Goal: Share content: Share content

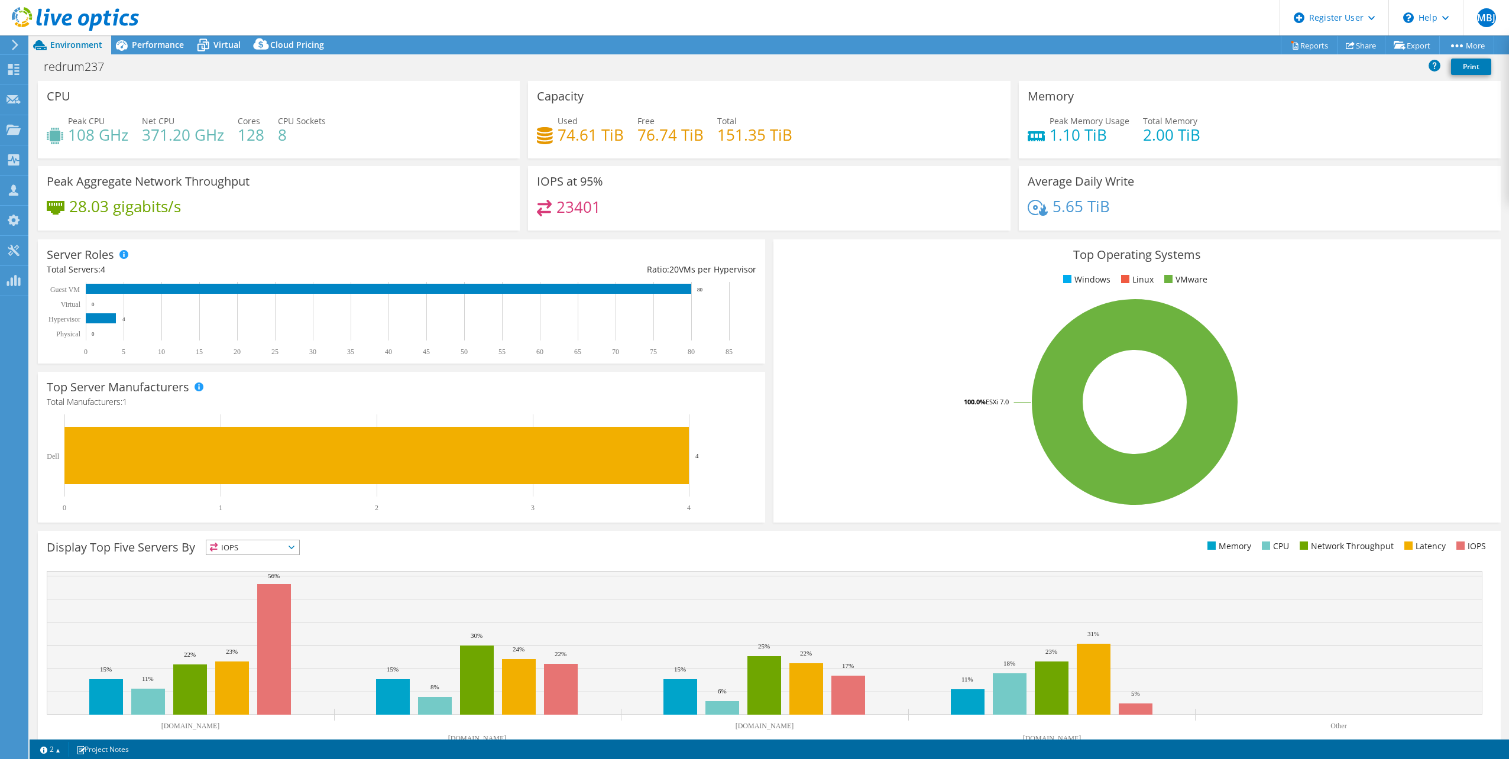
select select "USD"
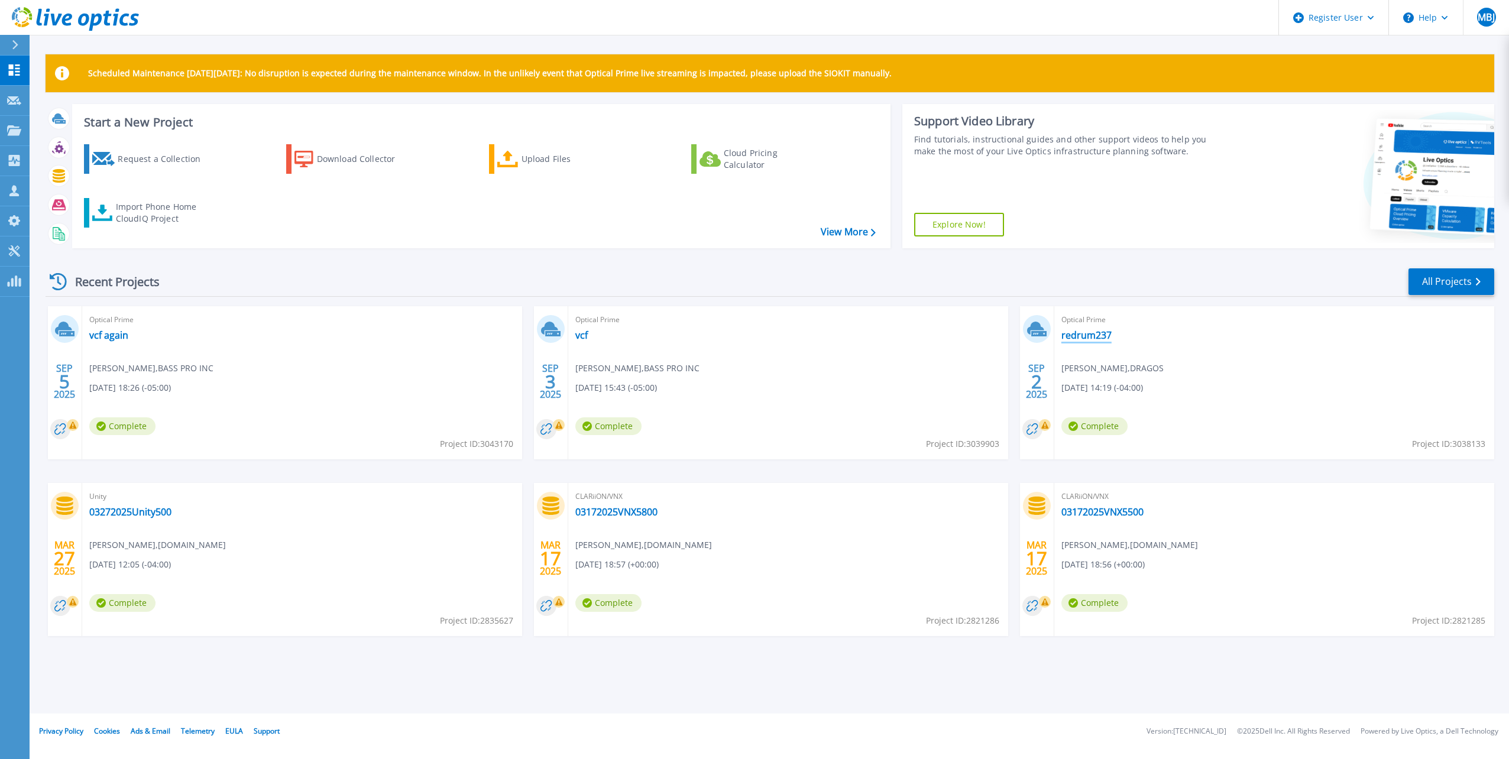
click at [1094, 336] on link "redrum237" at bounding box center [1086, 335] width 50 height 12
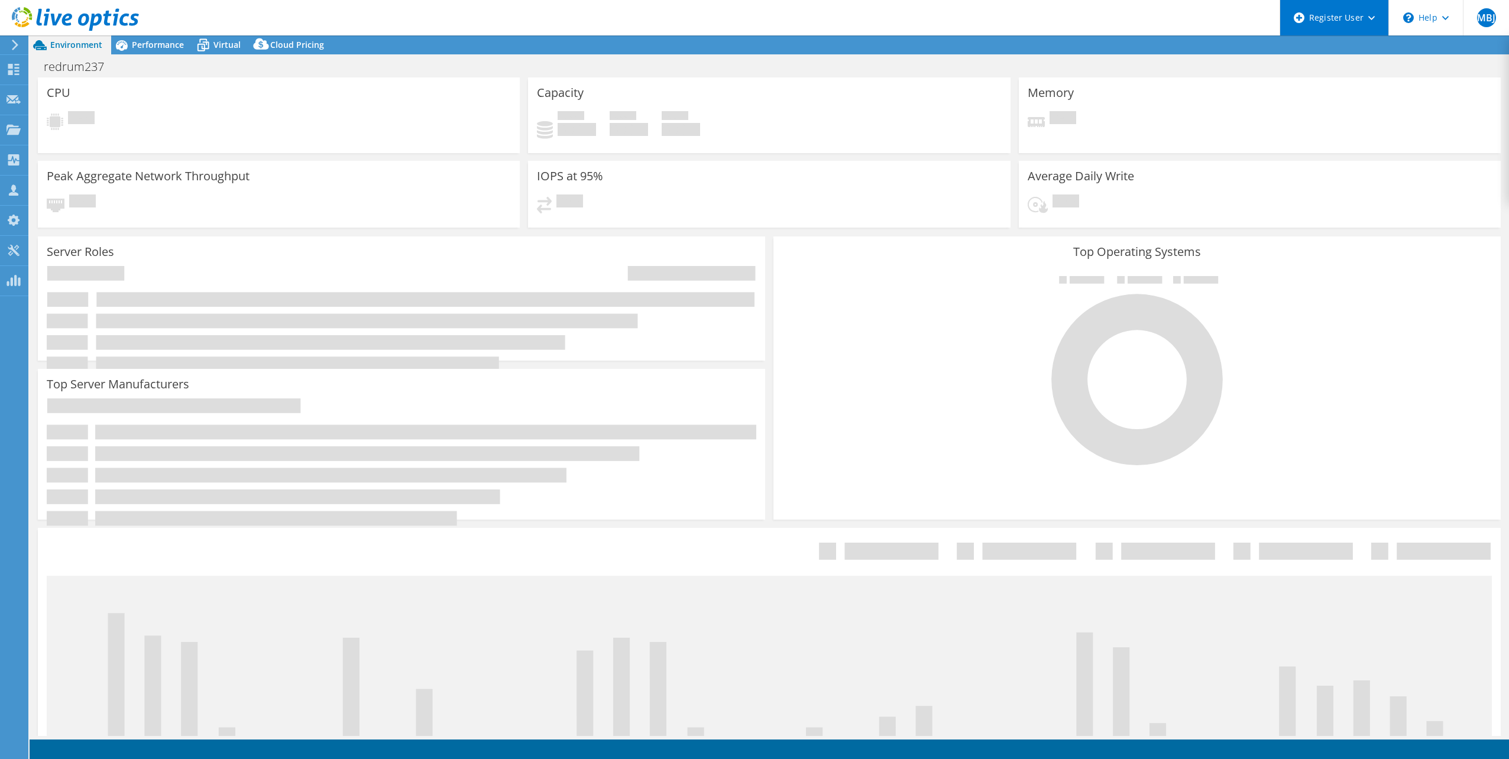
select select "USD"
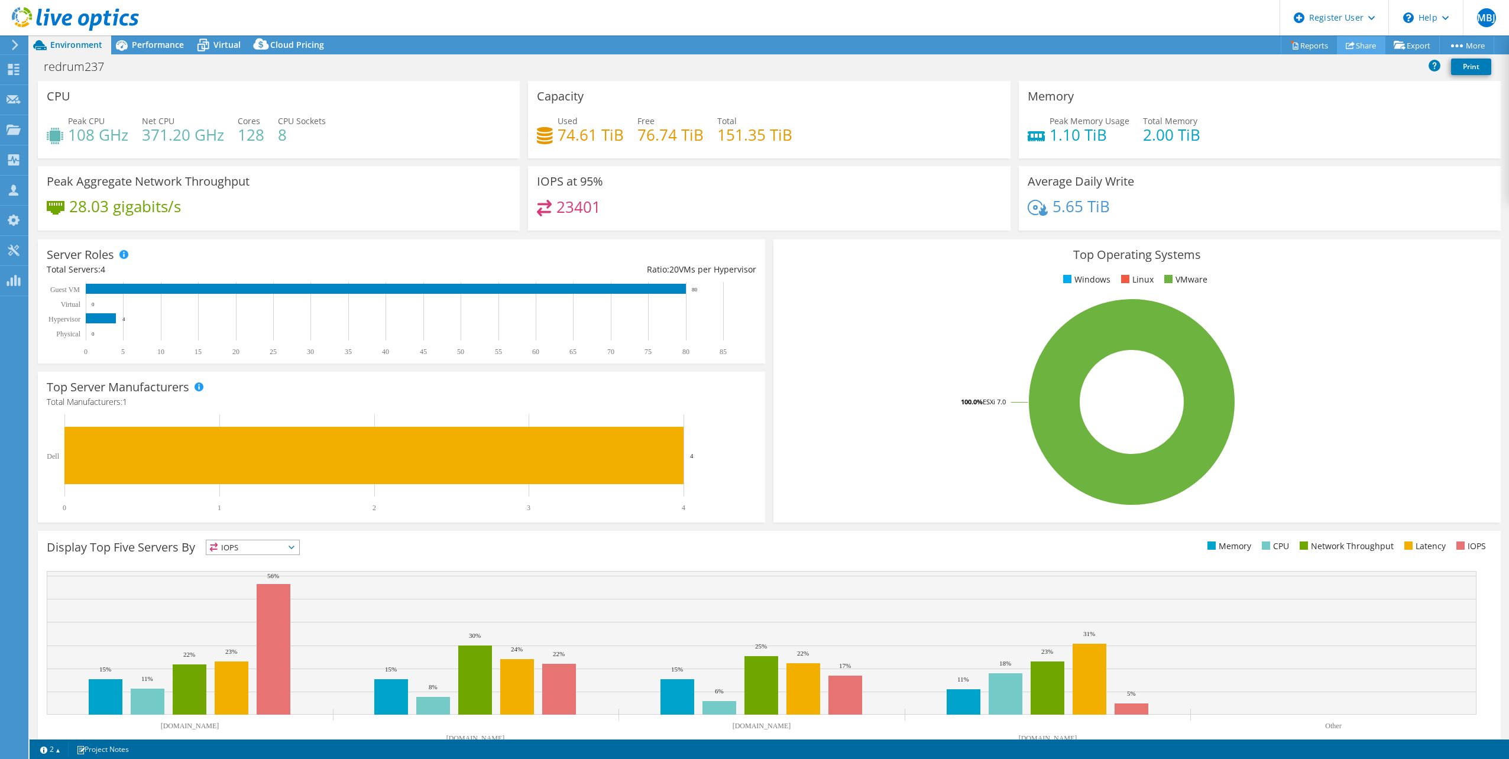
click at [1368, 46] on link "Share" at bounding box center [1361, 45] width 48 height 18
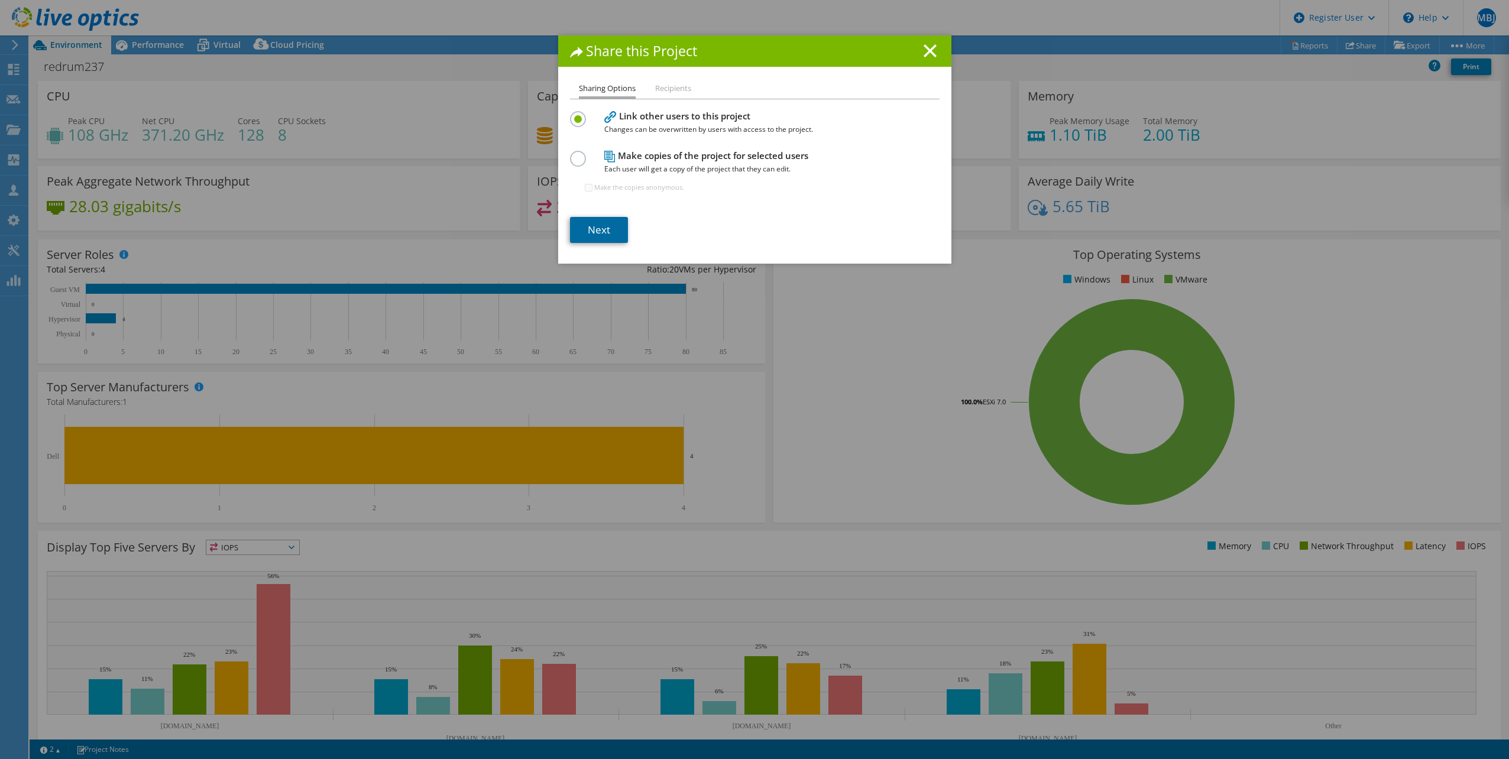
click at [588, 234] on link "Next" at bounding box center [599, 230] width 58 height 26
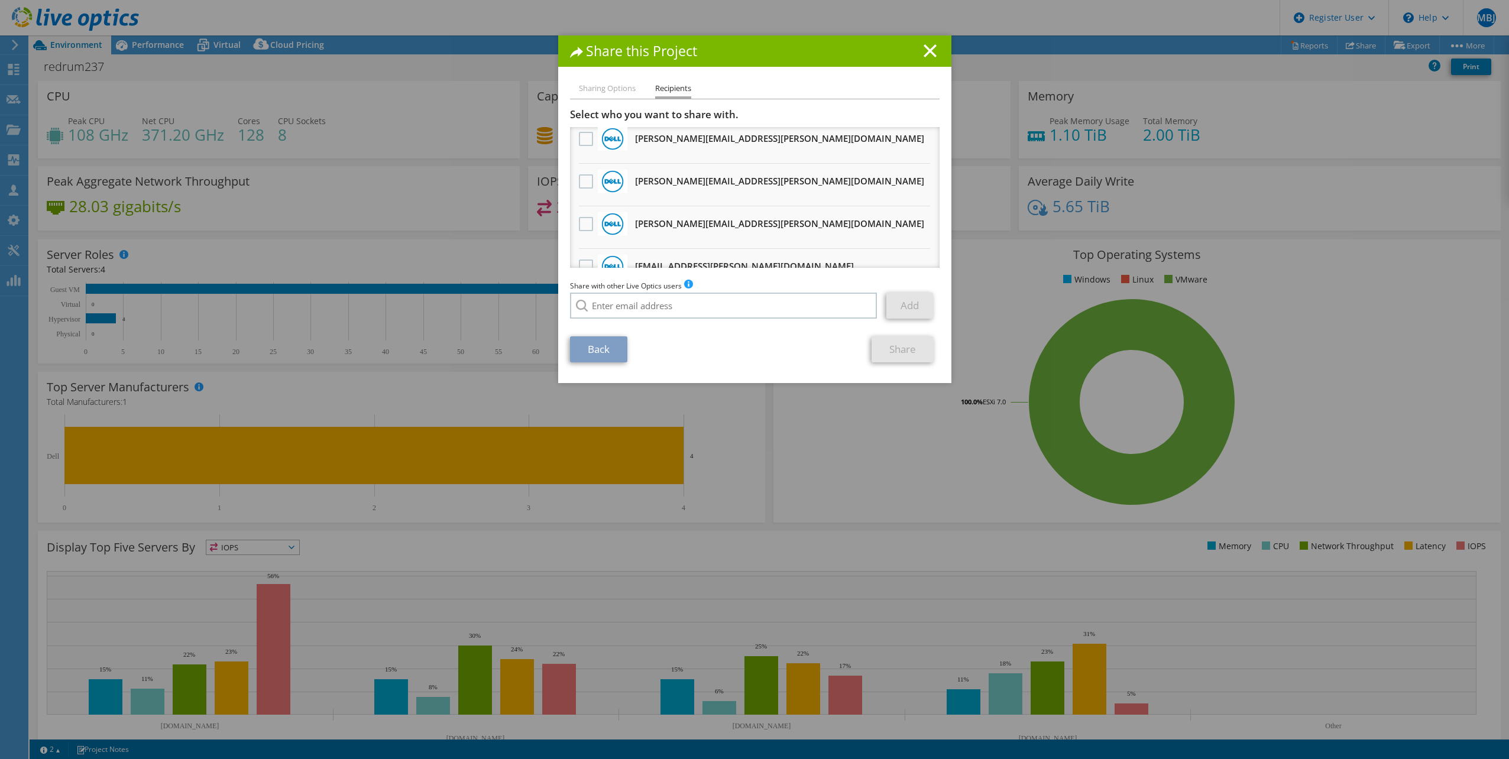
scroll to position [473, 0]
click at [732, 306] on input "search" at bounding box center [723, 306] width 307 height 26
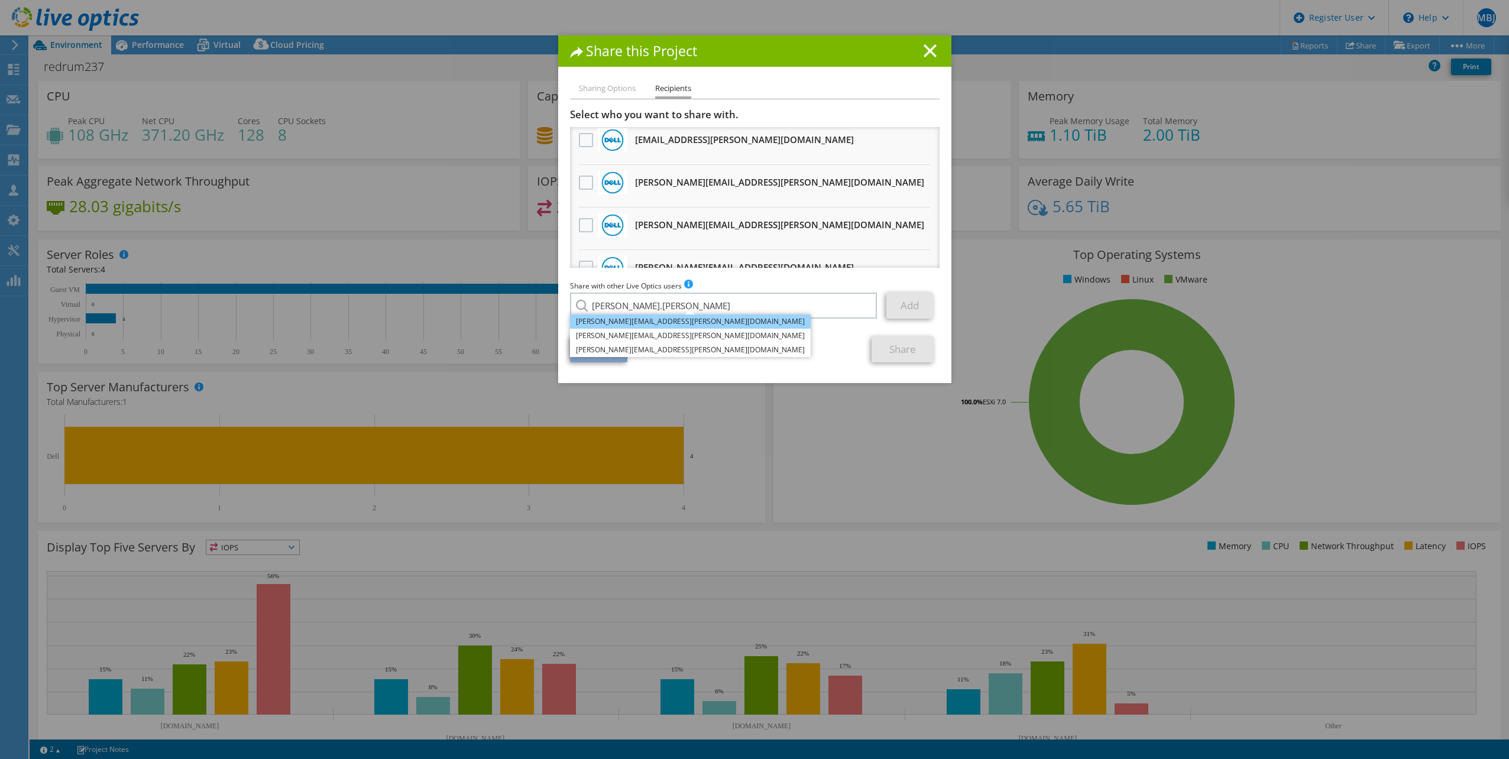
click at [640, 325] on li "[PERSON_NAME][EMAIL_ADDRESS][PERSON_NAME][DOMAIN_NAME]" at bounding box center [690, 322] width 241 height 14
type input "[PERSON_NAME][EMAIL_ADDRESS][PERSON_NAME][DOMAIN_NAME]"
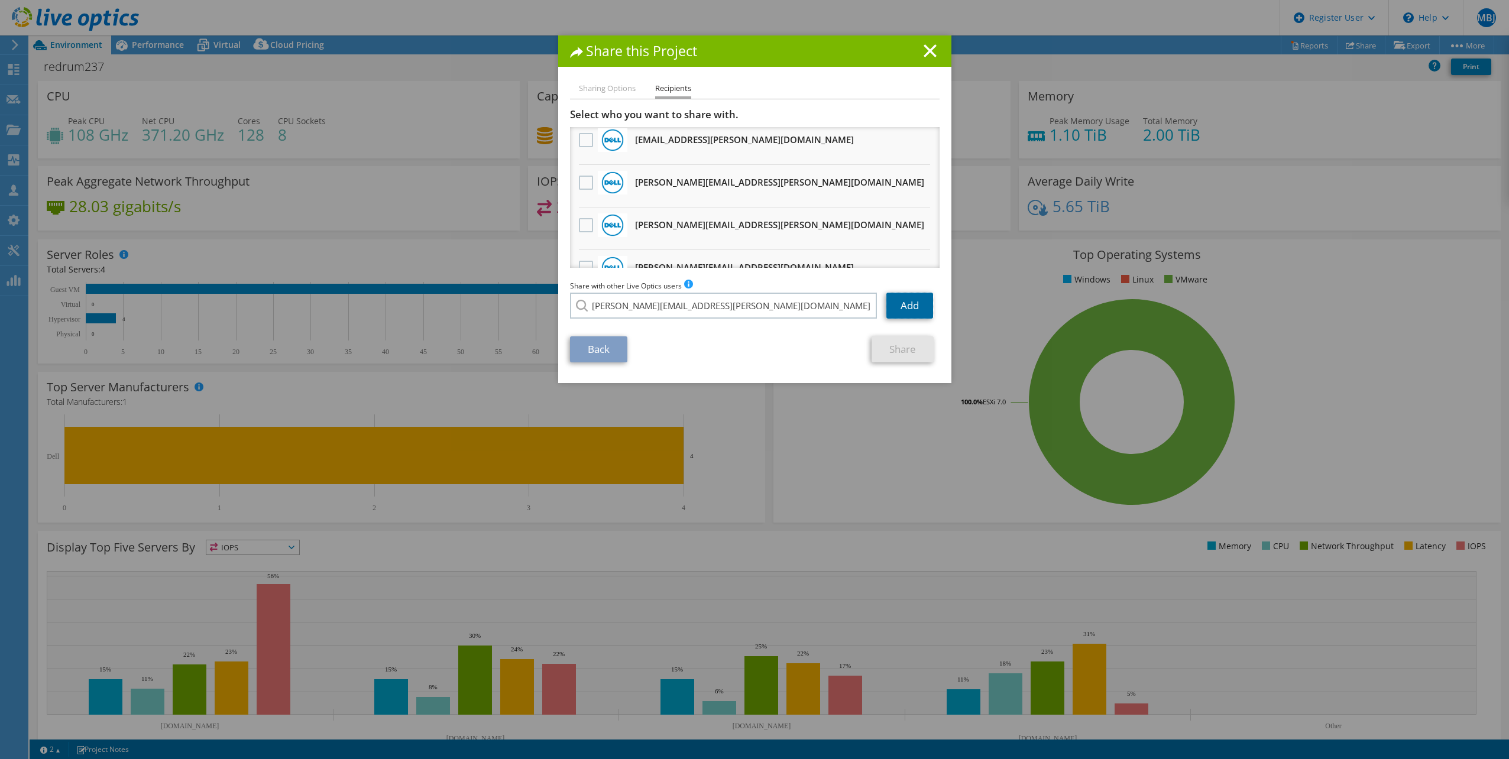
drag, startPoint x: 903, startPoint y: 313, endPoint x: 877, endPoint y: 316, distance: 25.5
click at [903, 313] on link "Add" at bounding box center [909, 306] width 47 height 26
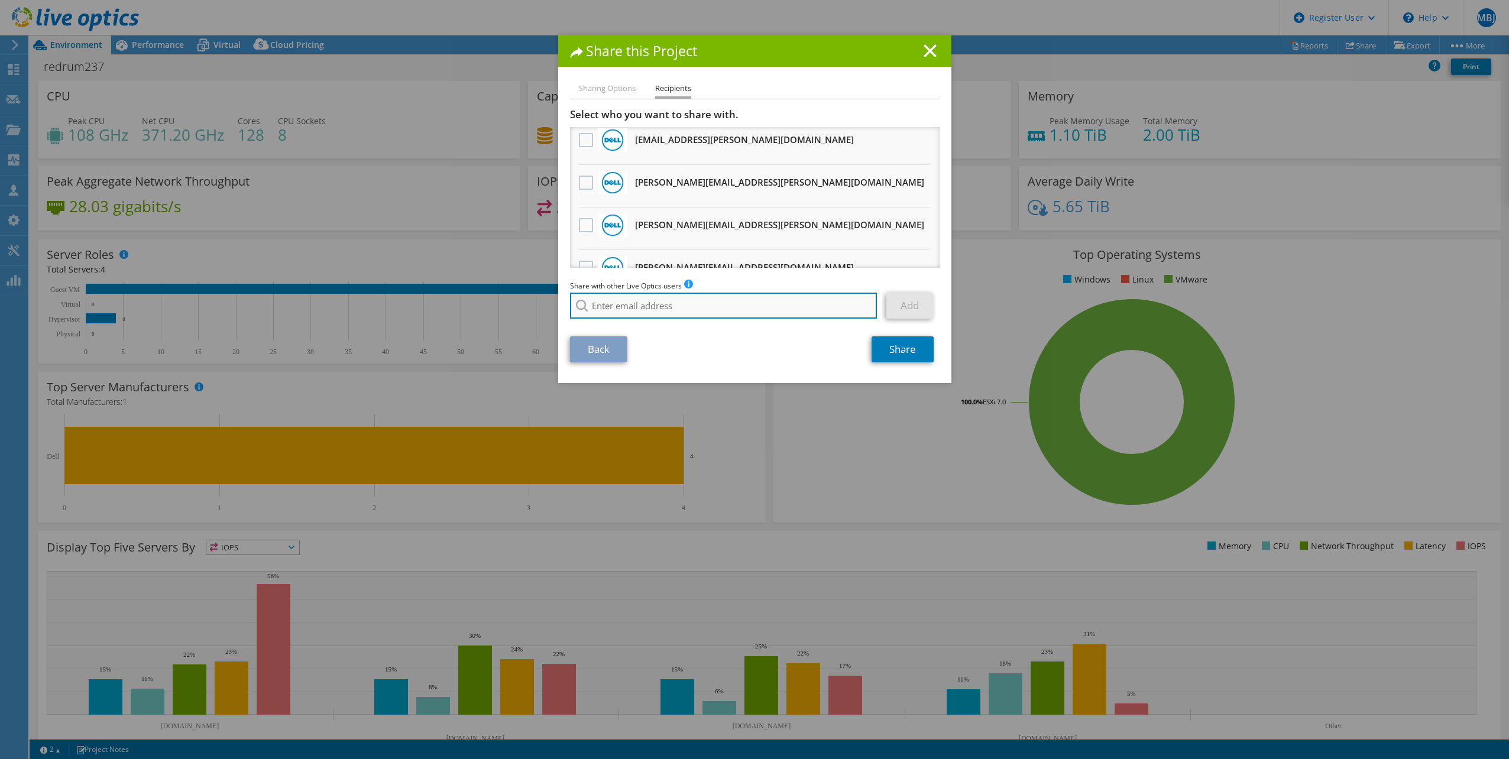
click at [788, 312] on input "search" at bounding box center [723, 306] width 307 height 26
click at [613, 320] on li "[PERSON_NAME][EMAIL_ADDRESS][DOMAIN_NAME]" at bounding box center [662, 322] width 185 height 14
type input "[PERSON_NAME][EMAIL_ADDRESS][DOMAIN_NAME]"
click at [914, 312] on link "Add" at bounding box center [909, 306] width 47 height 26
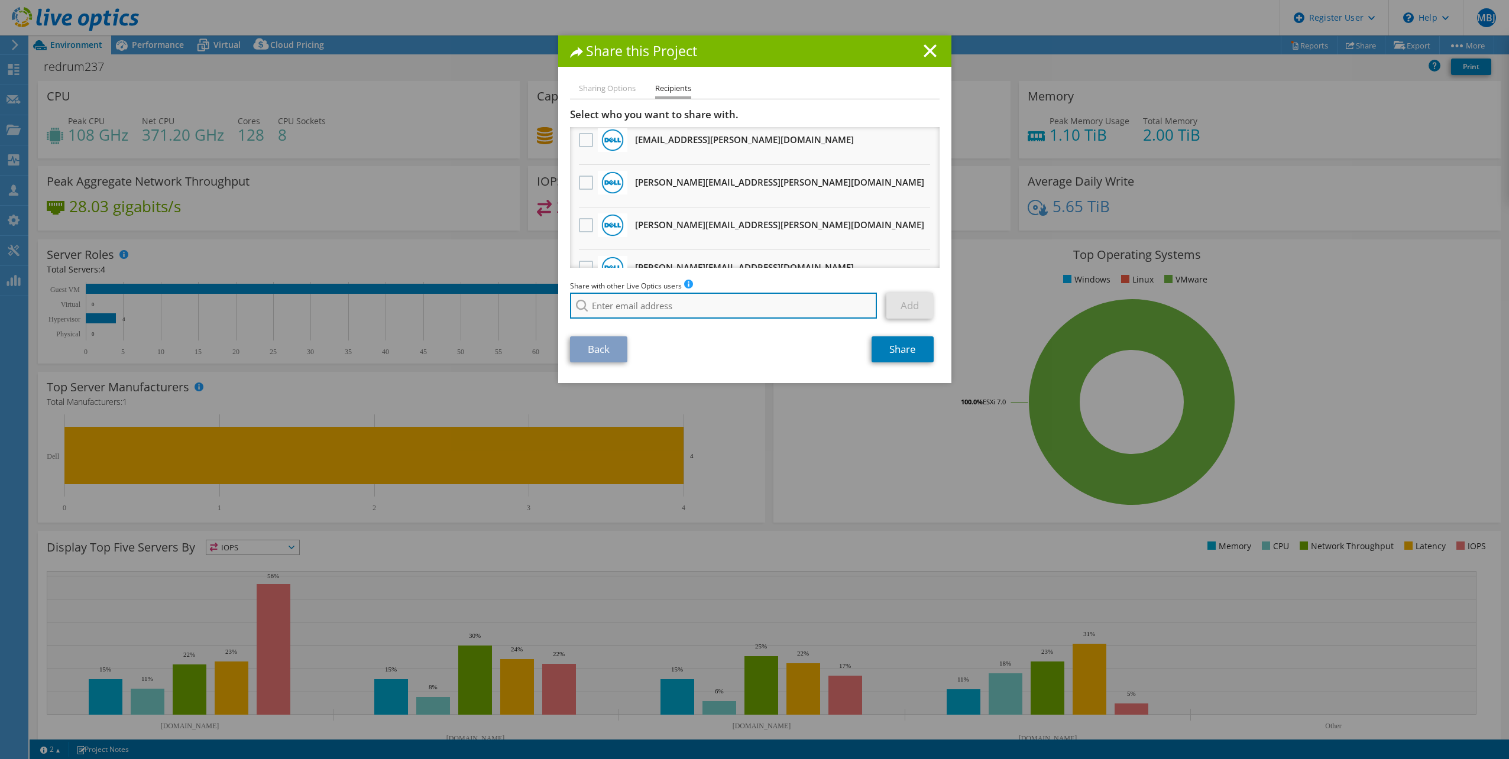
click at [615, 296] on input "search" at bounding box center [723, 306] width 307 height 26
click at [668, 309] on input "search" at bounding box center [723, 306] width 307 height 26
type input "[PERSON_NAME][EMAIL_ADDRESS][PERSON_NAME][DOMAIN_NAME]"
click at [886, 293] on link "Add" at bounding box center [909, 306] width 47 height 26
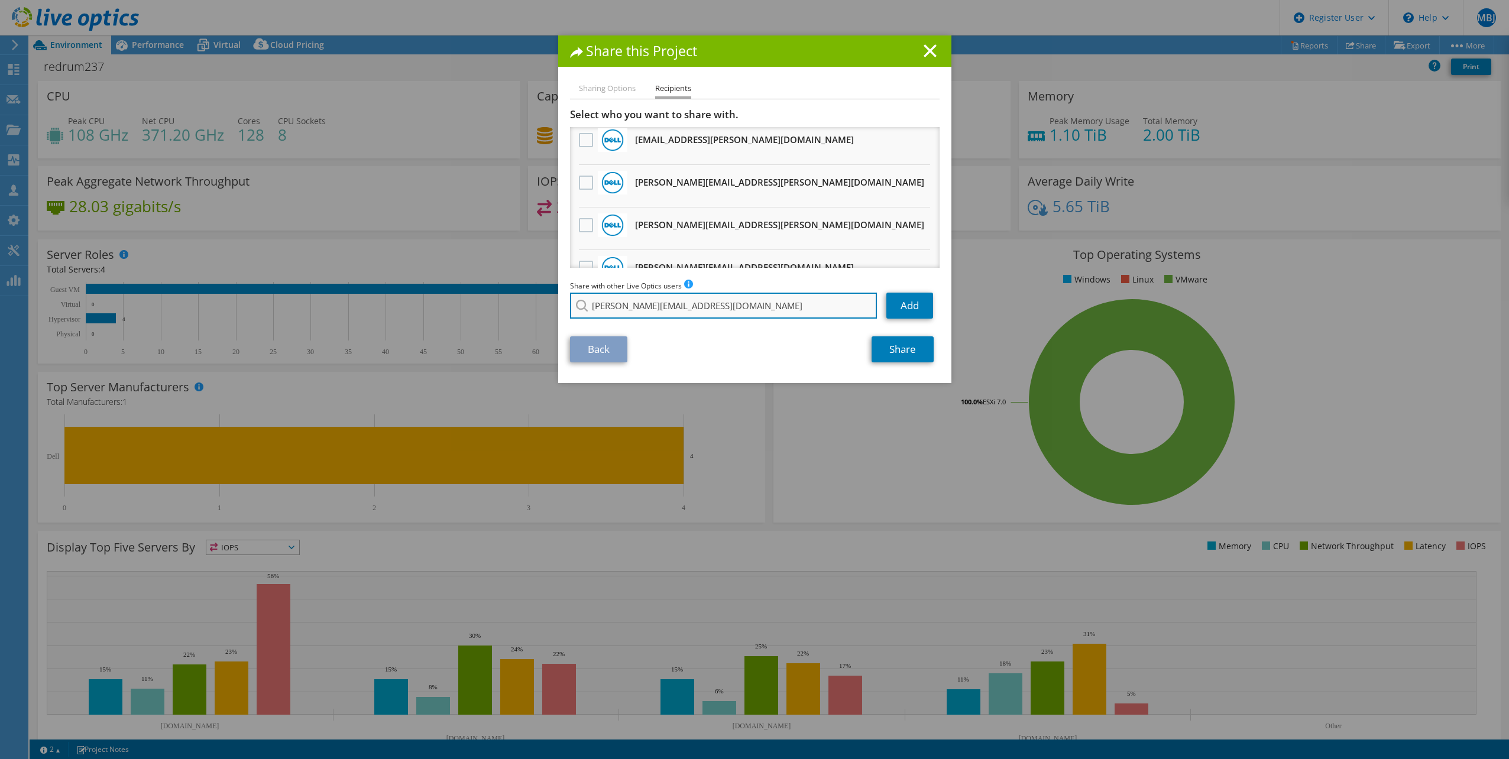
type input "[PERSON_NAME][EMAIL_ADDRESS][DOMAIN_NAME]"
click at [886, 293] on link "Add" at bounding box center [909, 306] width 47 height 26
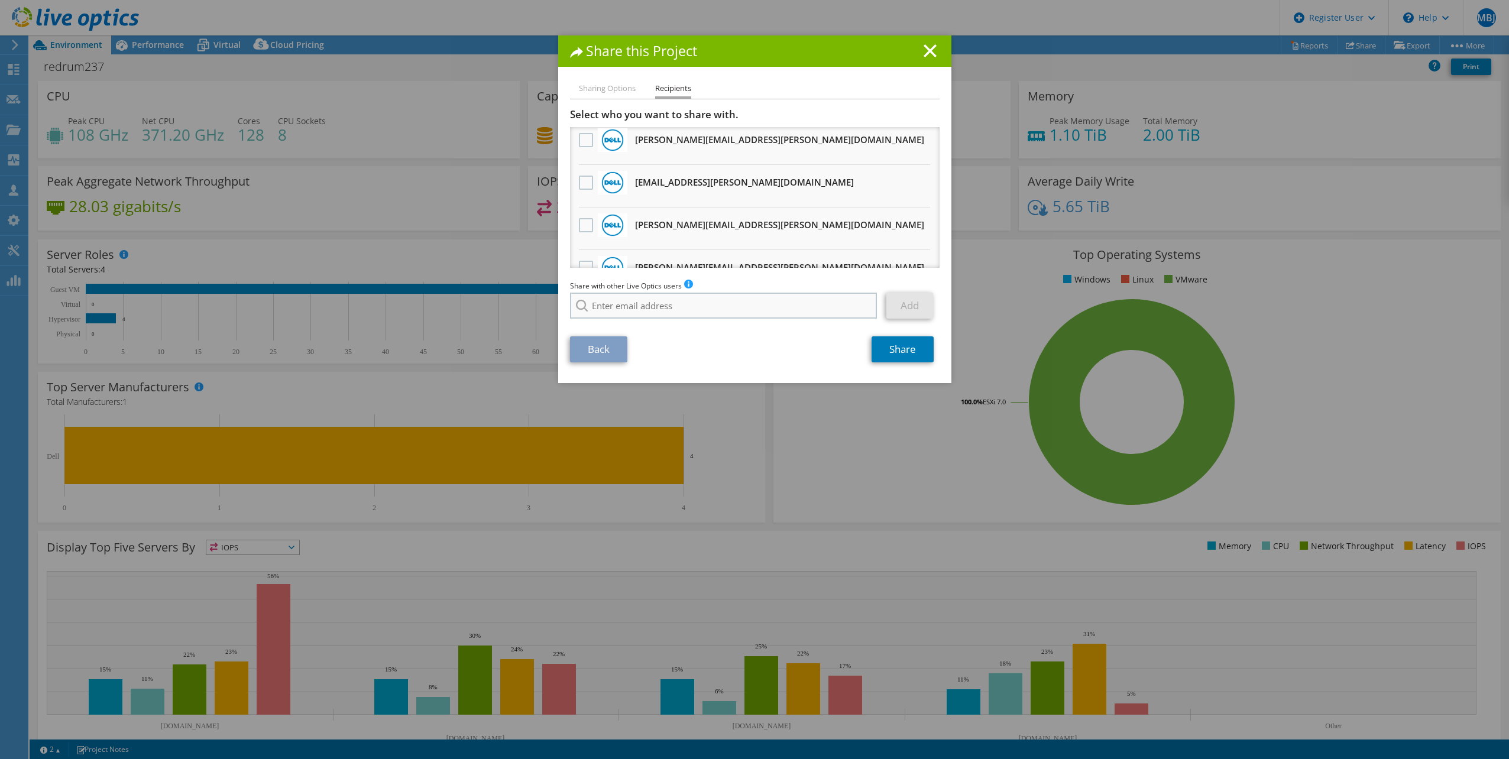
scroll to position [643, 0]
click at [686, 348] on li "[PERSON_NAME][EMAIL_ADDRESS][DOMAIN_NAME]" at bounding box center [662, 342] width 185 height 14
type input "[PERSON_NAME][EMAIL_ADDRESS][DOMAIN_NAME]"
click at [886, 310] on link "Add" at bounding box center [909, 306] width 47 height 26
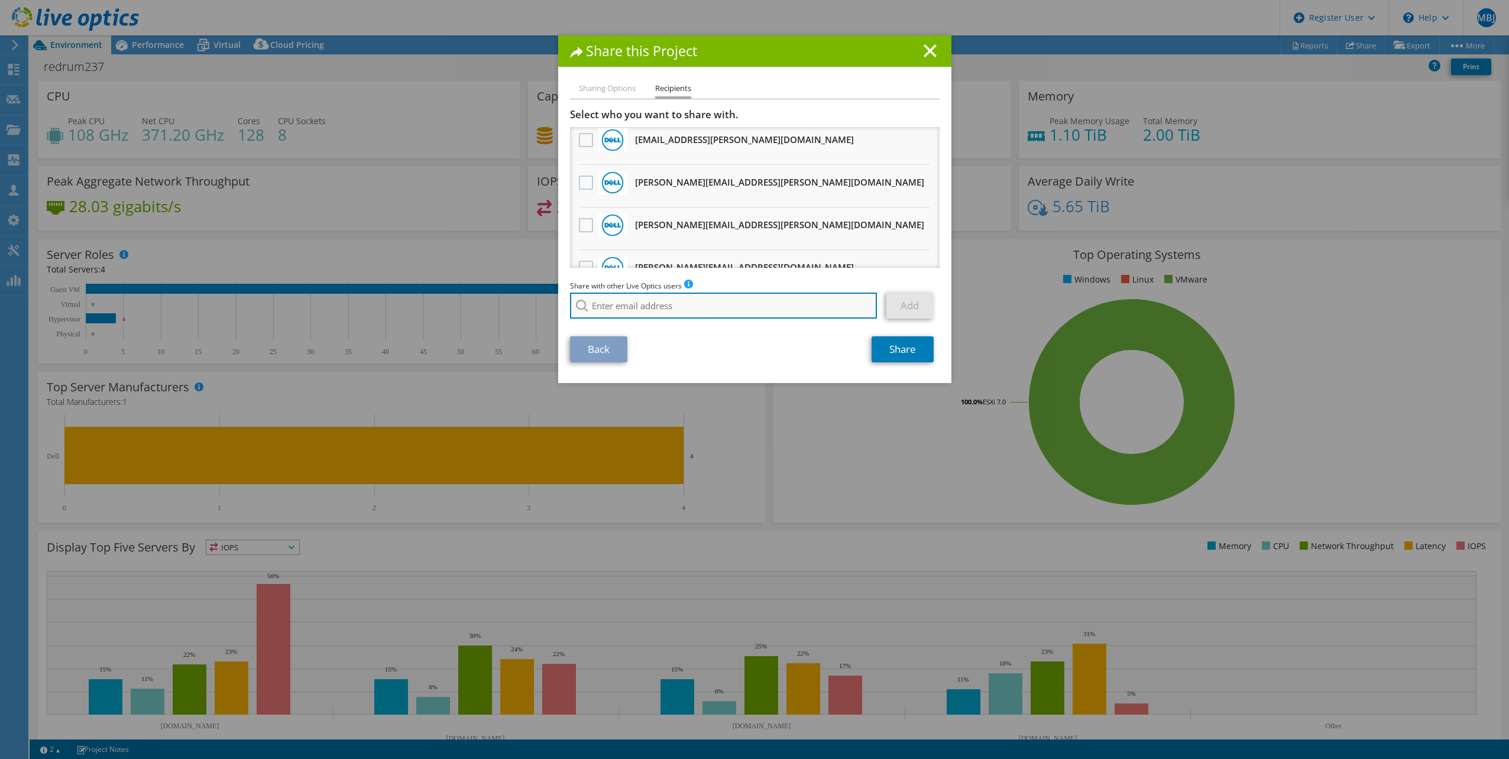
click at [700, 313] on input "search" at bounding box center [723, 306] width 307 height 26
click at [628, 335] on section "Select who you want to share with. All project copies will be anonymous. Jakub.…" at bounding box center [755, 235] width 370 height 254
click at [646, 310] on input "michael.gray" at bounding box center [723, 306] width 307 height 26
click at [630, 333] on li "Michael.Gray@dell.com" at bounding box center [690, 328] width 241 height 14
type input "Michael.Gray@dell.com"
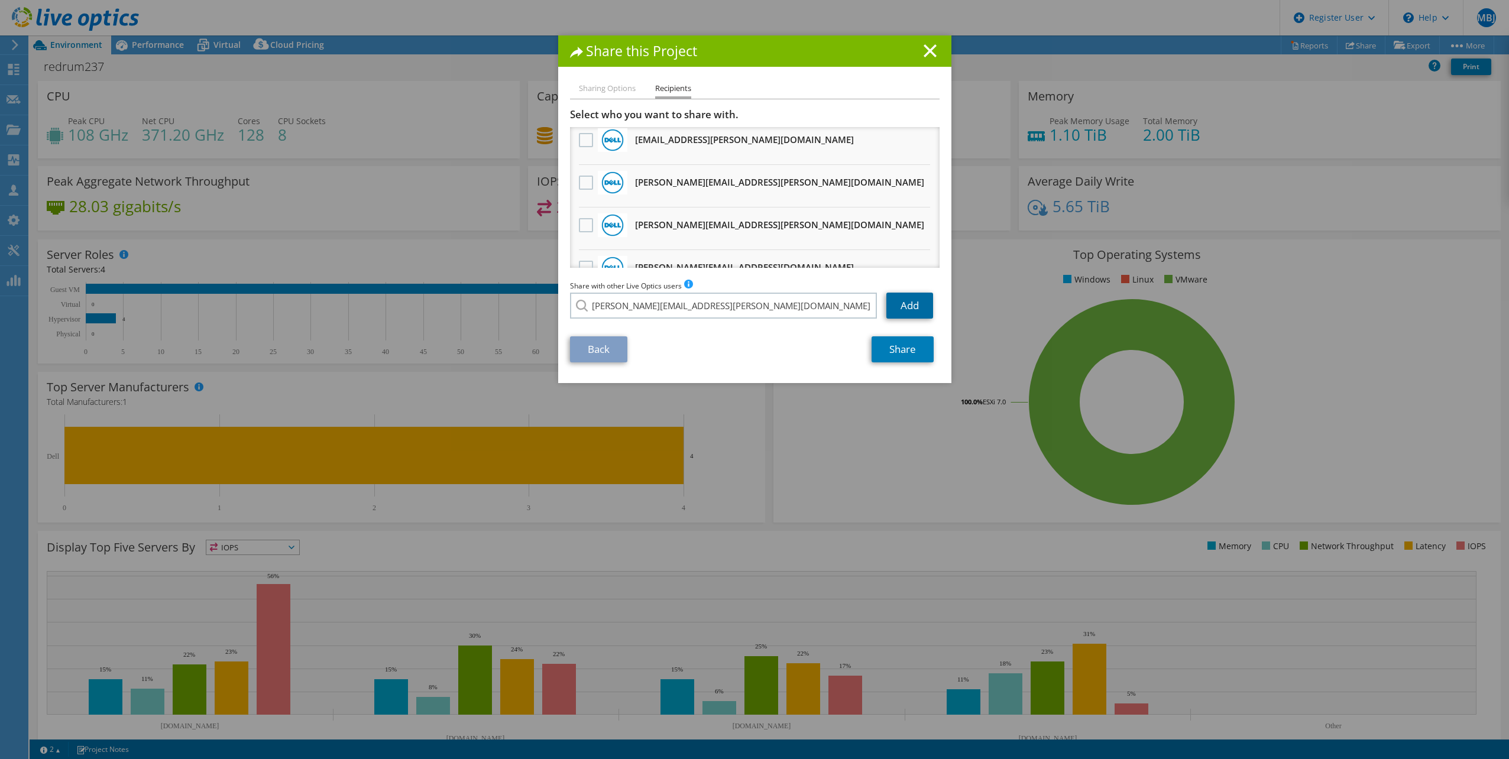
click at [899, 304] on link "Add" at bounding box center [909, 306] width 47 height 26
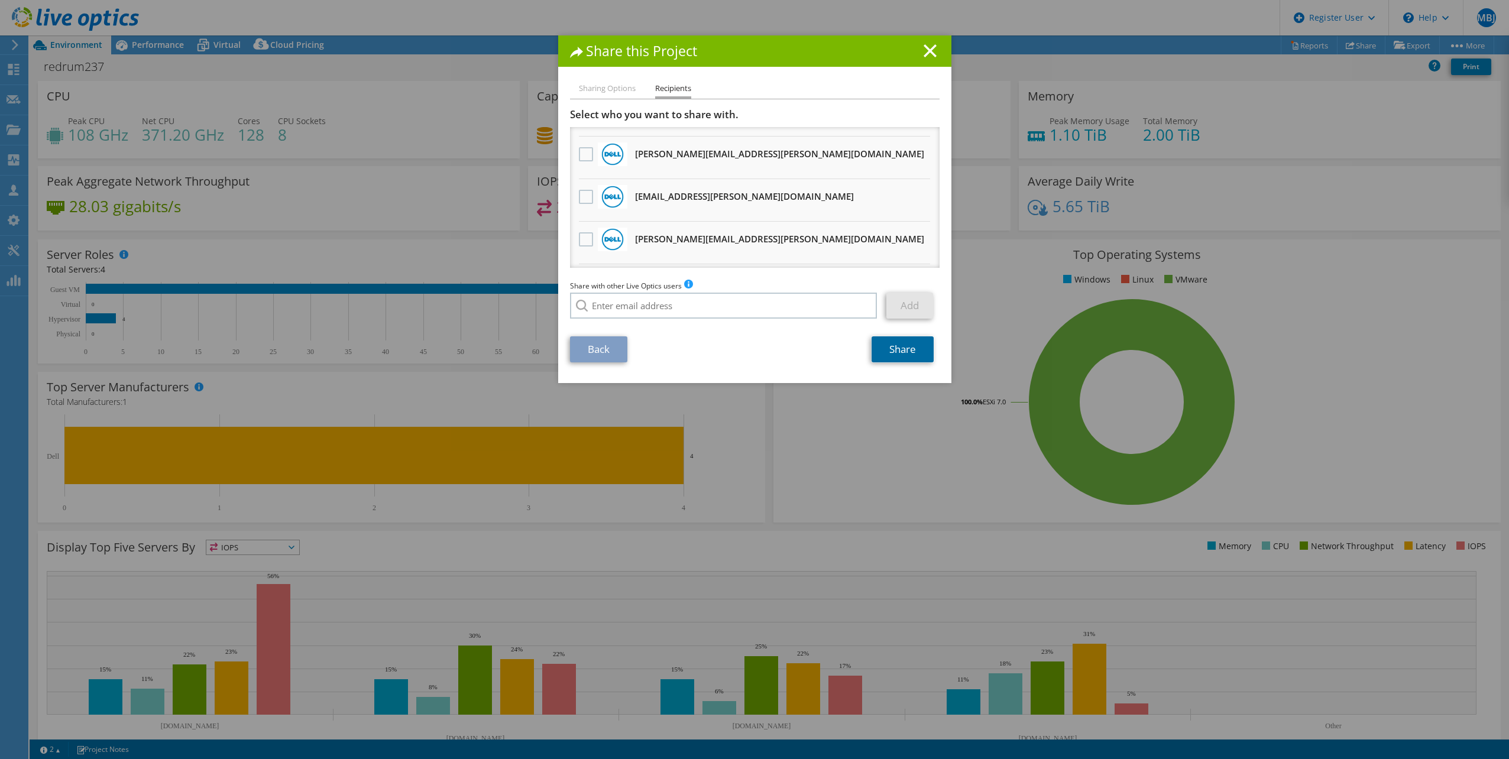
scroll to position [675, 0]
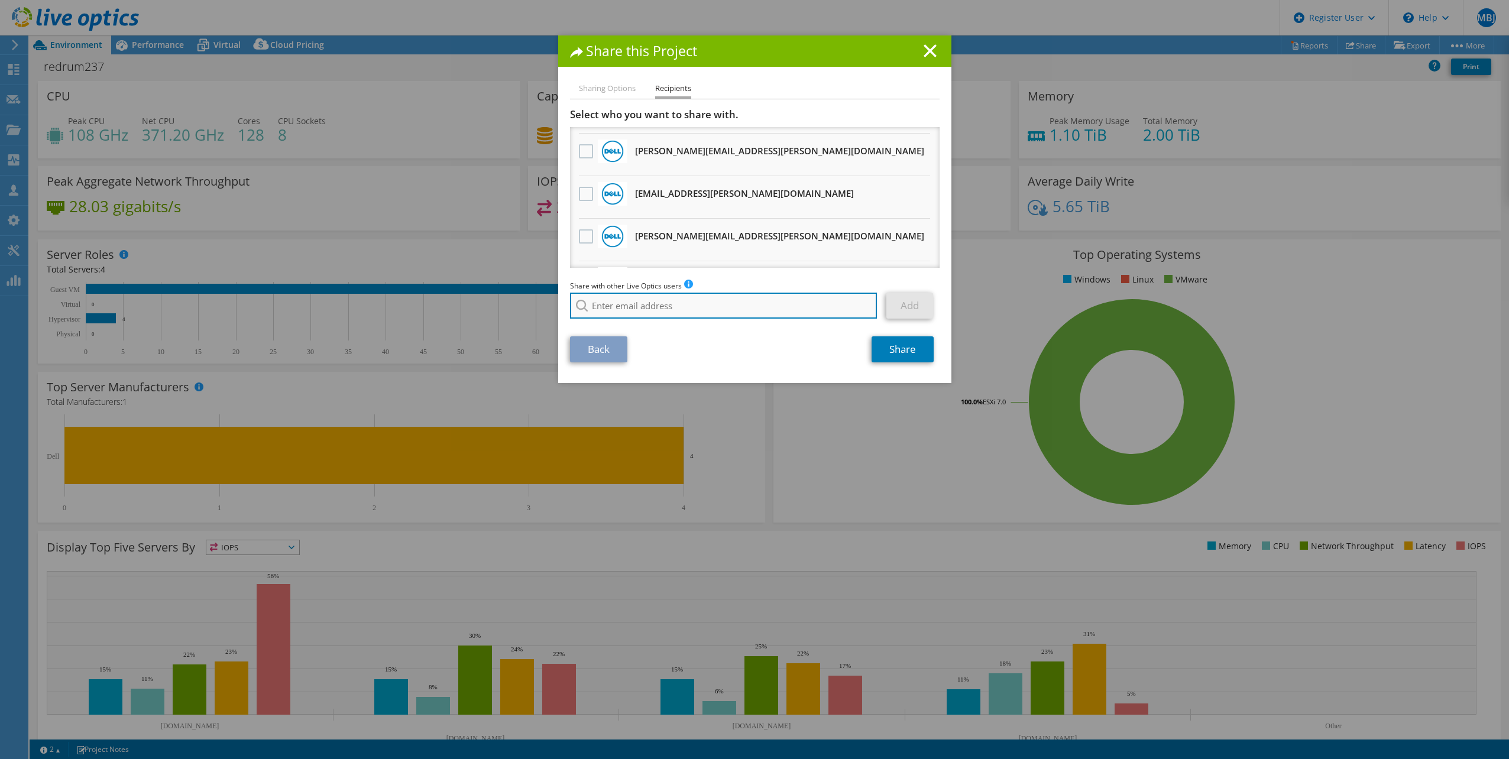
click at [670, 304] on input "search" at bounding box center [723, 306] width 307 height 26
click at [635, 323] on li "[PERSON_NAME][EMAIL_ADDRESS][PERSON_NAME][DOMAIN_NAME]" at bounding box center [690, 322] width 241 height 14
type input "[PERSON_NAME][EMAIL_ADDRESS][PERSON_NAME][DOMAIN_NAME]"
click at [909, 305] on link "Add" at bounding box center [909, 306] width 47 height 26
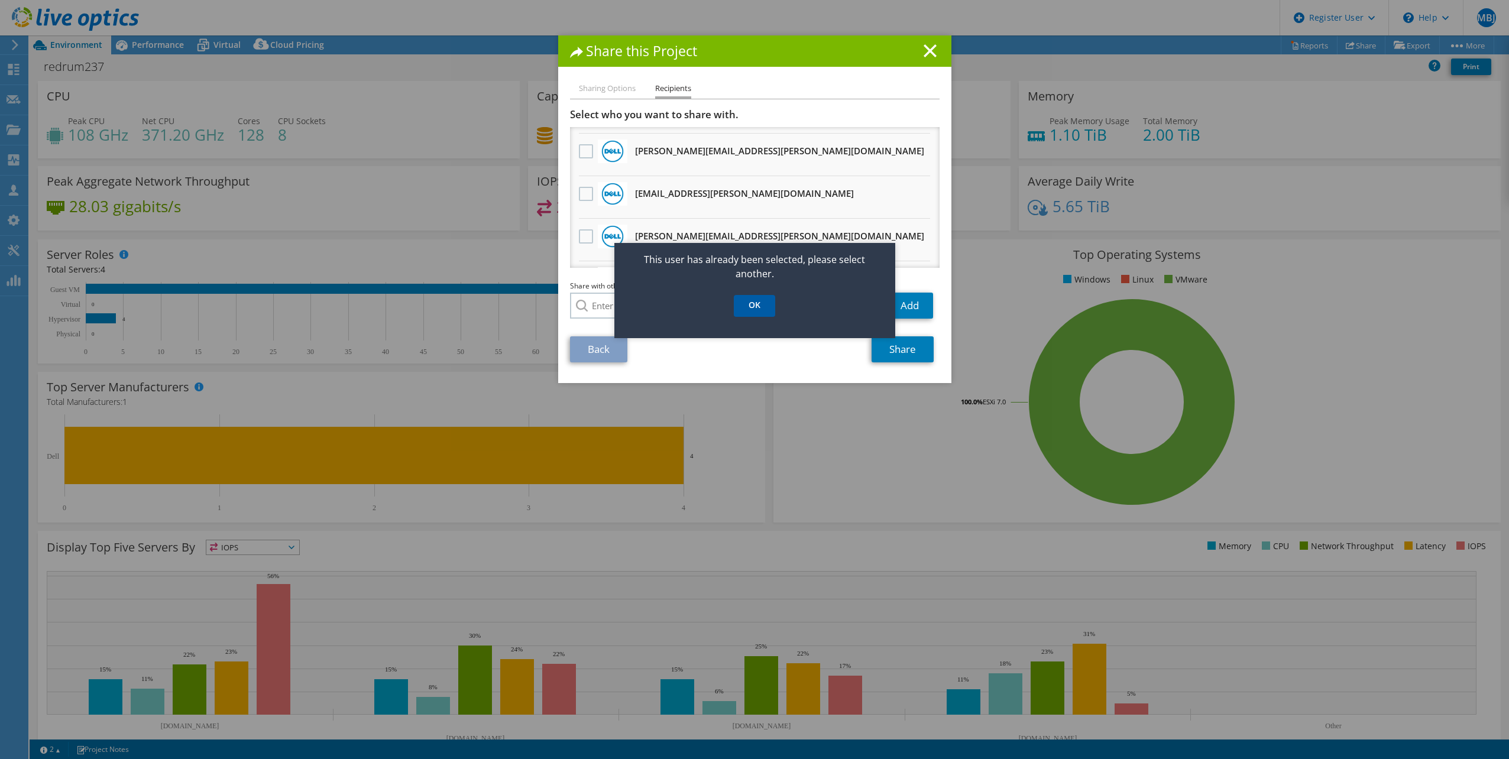
click at [757, 300] on link "OK" at bounding box center [754, 306] width 41 height 22
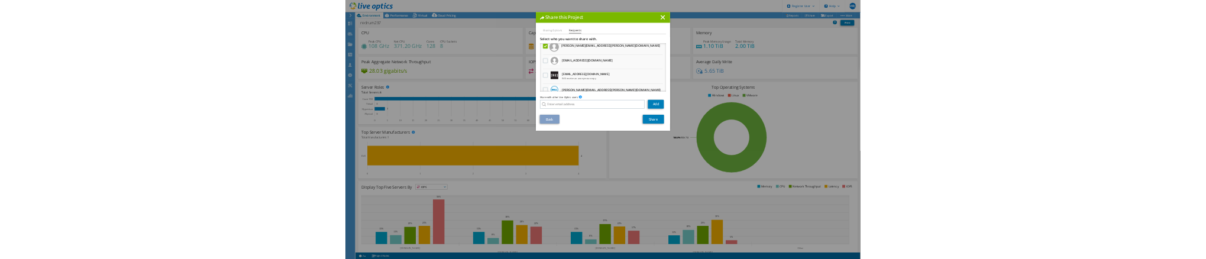
scroll to position [226, 0]
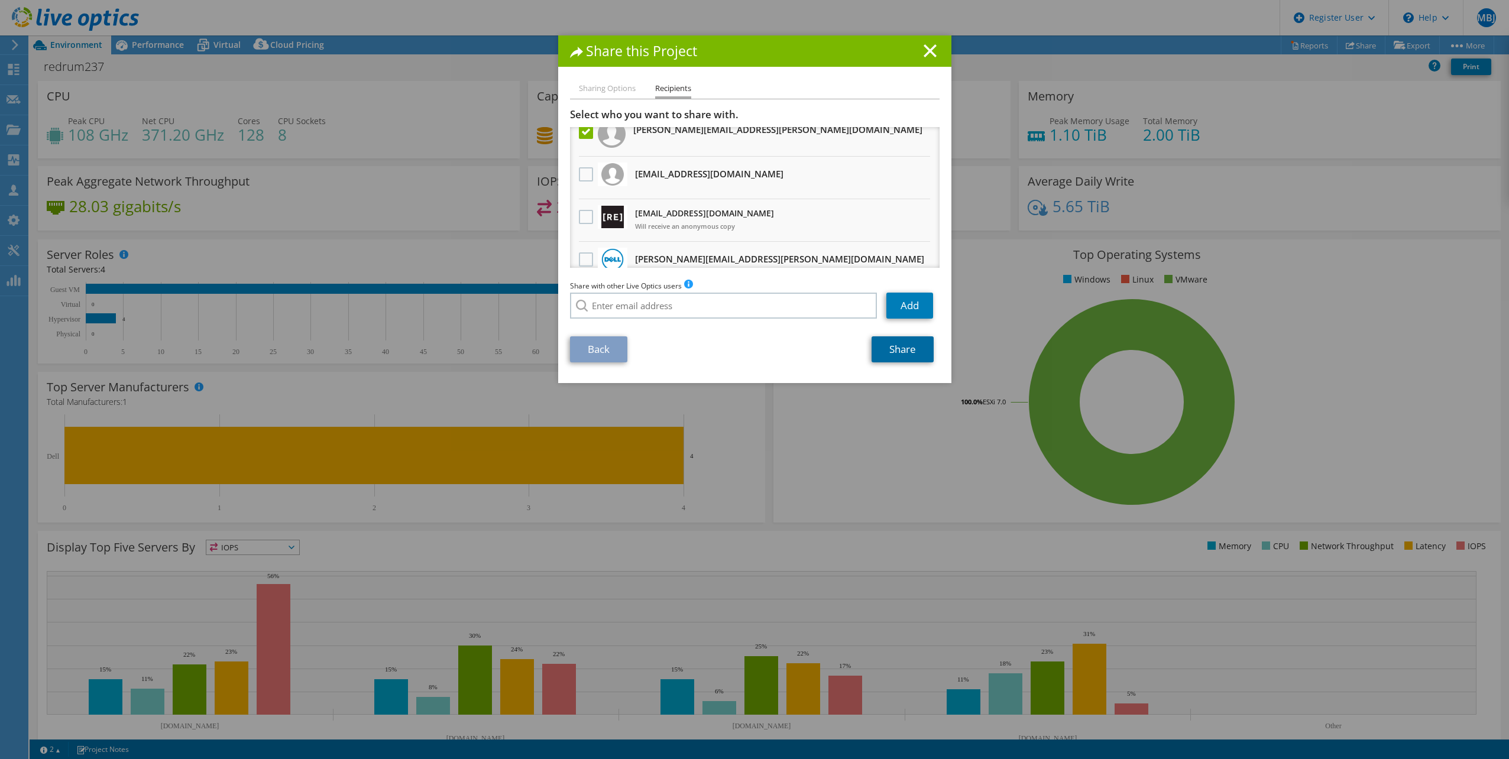
click at [889, 342] on link "Share" at bounding box center [903, 349] width 62 height 26
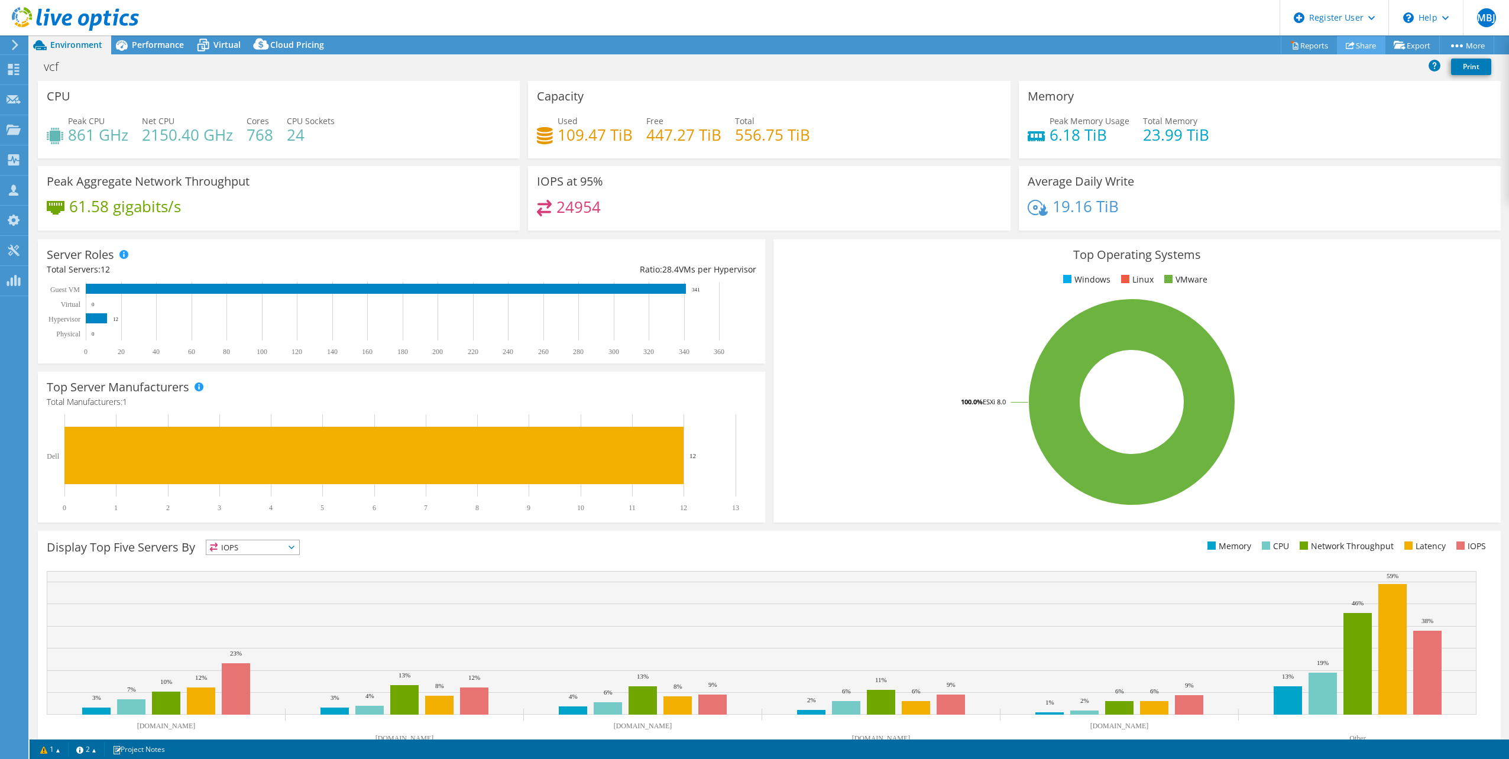
click at [1354, 46] on link "Share" at bounding box center [1361, 45] width 48 height 18
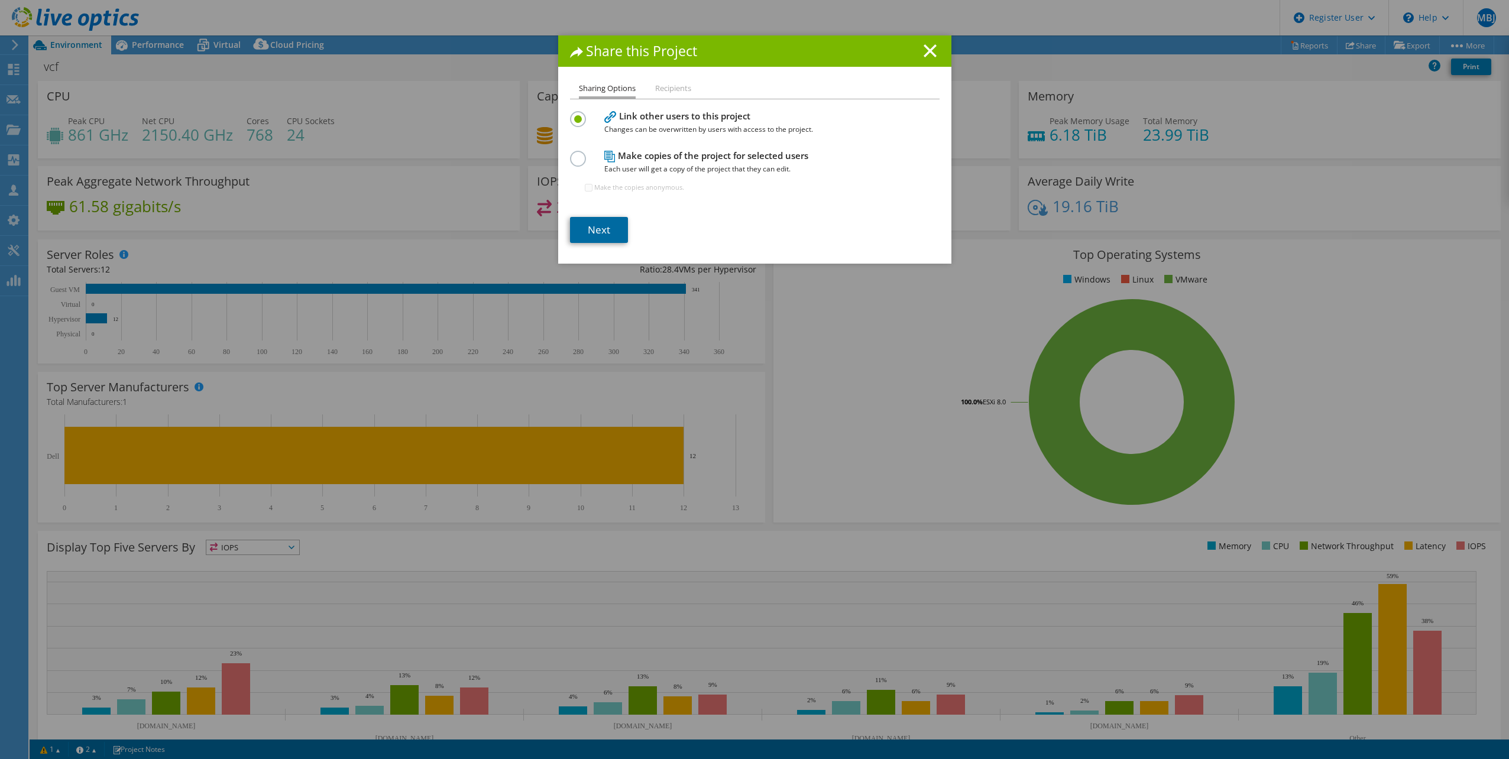
click at [603, 226] on link "Next" at bounding box center [599, 230] width 58 height 26
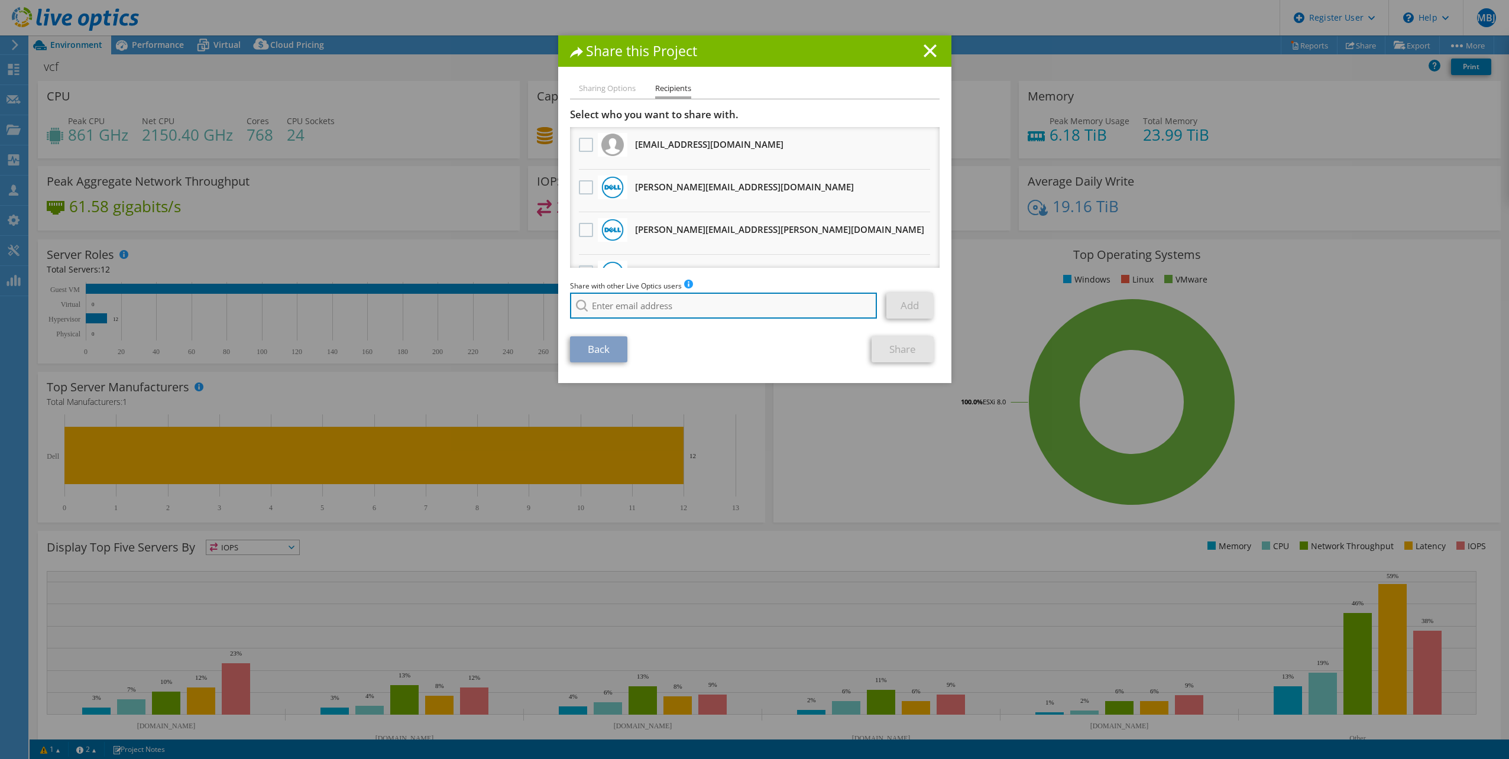
click at [653, 300] on input "search" at bounding box center [723, 306] width 307 height 26
click at [627, 403] on li "phuongvan.nguyen@dell.com" at bounding box center [690, 399] width 241 height 14
click at [761, 316] on input "phuongvan.nguyen@dell.com" at bounding box center [723, 306] width 307 height 26
click at [762, 309] on input "phuongvan.nguyen@dell.com" at bounding box center [723, 306] width 307 height 26
click at [758, 309] on input "phuongvan.nguyen@dell.com" at bounding box center [723, 306] width 307 height 26
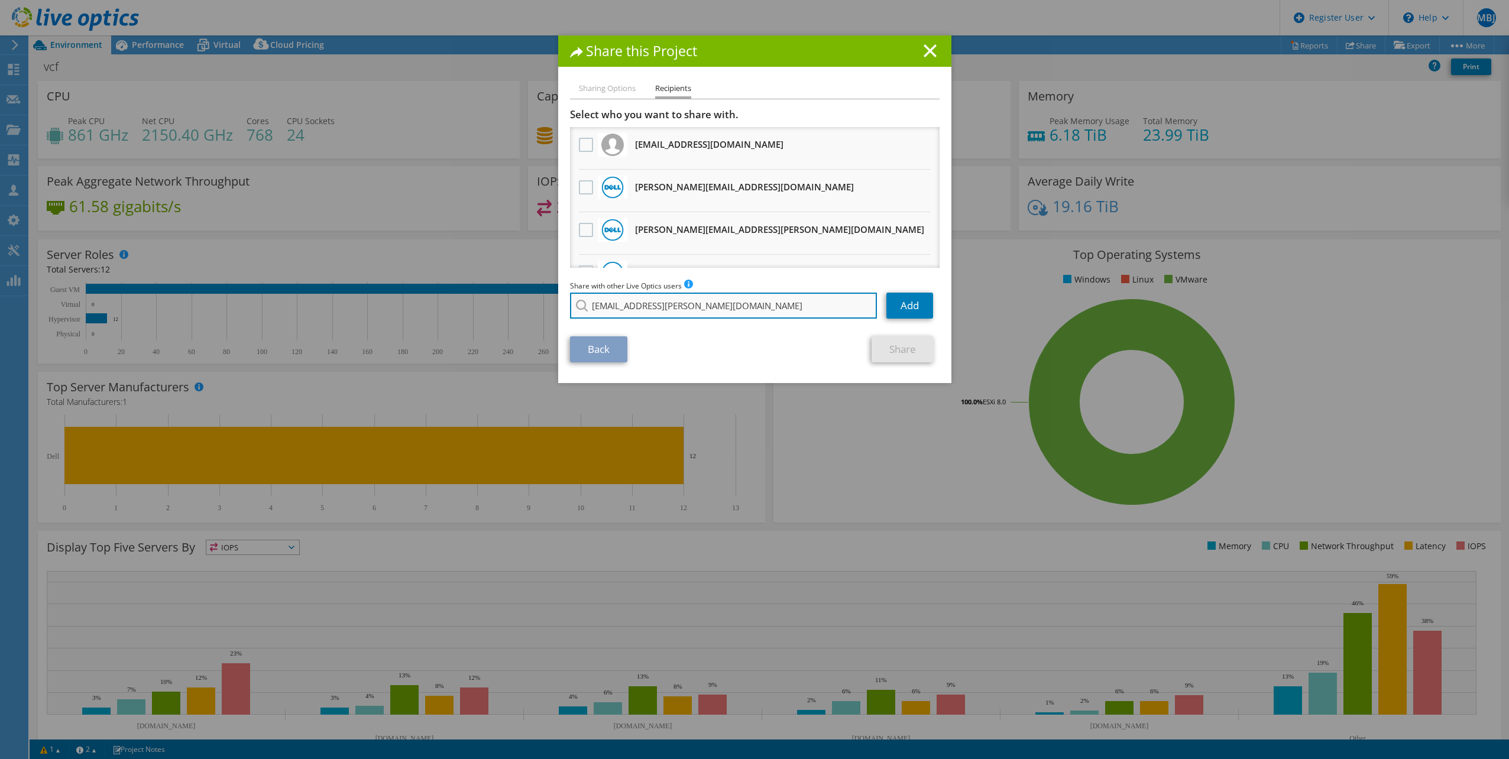
click at [757, 309] on input "phuongvan.nguyen@dell.com" at bounding box center [723, 306] width 307 height 26
click at [756, 307] on input "phuongvan.nguyen@dell.com" at bounding box center [723, 306] width 307 height 26
paste input "Thanhphuong.Nguyen@D"
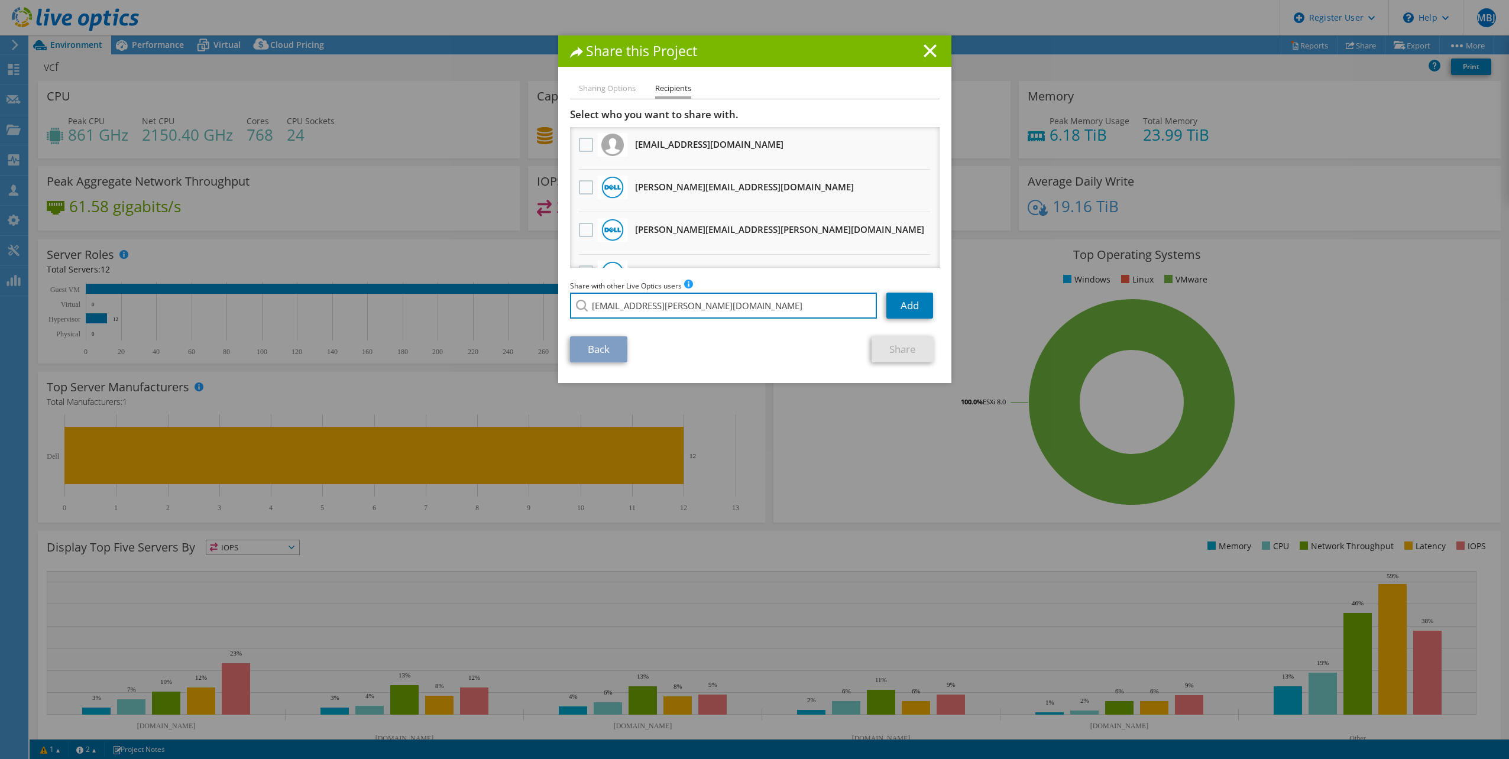
type input "[EMAIL_ADDRESS][PERSON_NAME][DOMAIN_NAME]"
click at [666, 325] on section "Select who you want to share with. All project copies will be anonymous. CRWhit…" at bounding box center [755, 235] width 370 height 254
click at [918, 304] on link "Add" at bounding box center [909, 306] width 47 height 26
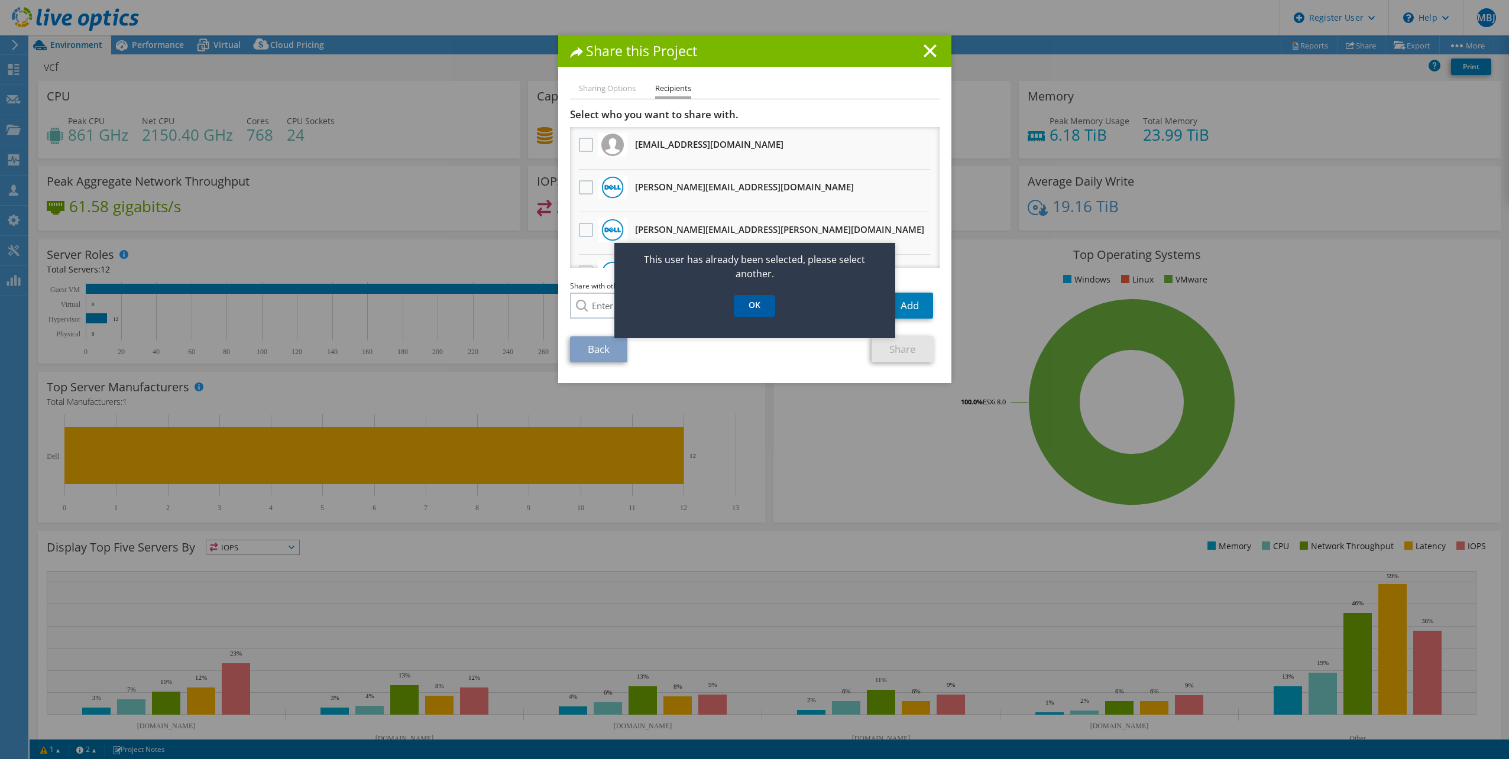
click at [756, 309] on link "OK" at bounding box center [754, 306] width 41 height 22
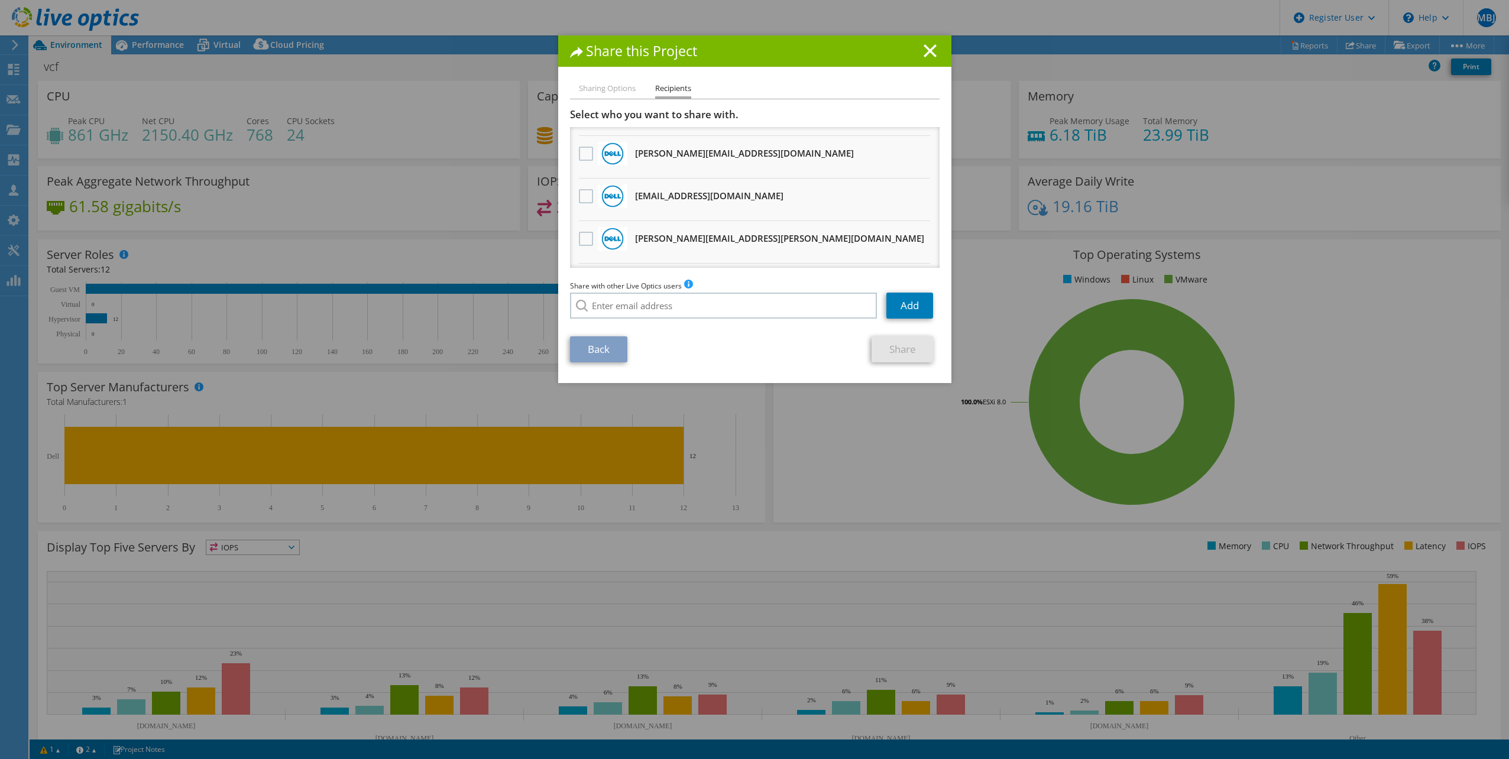
scroll to position [59, 0]
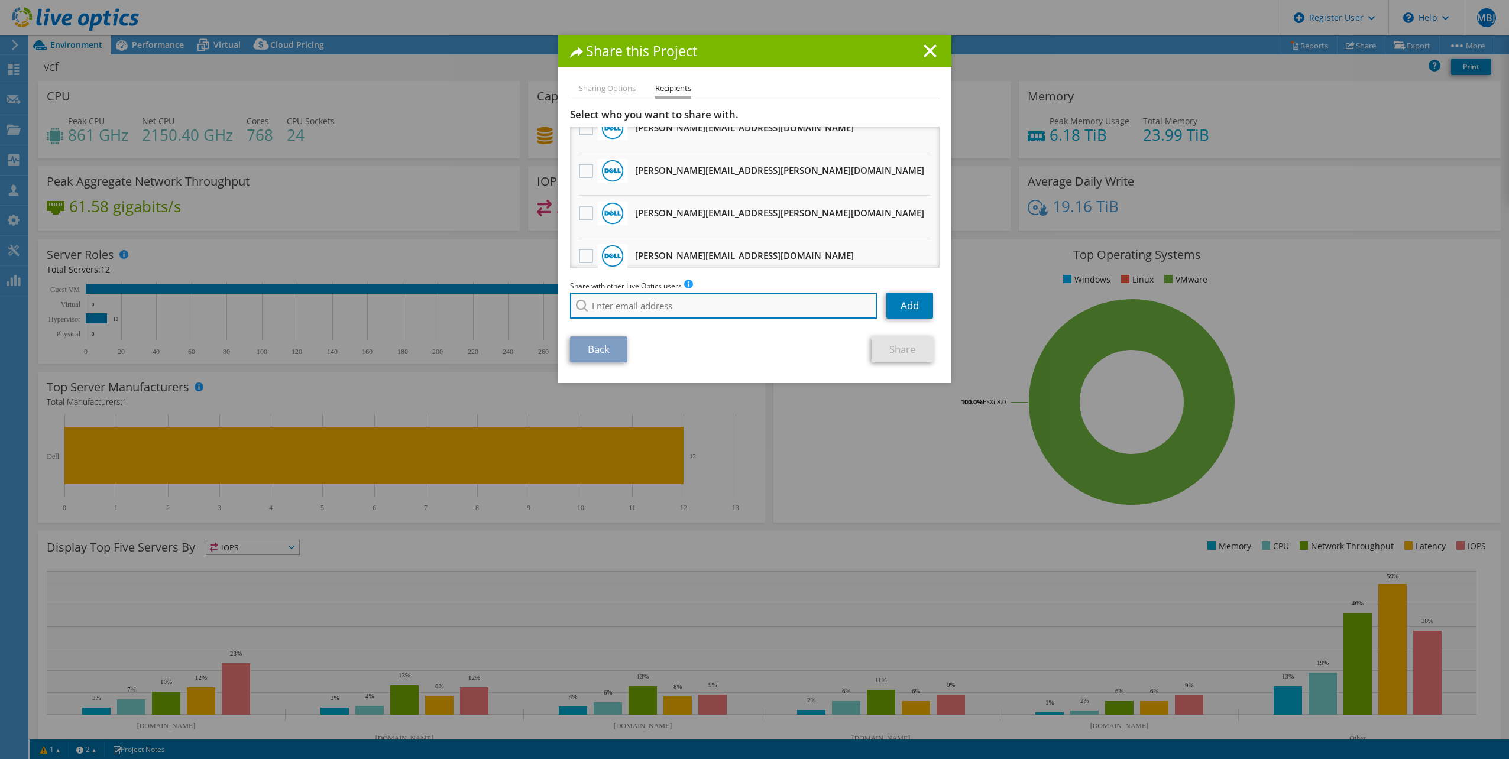
click at [662, 304] on input "search" at bounding box center [723, 306] width 307 height 26
click at [635, 311] on input "john.m" at bounding box center [723, 306] width 307 height 26
paste input "John.Mannix@dell.co"
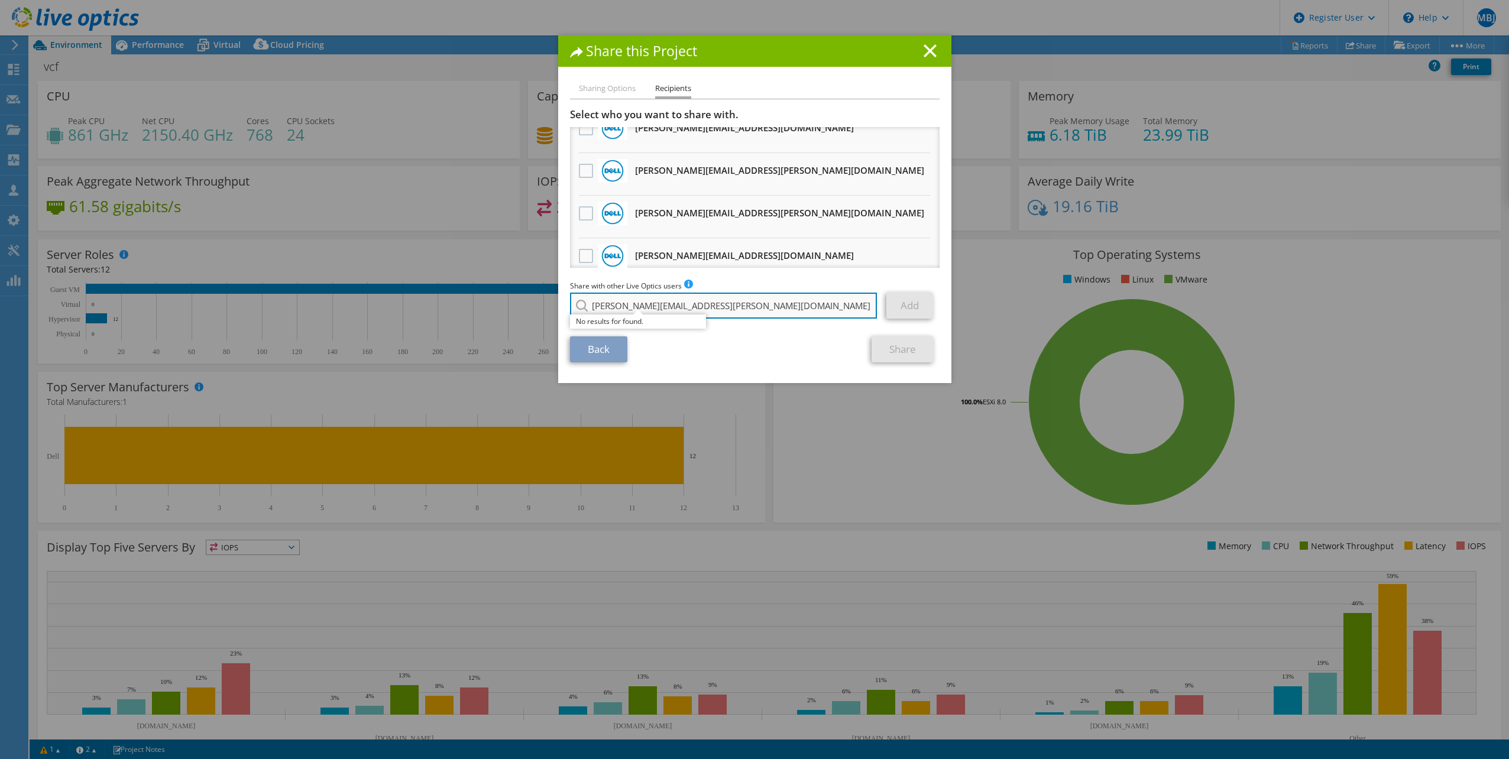
click at [723, 312] on input "John.Mannix@dell.com" at bounding box center [723, 306] width 307 height 26
click at [709, 310] on input "John.Mannix@dell.com" at bounding box center [723, 306] width 307 height 26
click at [748, 309] on input "John.Mannix@dell.com" at bounding box center [723, 306] width 307 height 26
click at [749, 309] on input "John.Mannix@dell.com" at bounding box center [723, 306] width 307 height 26
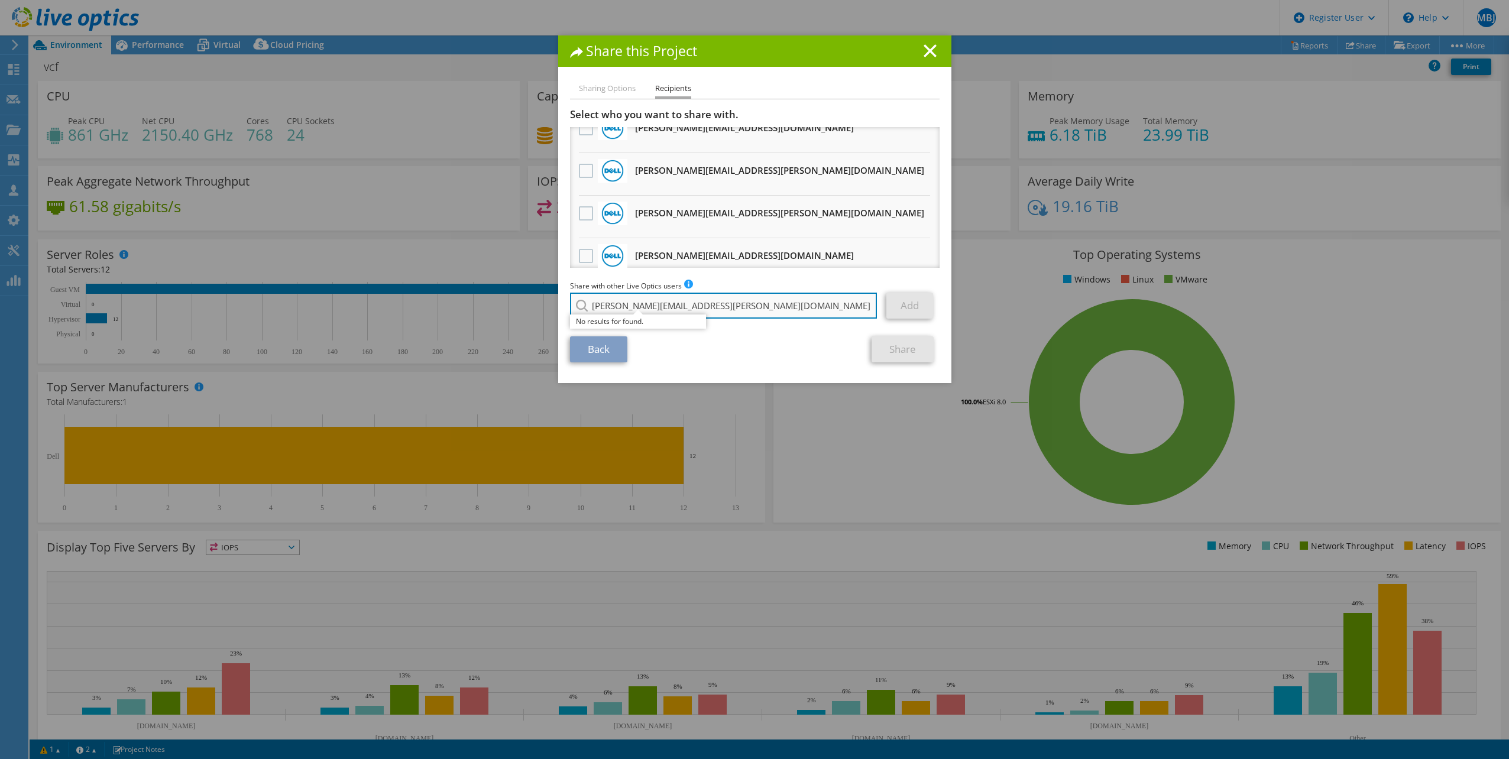
click at [749, 309] on input "John.Mannix@dell.com" at bounding box center [723, 306] width 307 height 26
paste input "Michael.Lewis"
type input "[PERSON_NAME][EMAIL_ADDRESS][PERSON_NAME][DOMAIN_NAME]"
click at [688, 322] on li "[PERSON_NAME][EMAIL_ADDRESS][PERSON_NAME][DOMAIN_NAME]" at bounding box center [690, 322] width 241 height 14
click at [893, 309] on link "Add" at bounding box center [909, 306] width 47 height 26
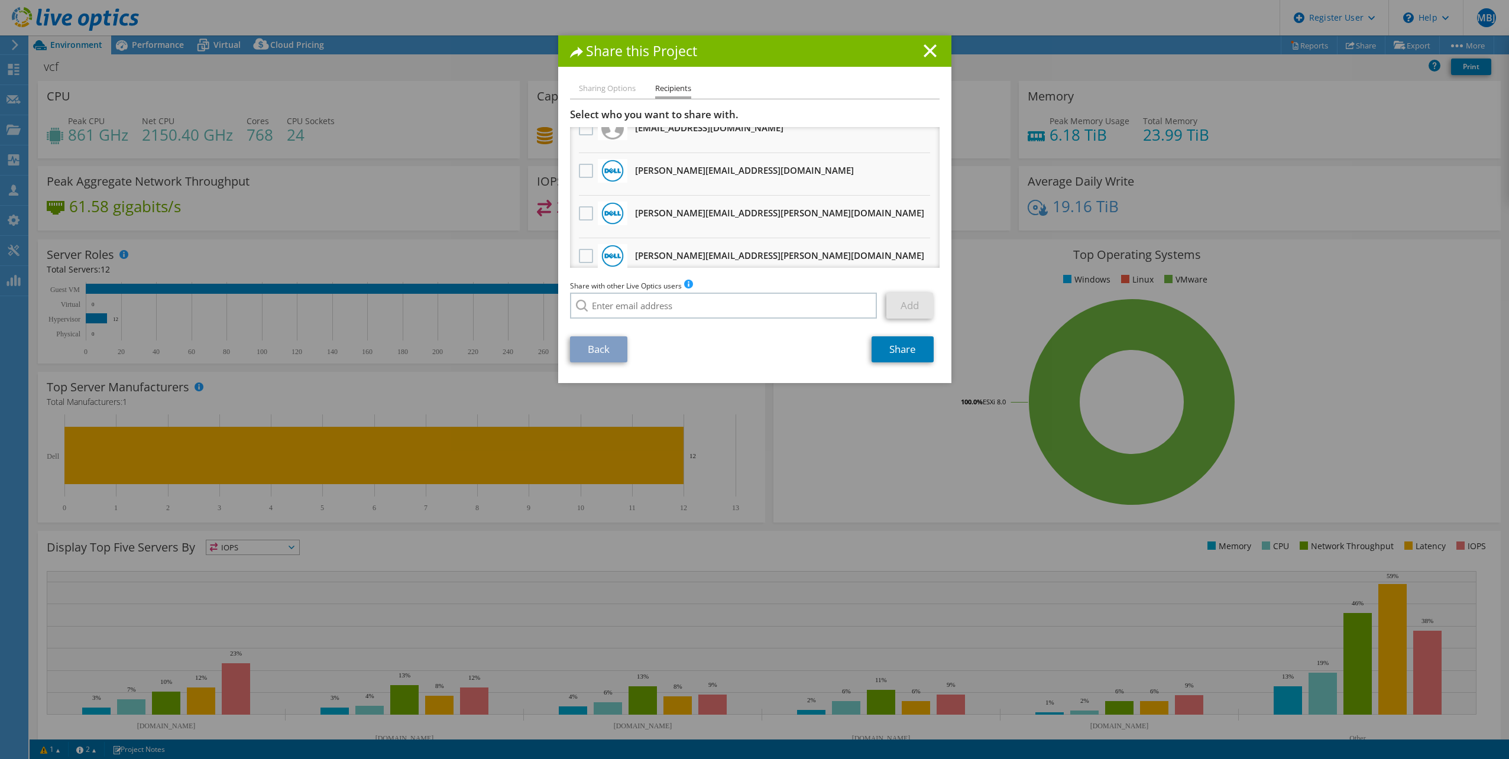
scroll to position [102, 0]
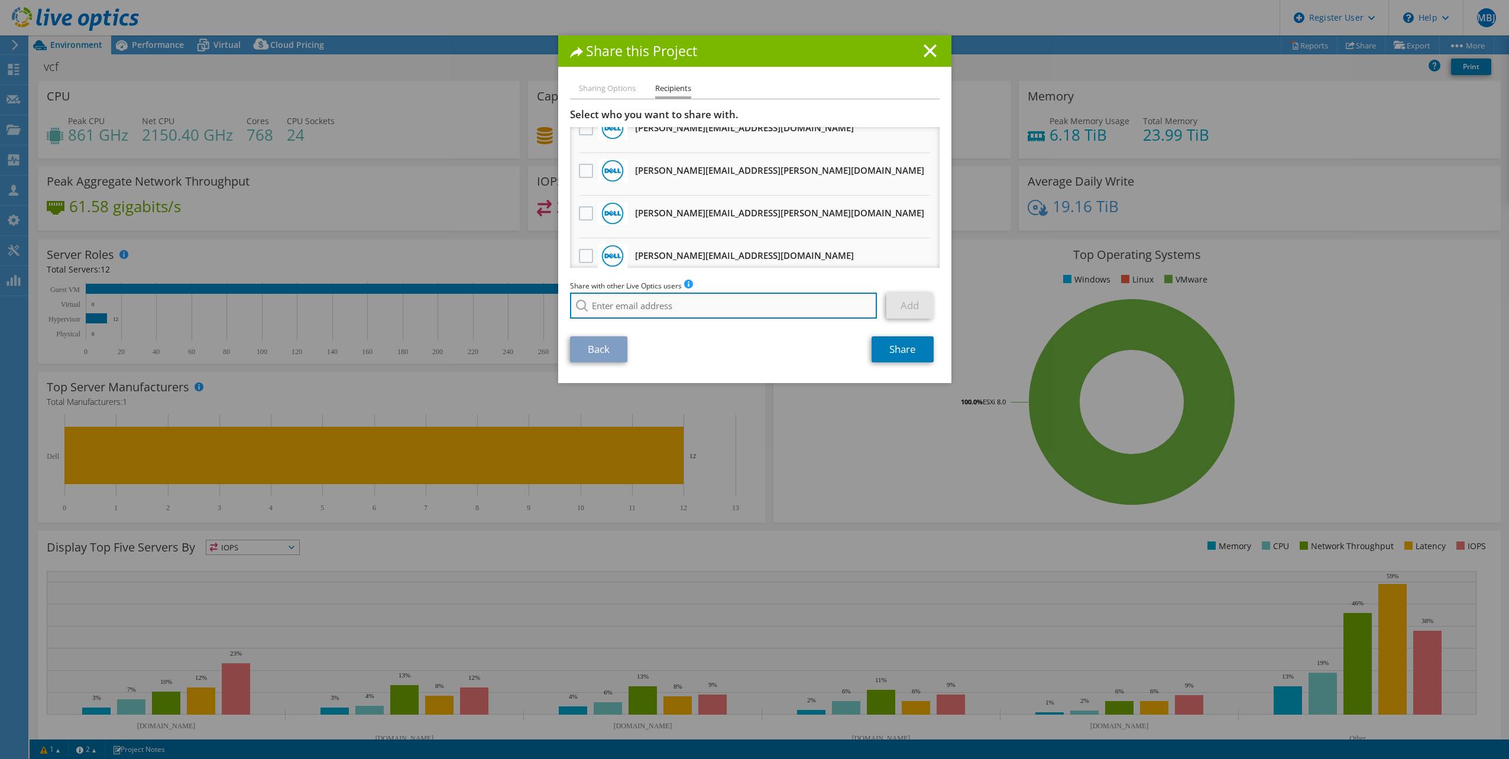
click at [701, 310] on input "search" at bounding box center [723, 306] width 307 height 26
paste input "Bruce.Fretwell@dell.com"
click at [918, 316] on link "Add" at bounding box center [909, 306] width 47 height 26
click at [714, 306] on input "Bruce.Fretwell@dell.com" at bounding box center [723, 306] width 307 height 26
click at [746, 310] on input "Bruce.Fretwell@dell.com" at bounding box center [723, 306] width 307 height 26
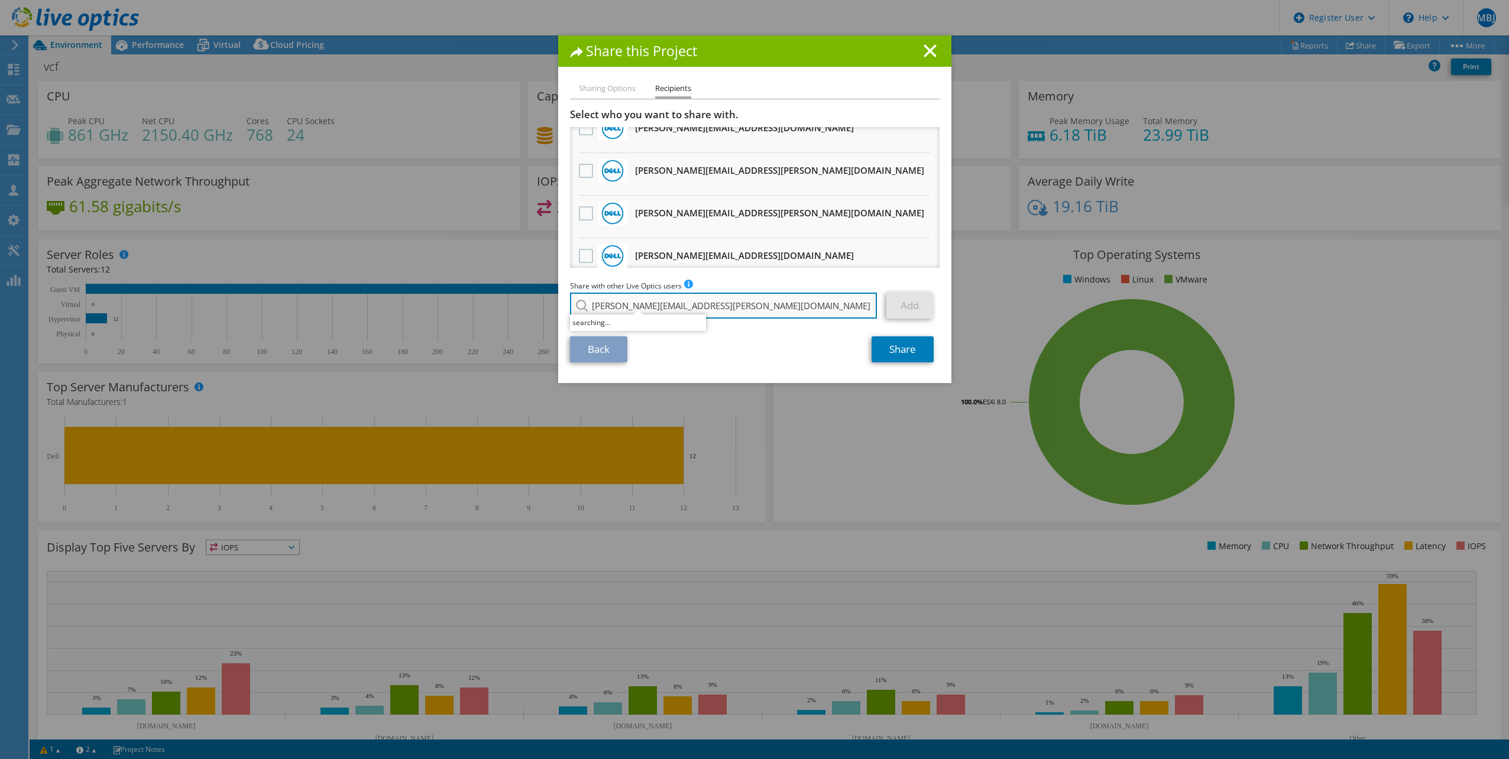
click at [746, 309] on input "Bruce.Fretwell@dell.com" at bounding box center [723, 306] width 307 height 26
click at [745, 309] on input "Bruce.Fretwell@dell.com" at bounding box center [723, 306] width 307 height 26
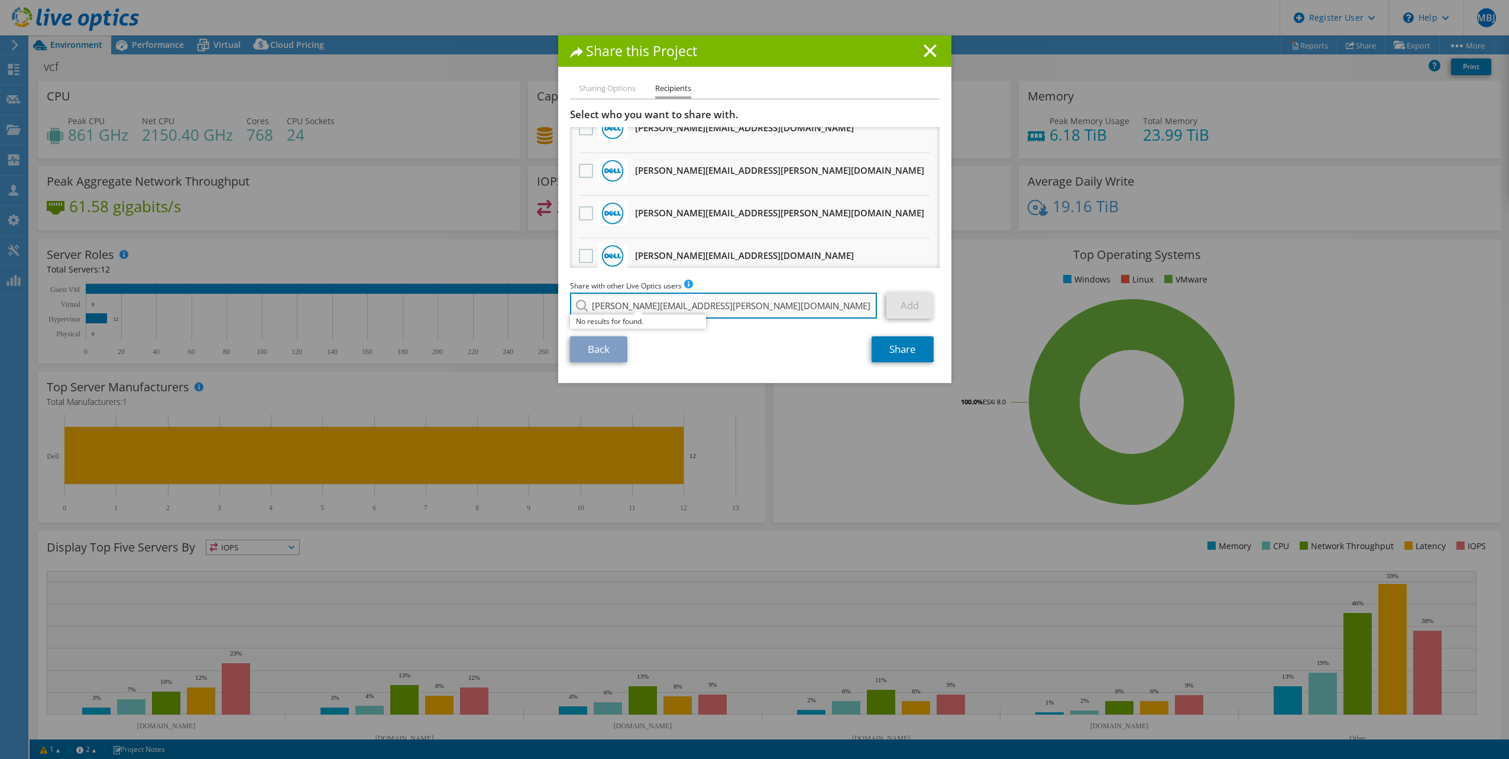
paste input "Mike.J.Roberts"
click at [730, 306] on input "Mike.J.Roberts@dell.com" at bounding box center [723, 306] width 307 height 26
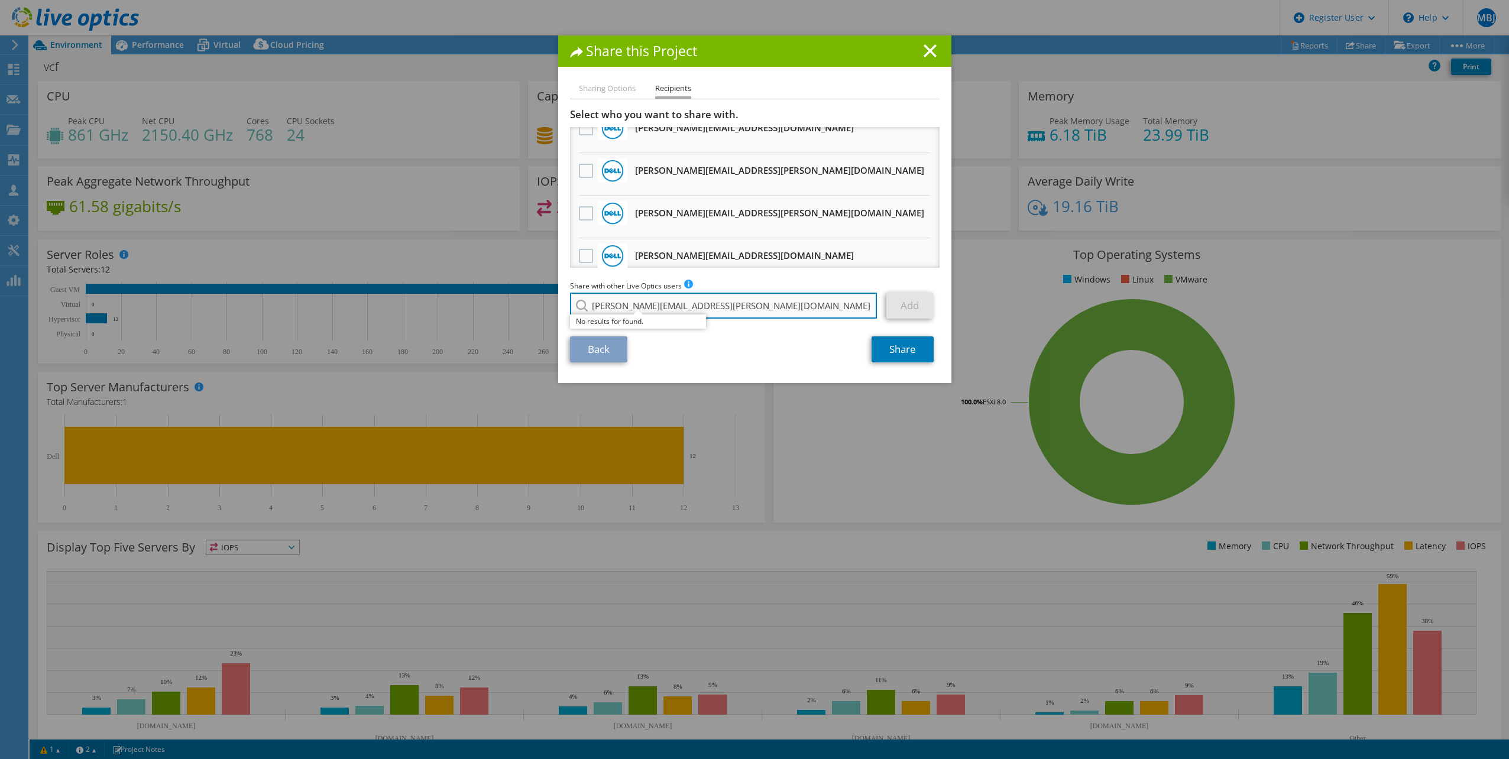
paste input "Steve.Spinnato"
type input "[PERSON_NAME][EMAIL_ADDRESS][PERSON_NAME][DOMAIN_NAME]"
click at [662, 323] on li "[PERSON_NAME][EMAIL_ADDRESS][PERSON_NAME][DOMAIN_NAME]" at bounding box center [690, 322] width 241 height 14
click at [897, 313] on link "Add" at bounding box center [909, 306] width 47 height 26
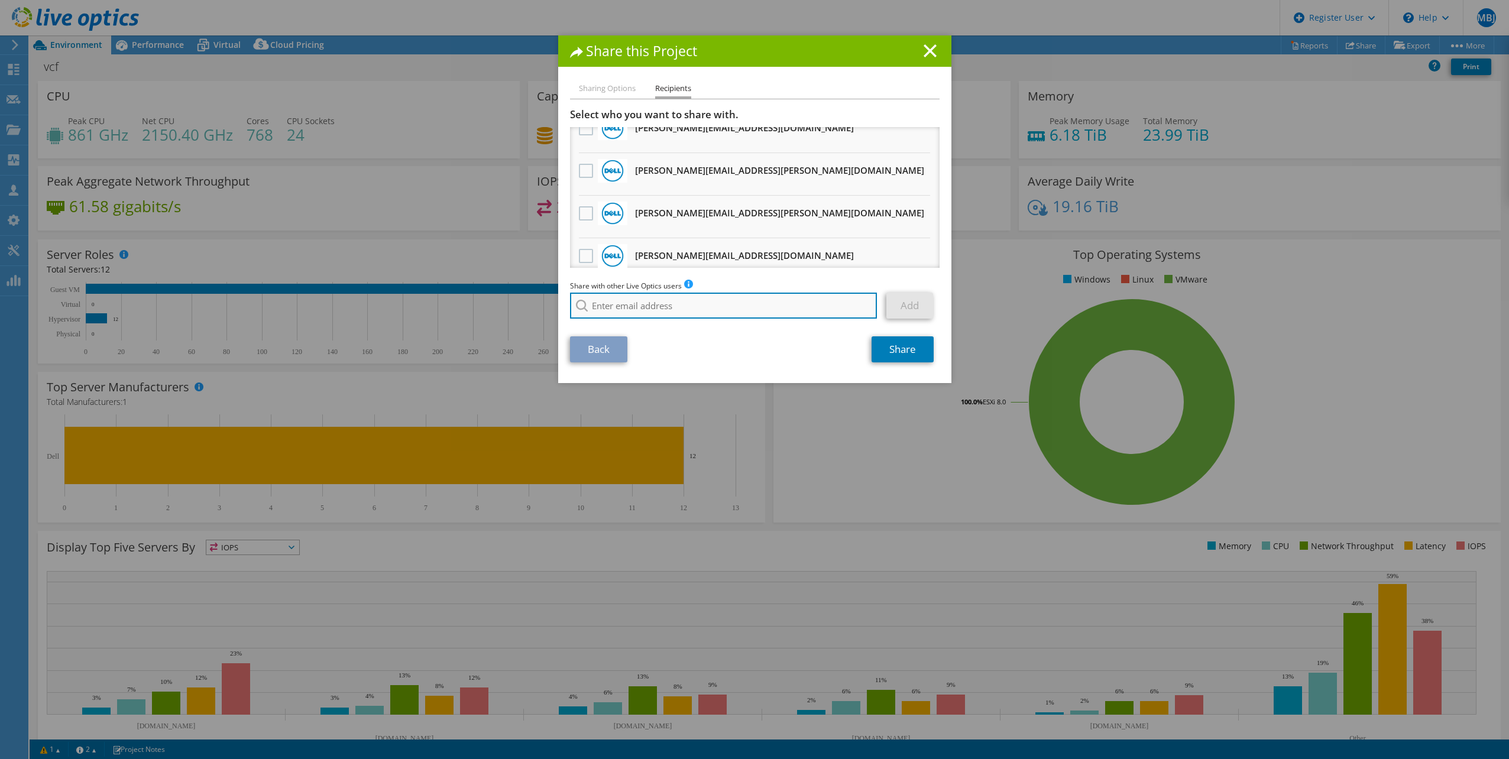
click at [590, 309] on input "search" at bounding box center [723, 306] width 307 height 26
paste input "Anu.Venkateswaran@dell.com"
type input "Anu.Venkateswaran@dell.com"
drag, startPoint x: 763, startPoint y: 309, endPoint x: 755, endPoint y: 309, distance: 8.3
click at [763, 309] on input "Anu.Venkateswaran@dell.com" at bounding box center [723, 306] width 307 height 26
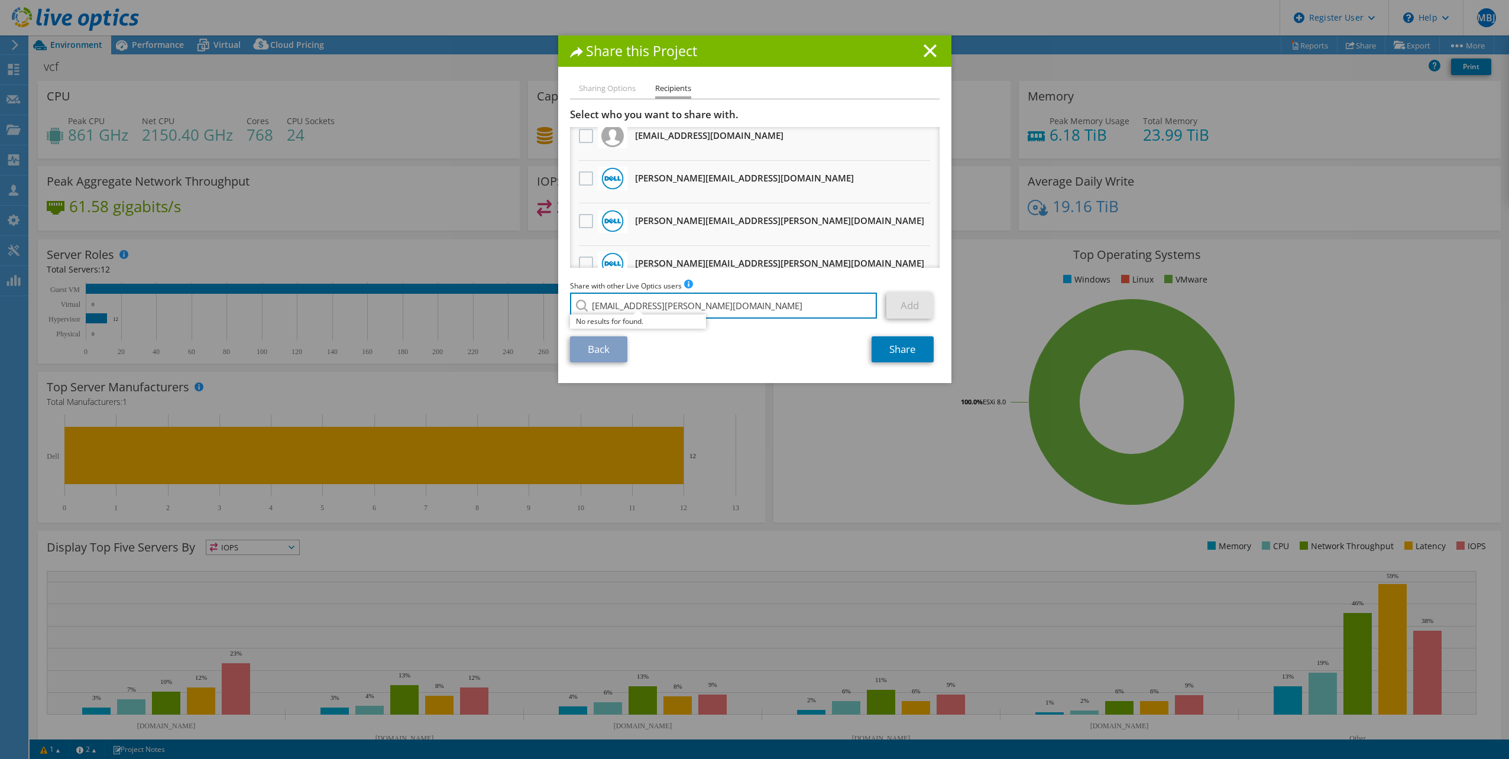
scroll to position [0, 0]
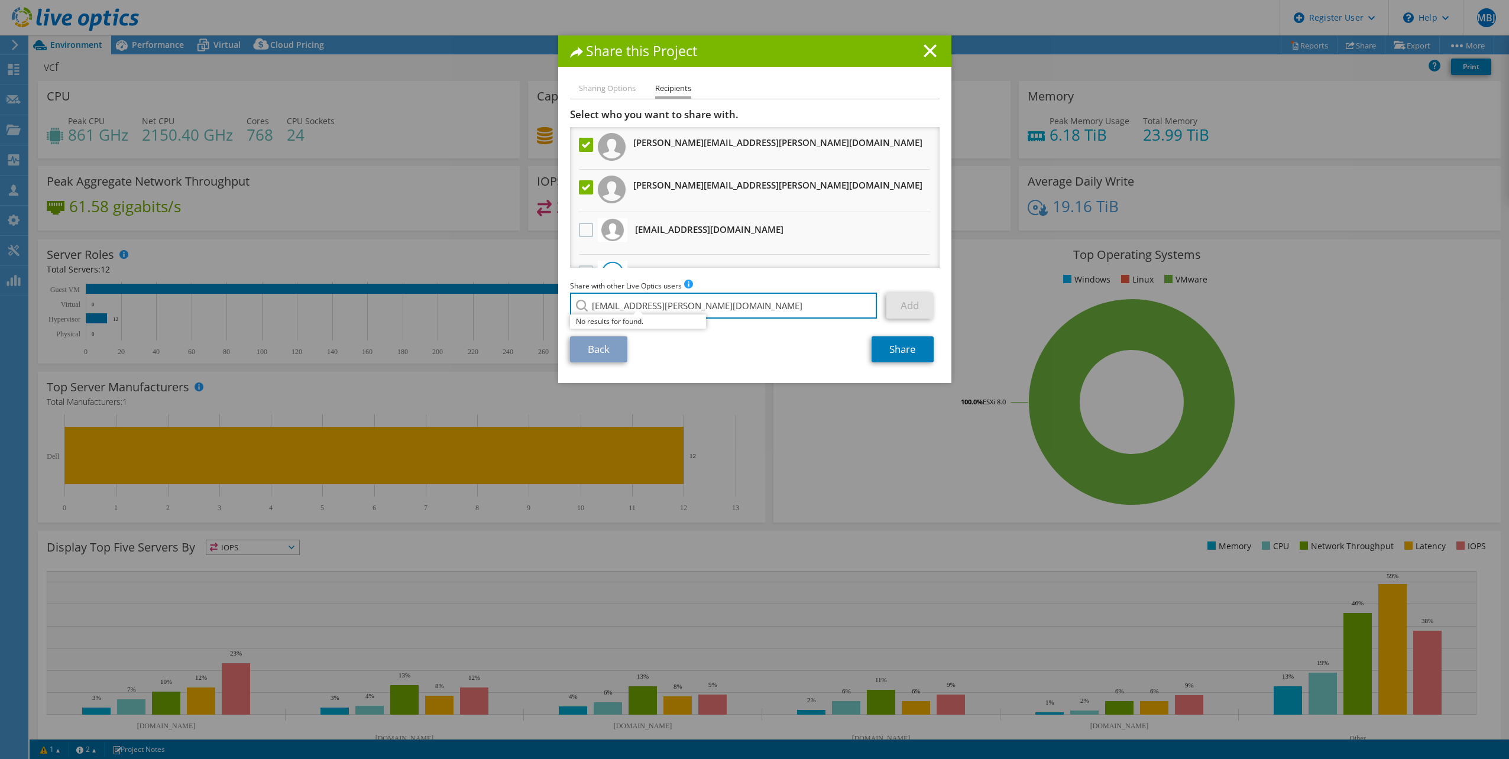
drag, startPoint x: 746, startPoint y: 309, endPoint x: 469, endPoint y: 319, distance: 276.3
click at [467, 319] on div "Share this Project Sharing Options Recipients Link other users to this project …" at bounding box center [754, 379] width 1509 height 688
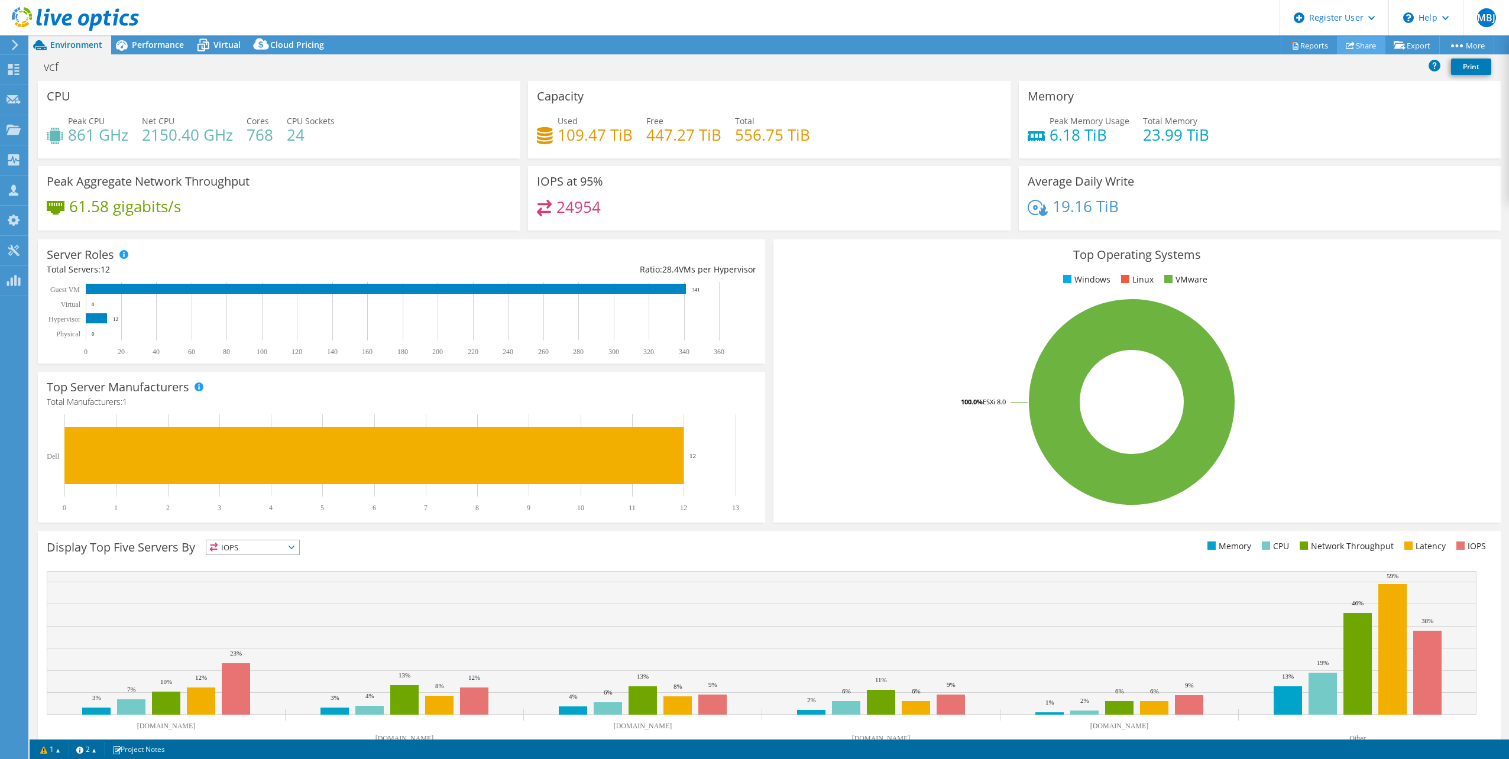
click at [1346, 47] on icon at bounding box center [1350, 45] width 9 height 9
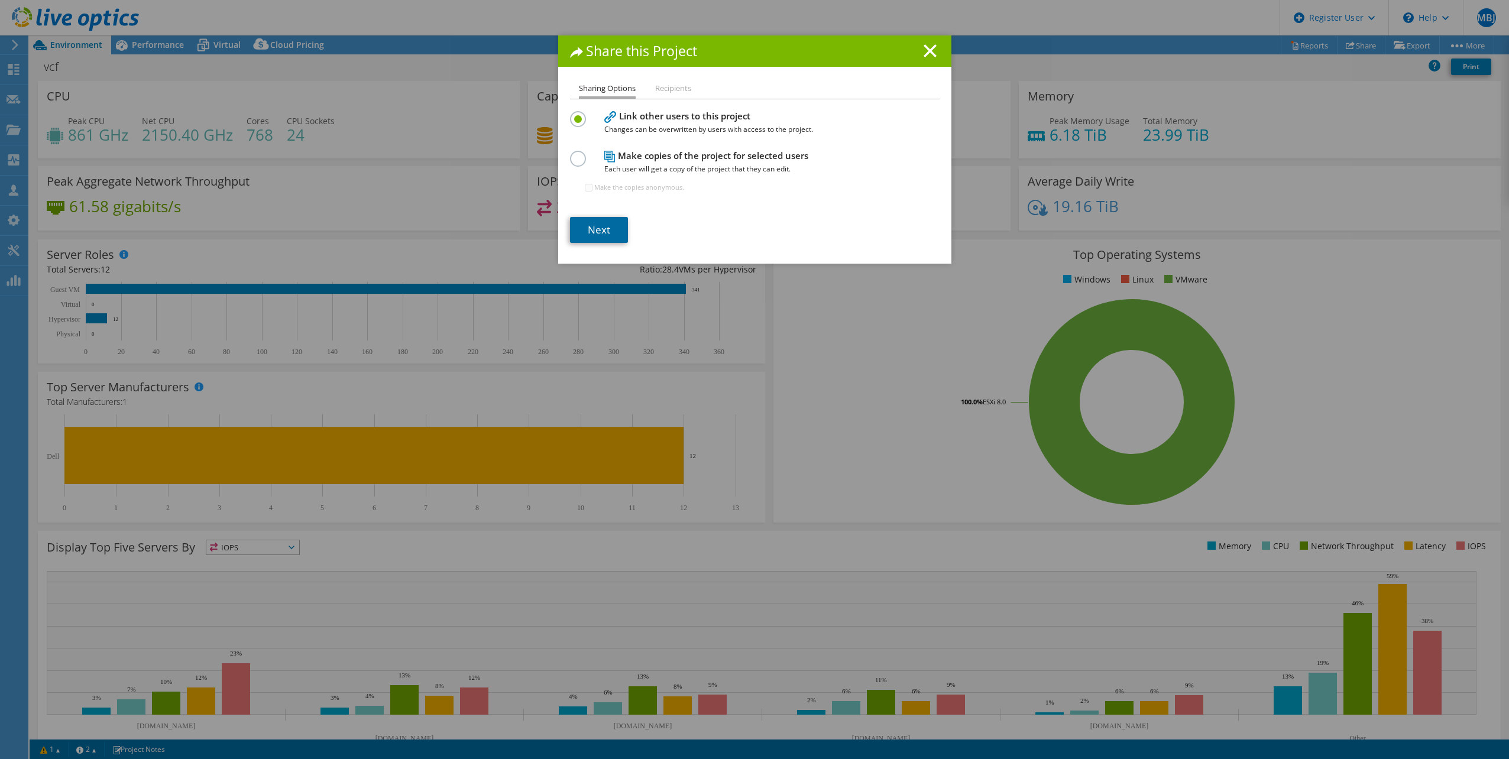
click at [584, 219] on link "Next" at bounding box center [599, 230] width 58 height 26
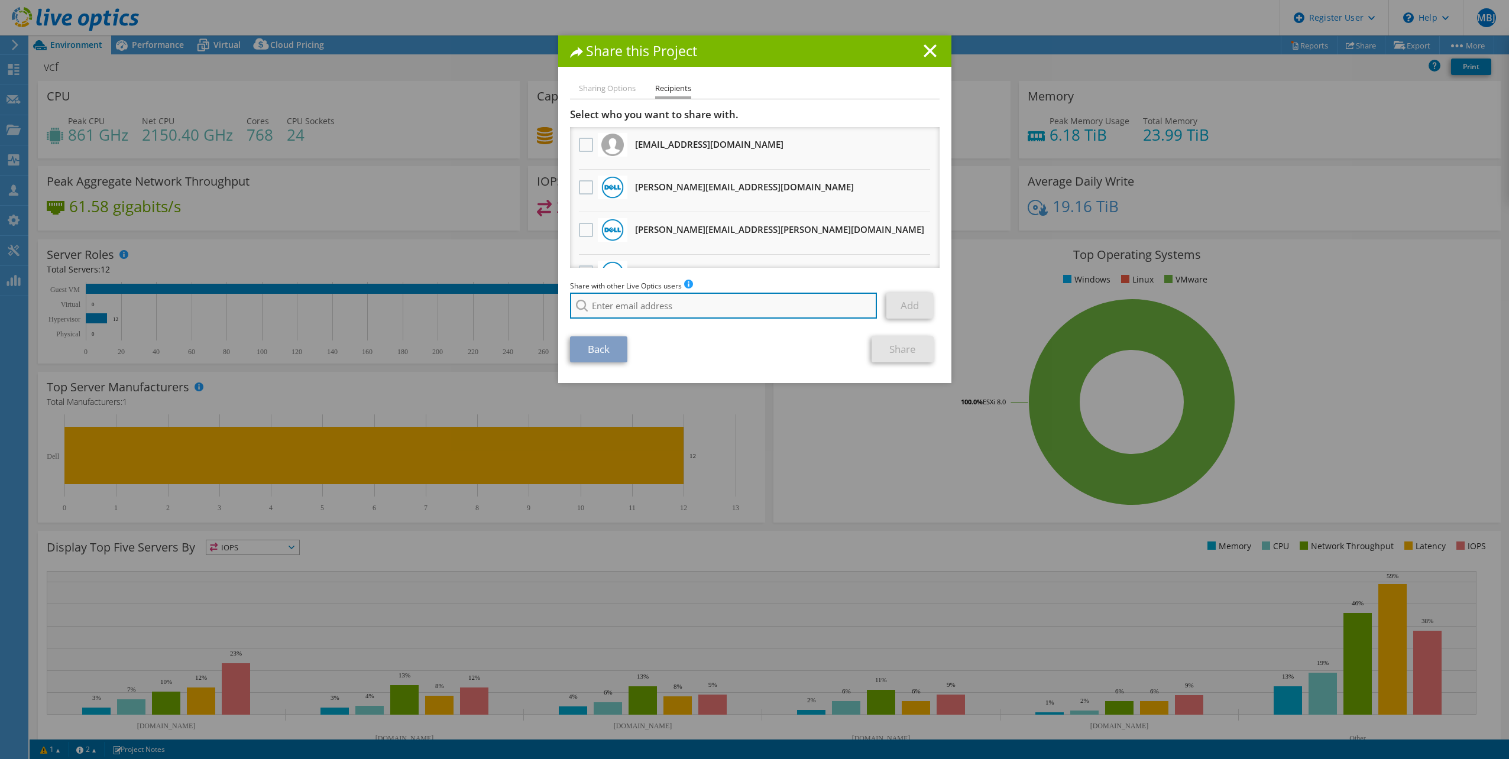
click at [619, 300] on input "search" at bounding box center [723, 306] width 307 height 26
paste input "[EMAIL_ADDRESS][PERSON_NAME][DOMAIN_NAME]"
type input "[EMAIL_ADDRESS][PERSON_NAME][DOMAIN_NAME]"
click at [634, 324] on li "[EMAIL_ADDRESS][PERSON_NAME][DOMAIN_NAME]" at bounding box center [662, 322] width 185 height 14
click at [898, 310] on link "Add" at bounding box center [909, 306] width 47 height 26
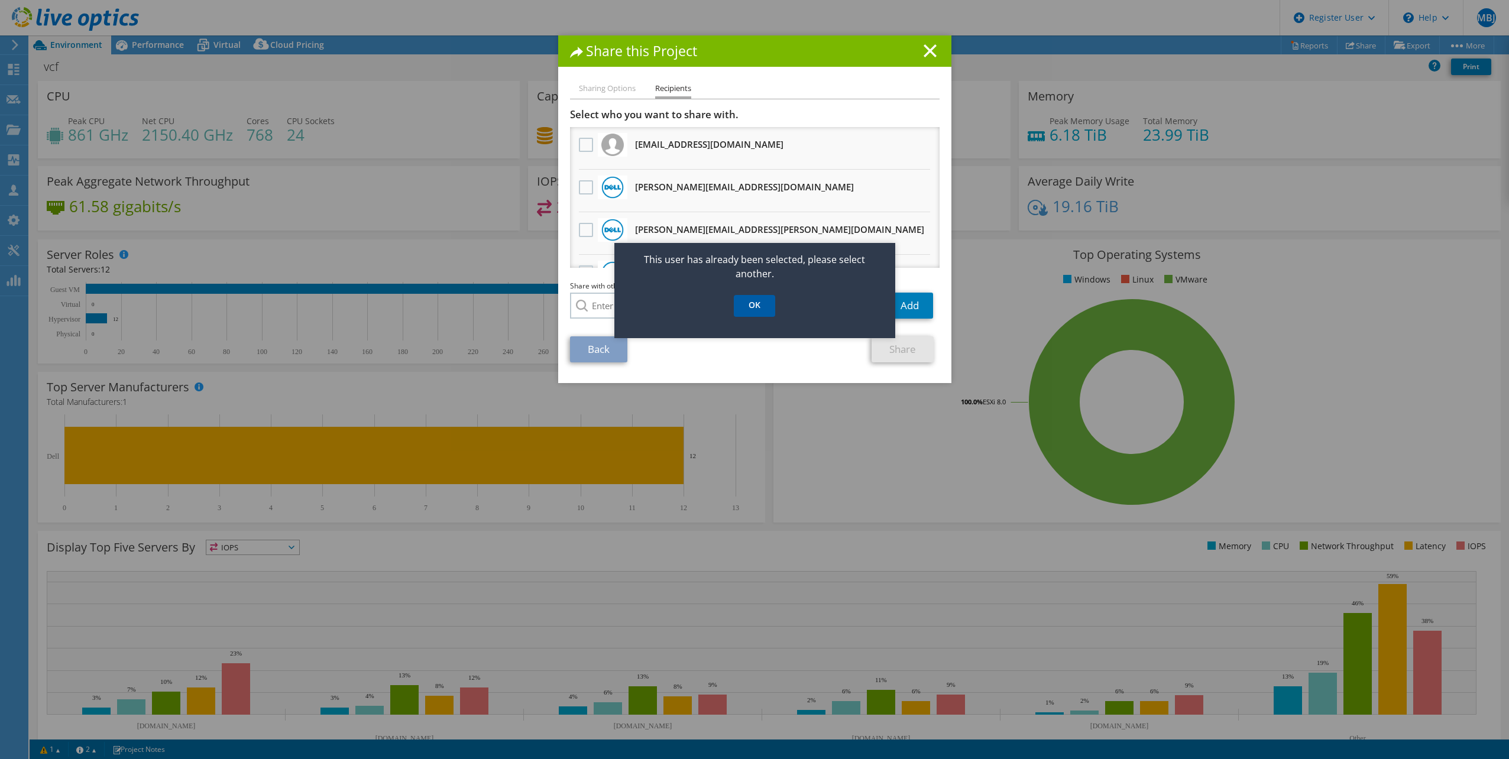
click at [747, 310] on link "OK" at bounding box center [754, 306] width 41 height 22
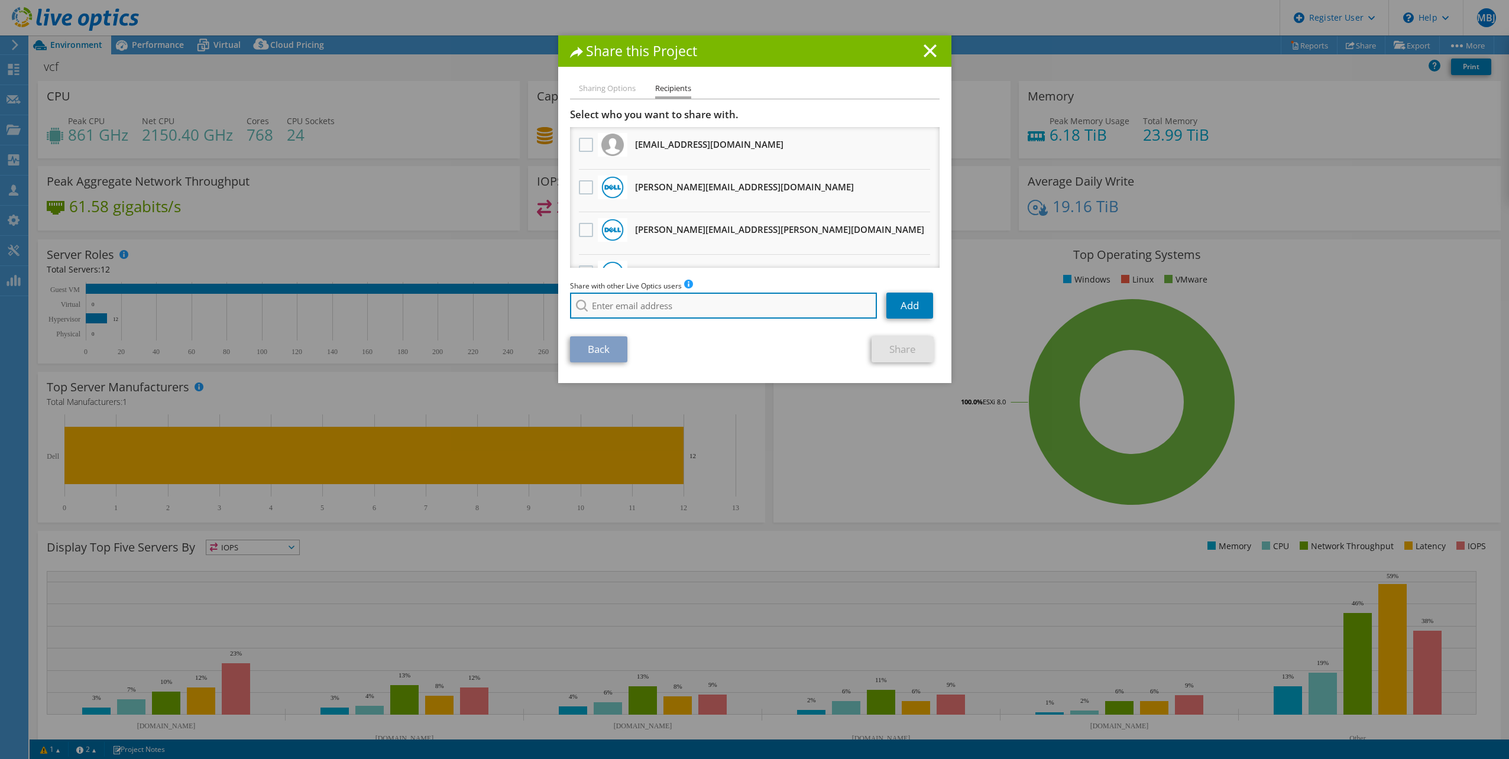
click at [704, 312] on input "search" at bounding box center [723, 306] width 307 height 26
paste input "[PERSON_NAME][EMAIL_ADDRESS][PERSON_NAME][DOMAIN_NAME]"
type input "[PERSON_NAME][EMAIL_ADDRESS][PERSON_NAME][DOMAIN_NAME]"
drag, startPoint x: 821, startPoint y: 303, endPoint x: 844, endPoint y: 303, distance: 23.7
click at [826, 303] on input "[PERSON_NAME][EMAIL_ADDRESS][PERSON_NAME][DOMAIN_NAME]" at bounding box center [723, 306] width 307 height 26
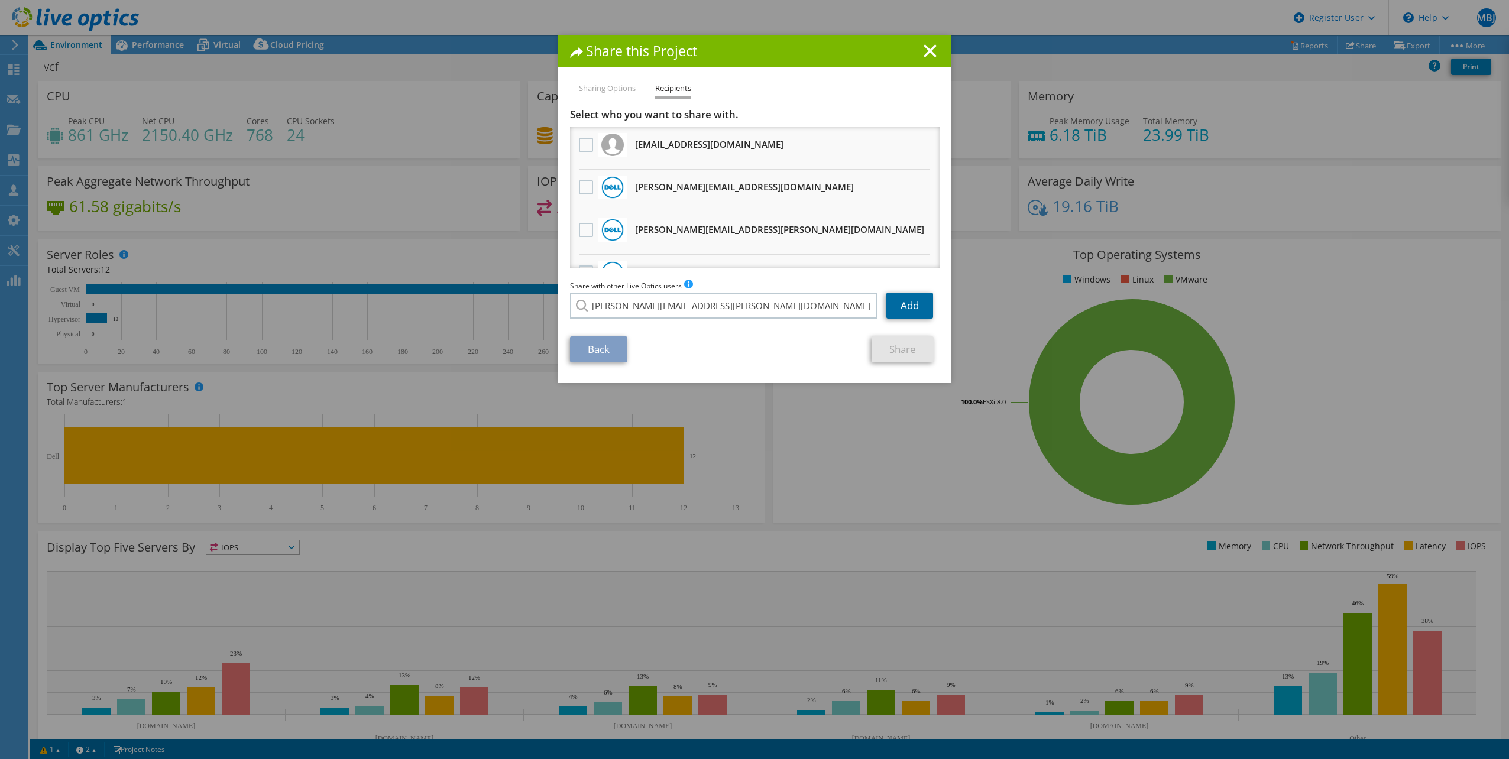
click at [905, 309] on link "Add" at bounding box center [909, 306] width 47 height 26
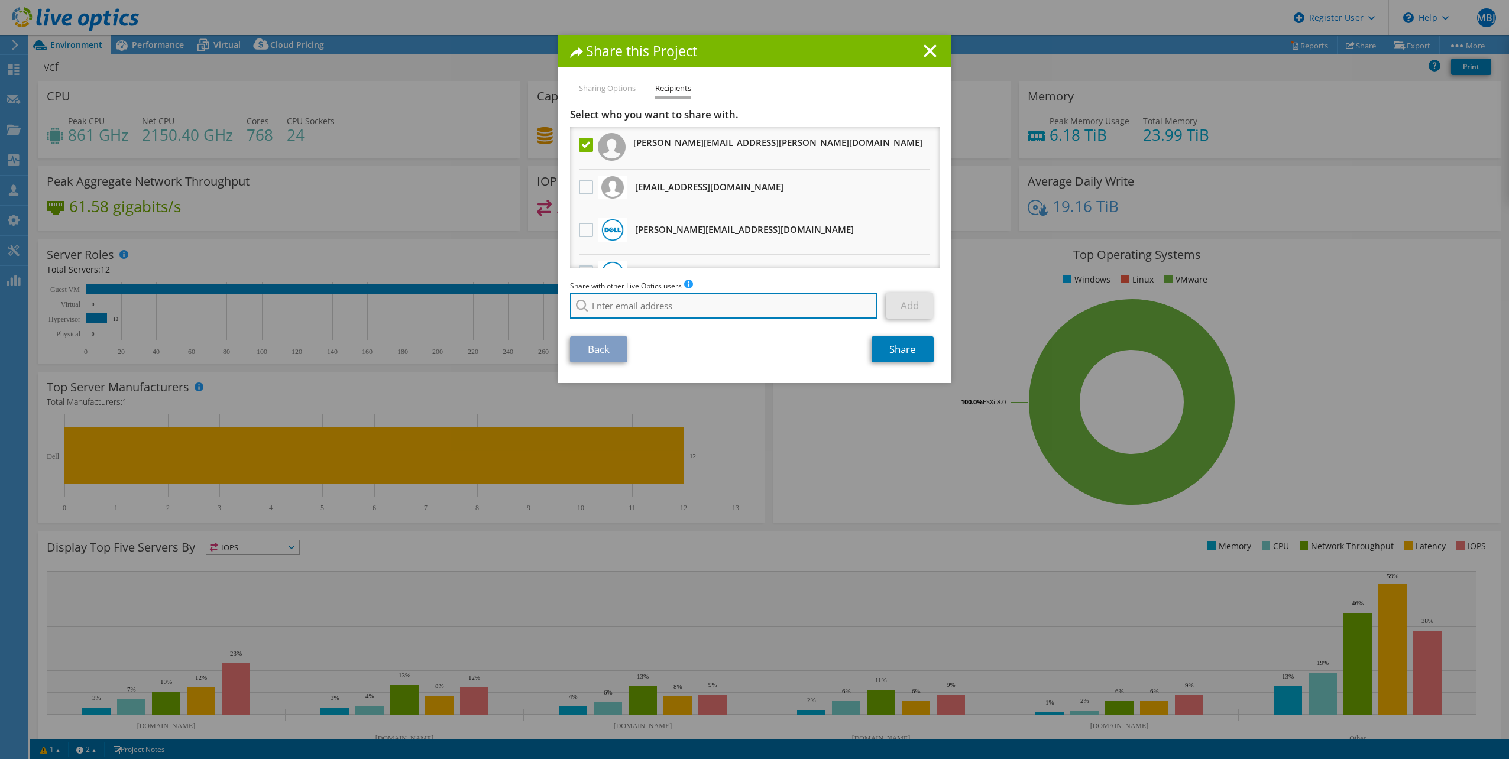
click at [782, 313] on input "search" at bounding box center [723, 306] width 307 height 26
paste input "[PERSON_NAME][EMAIL_ADDRESS][PERSON_NAME][DOMAIN_NAME]"
type input "[PERSON_NAME][EMAIL_ADDRESS][PERSON_NAME][DOMAIN_NAME]"
click at [684, 322] on li "[PERSON_NAME][EMAIL_ADDRESS][PERSON_NAME][DOMAIN_NAME]" at bounding box center [690, 322] width 241 height 14
click at [913, 307] on link "Add" at bounding box center [909, 306] width 47 height 26
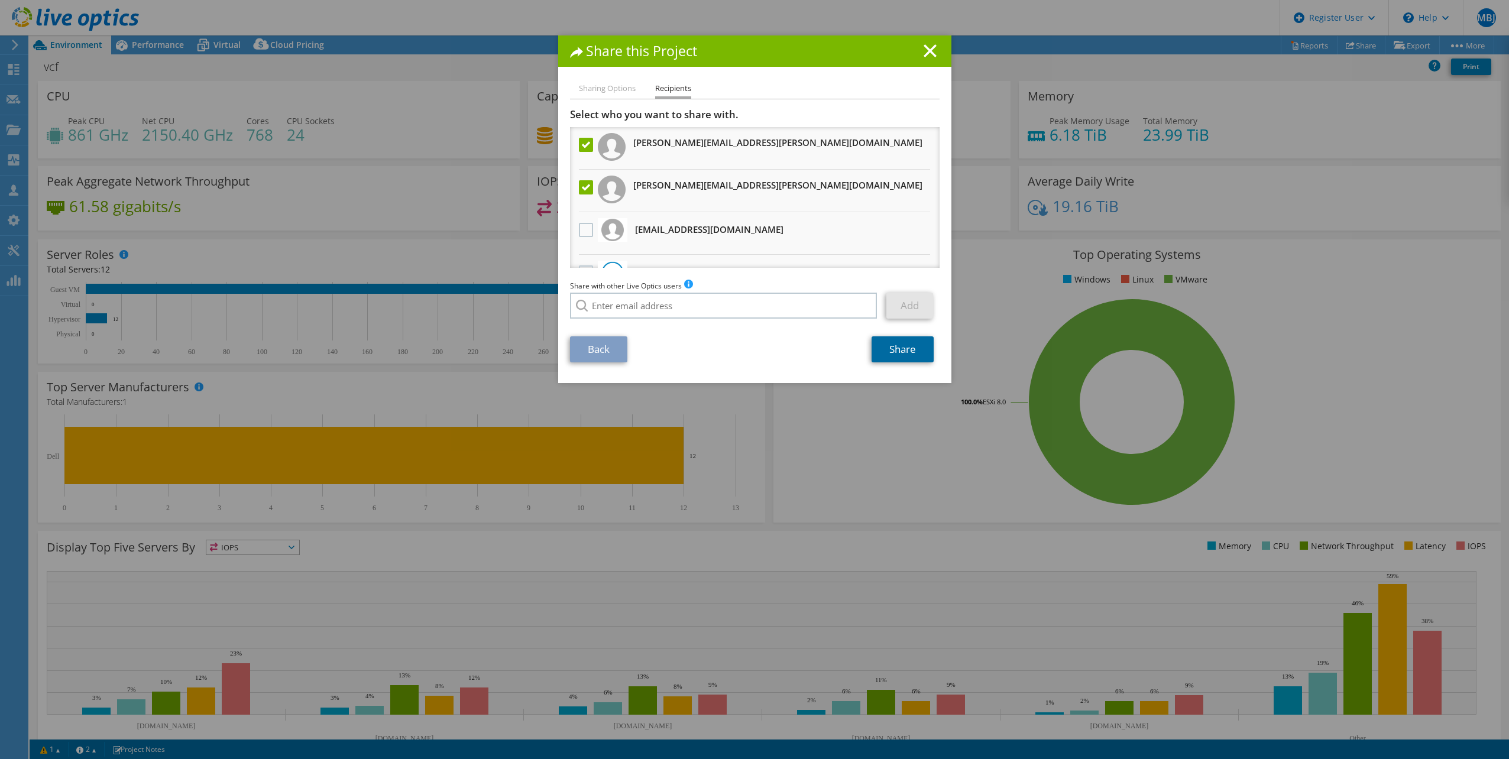
click at [895, 351] on link "Share" at bounding box center [903, 349] width 62 height 26
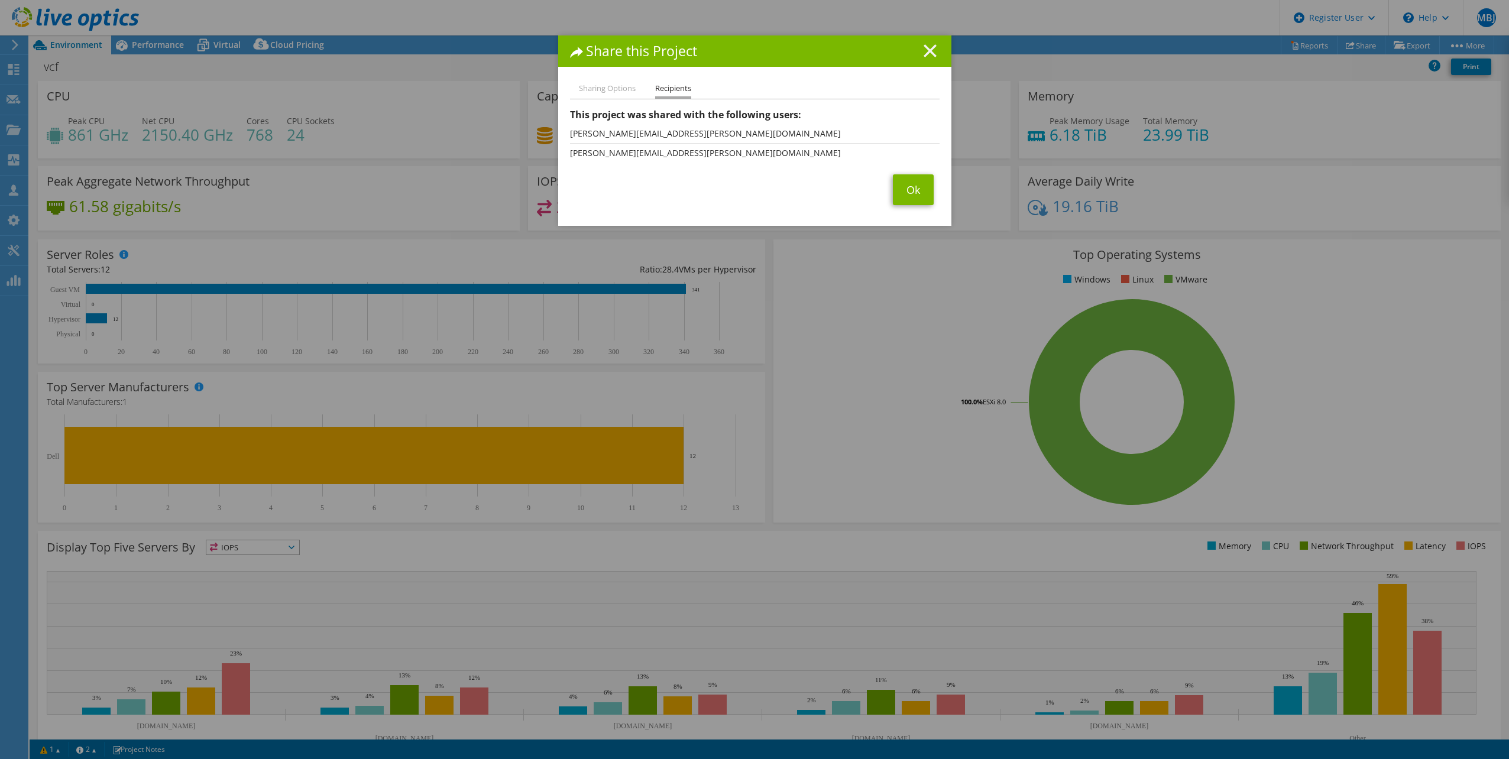
click at [925, 47] on icon at bounding box center [930, 50] width 13 height 13
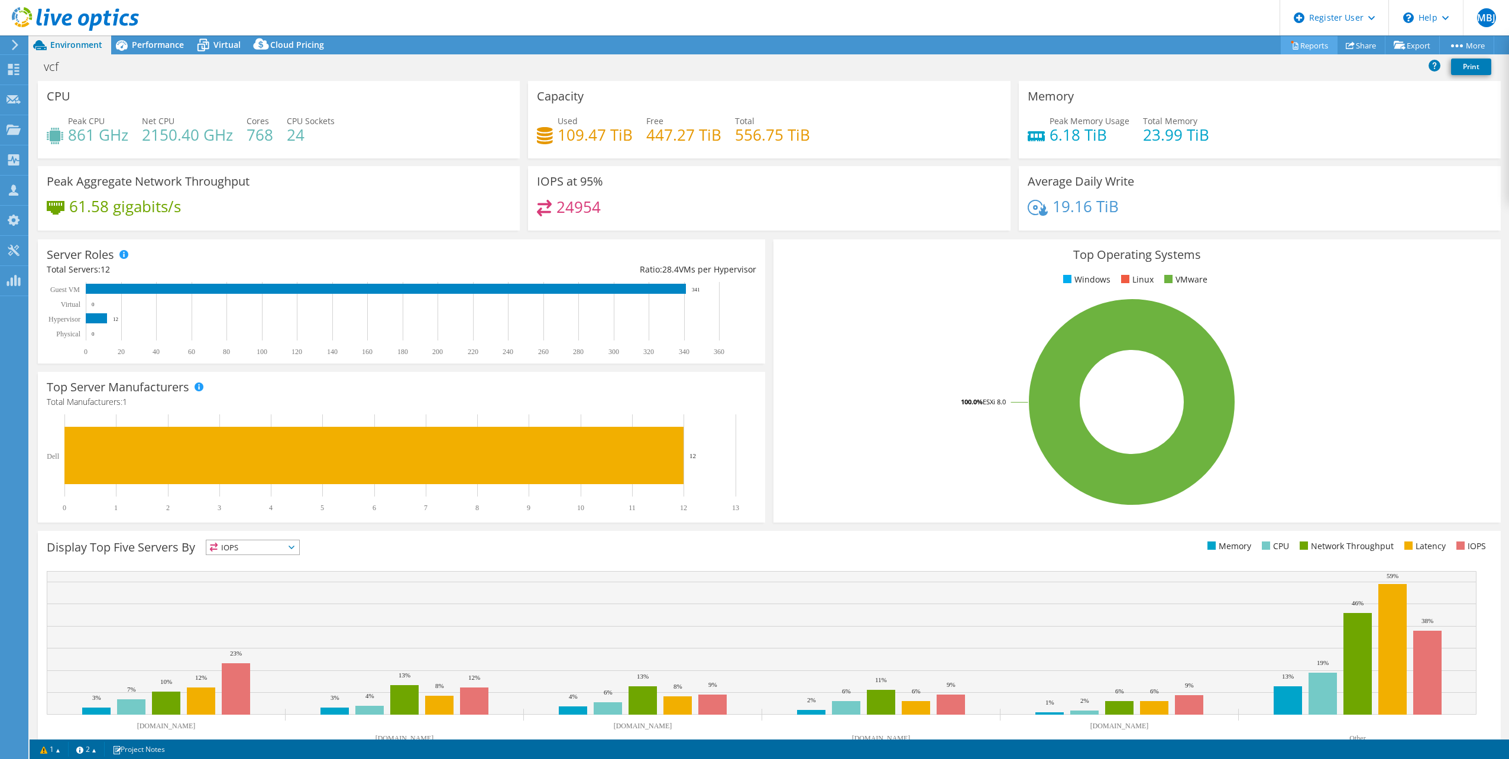
click at [1308, 48] on link "Reports" at bounding box center [1309, 45] width 57 height 18
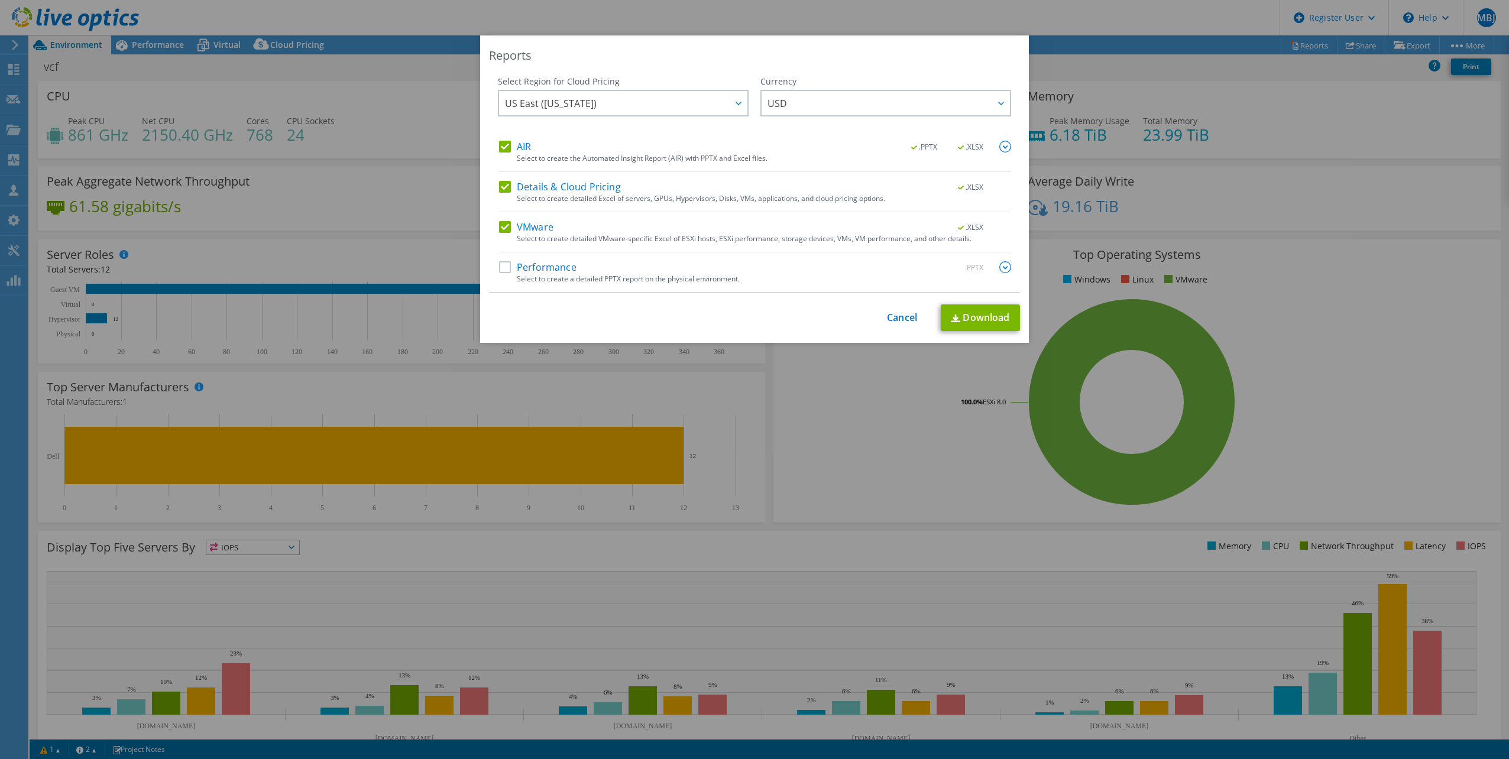
click at [504, 263] on label "Performance" at bounding box center [537, 267] width 77 height 12
click at [0, 0] on input "Performance" at bounding box center [0, 0] width 0 height 0
click at [983, 322] on link "Download" at bounding box center [980, 317] width 79 height 27
click at [896, 321] on link "Cancel" at bounding box center [902, 317] width 30 height 11
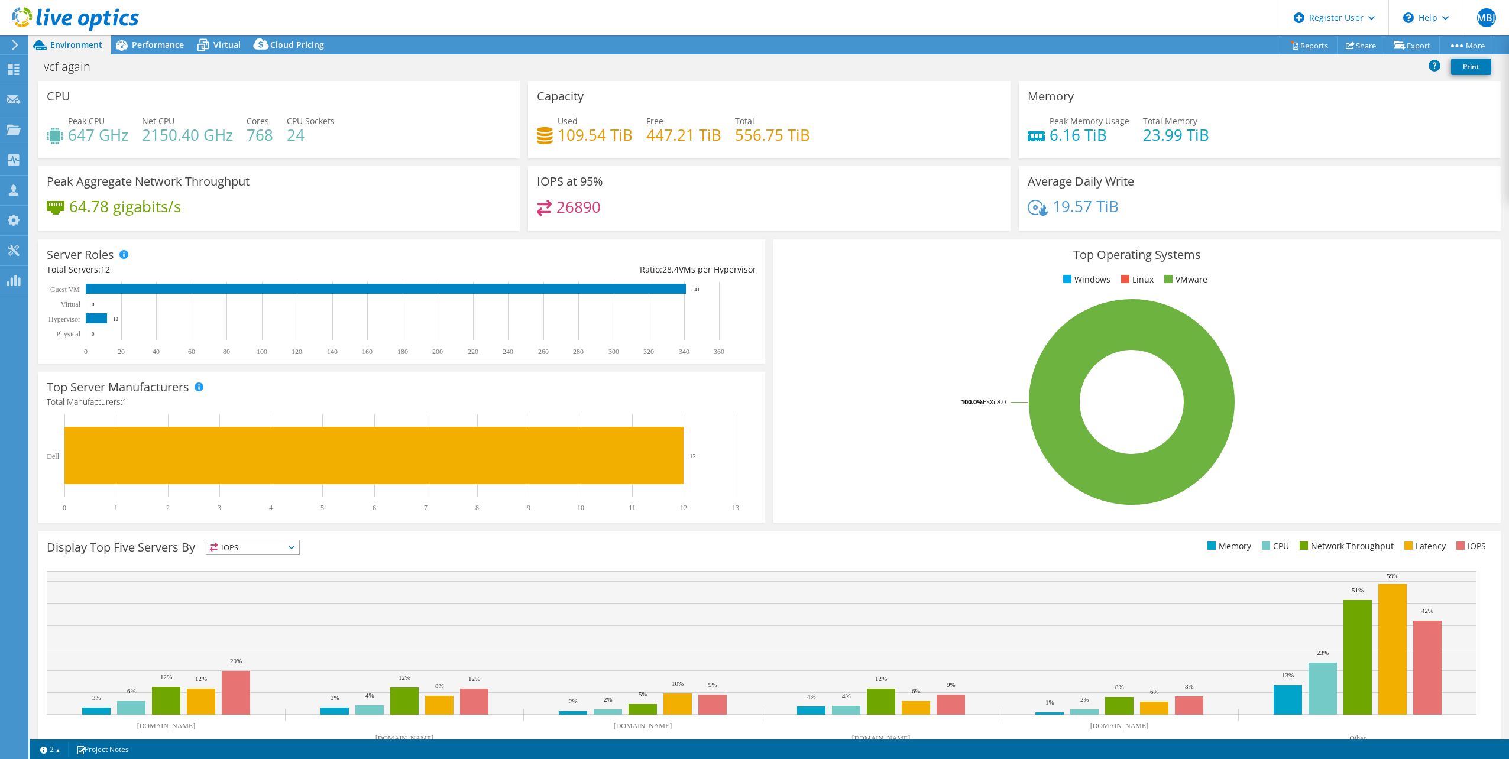
select select "USD"
click at [1360, 48] on link "Share" at bounding box center [1361, 45] width 48 height 18
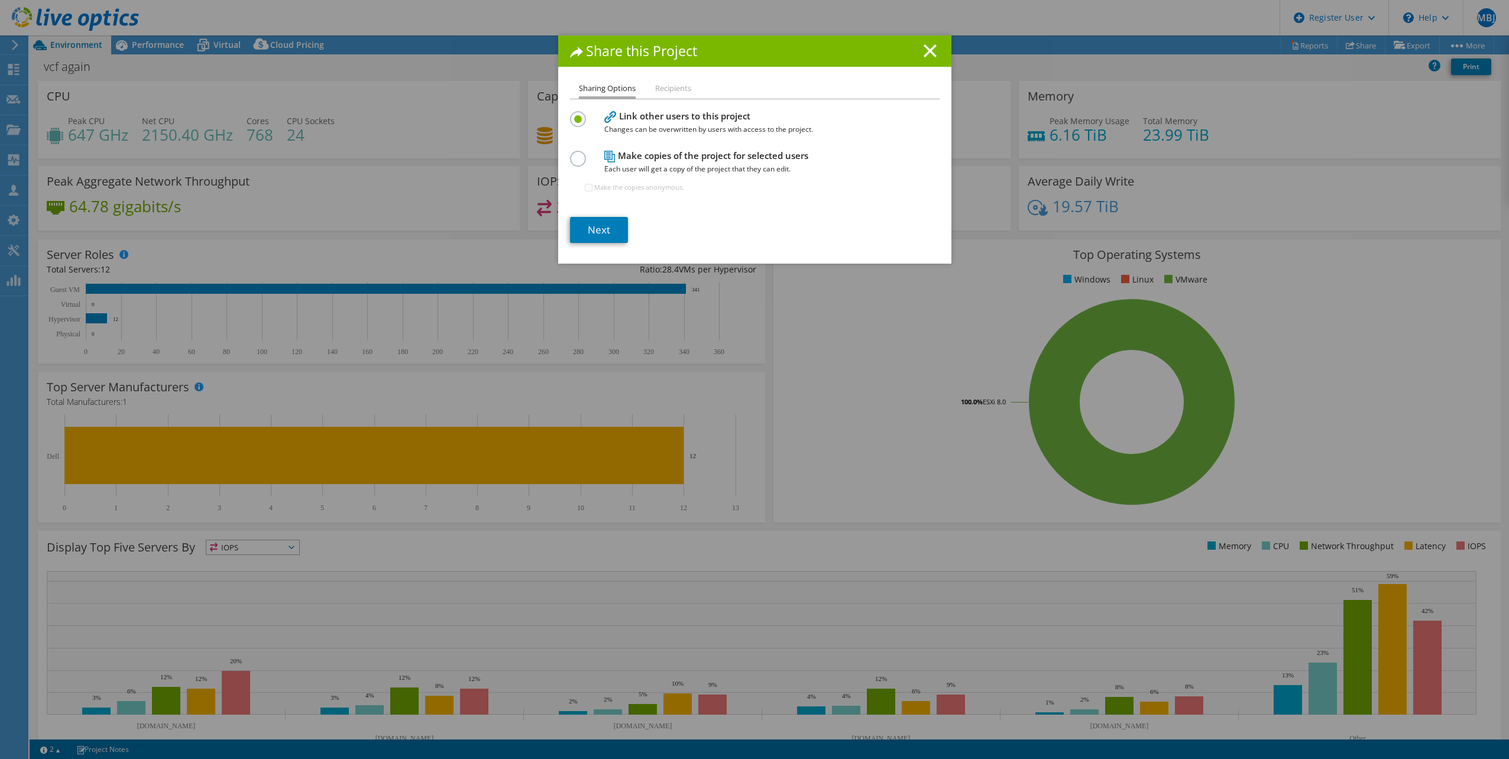
click at [1368, 324] on div "Share this Project Sharing Options Recipients Link other users to this project …" at bounding box center [754, 379] width 1509 height 688
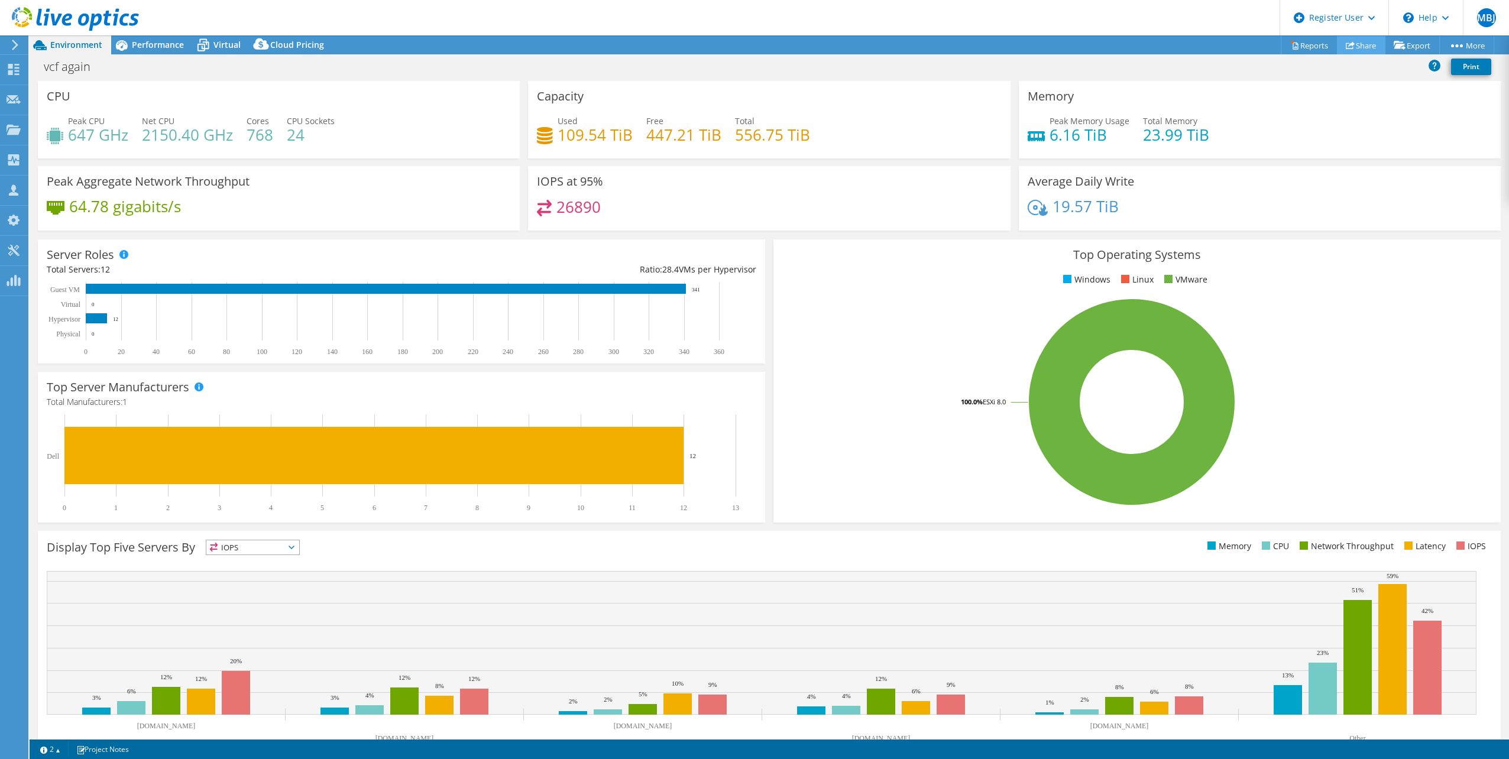
click at [1343, 51] on link "Share" at bounding box center [1361, 45] width 48 height 18
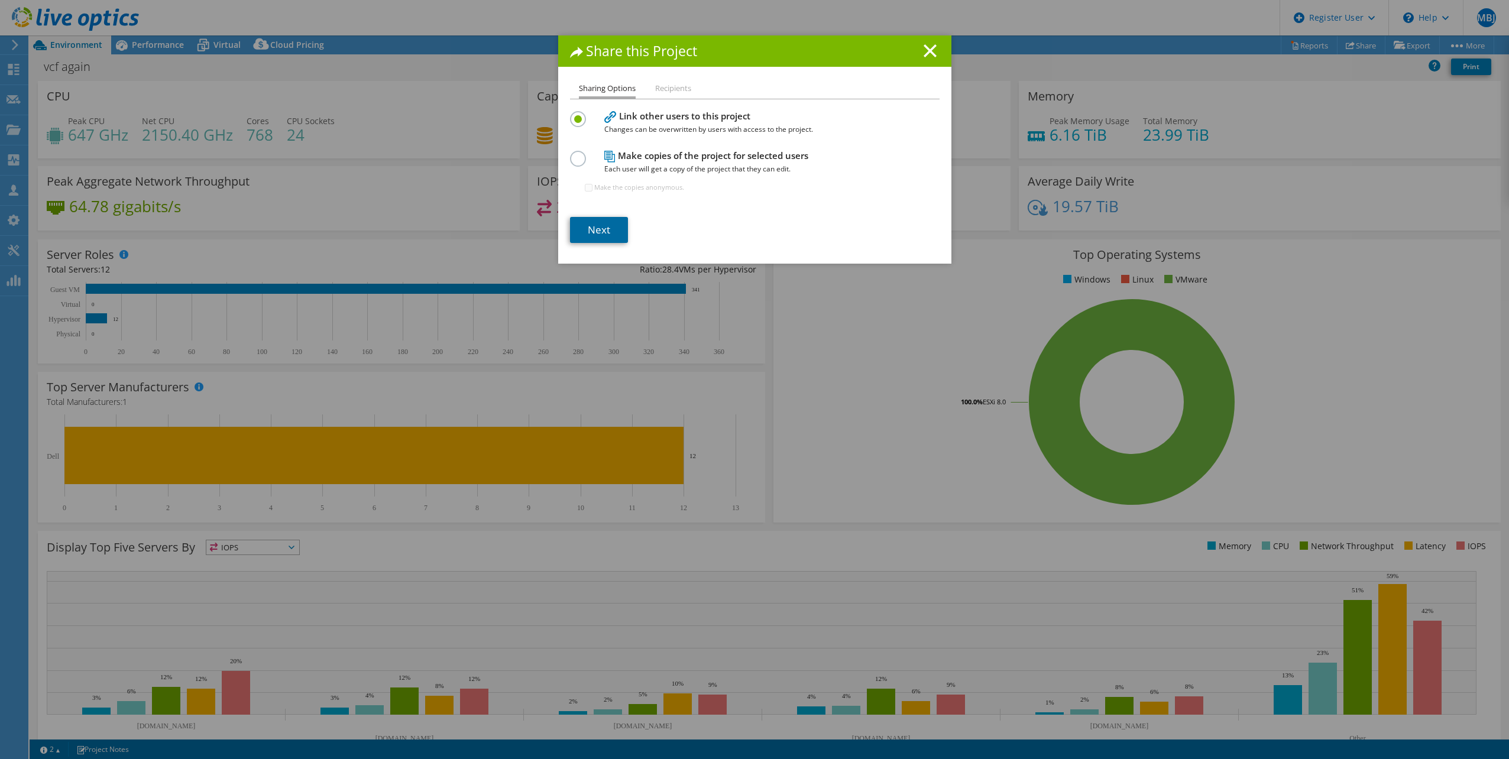
click at [591, 229] on link "Next" at bounding box center [599, 230] width 58 height 26
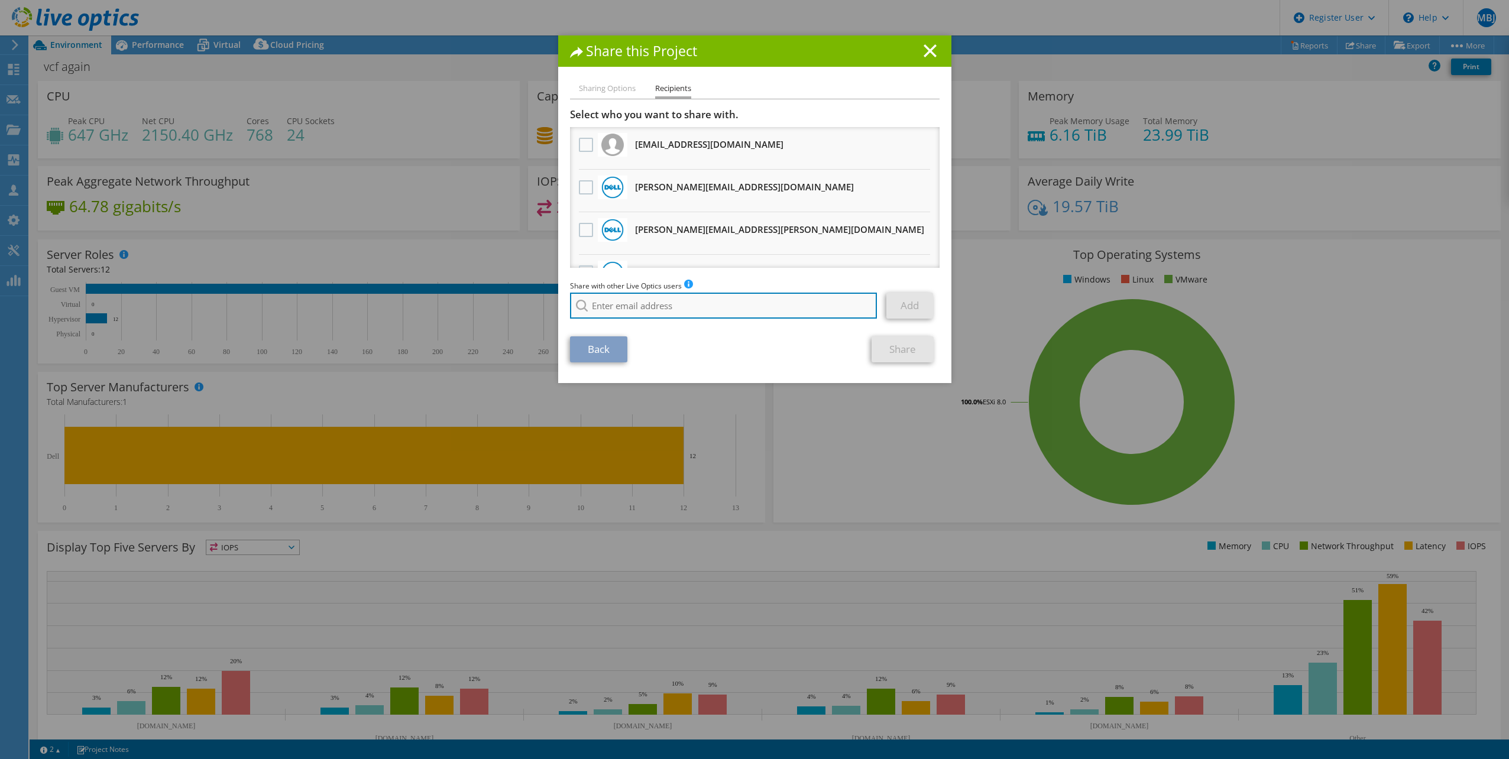
click at [611, 302] on input "search" at bounding box center [723, 306] width 307 height 26
paste input "[URL][DOMAIN_NAME]"
type input "[URL][DOMAIN_NAME]"
drag, startPoint x: 672, startPoint y: 313, endPoint x: 469, endPoint y: 318, distance: 203.4
click at [470, 318] on div "Share this Project Sharing Options Recipients Link other users to this project …" at bounding box center [754, 379] width 1509 height 688
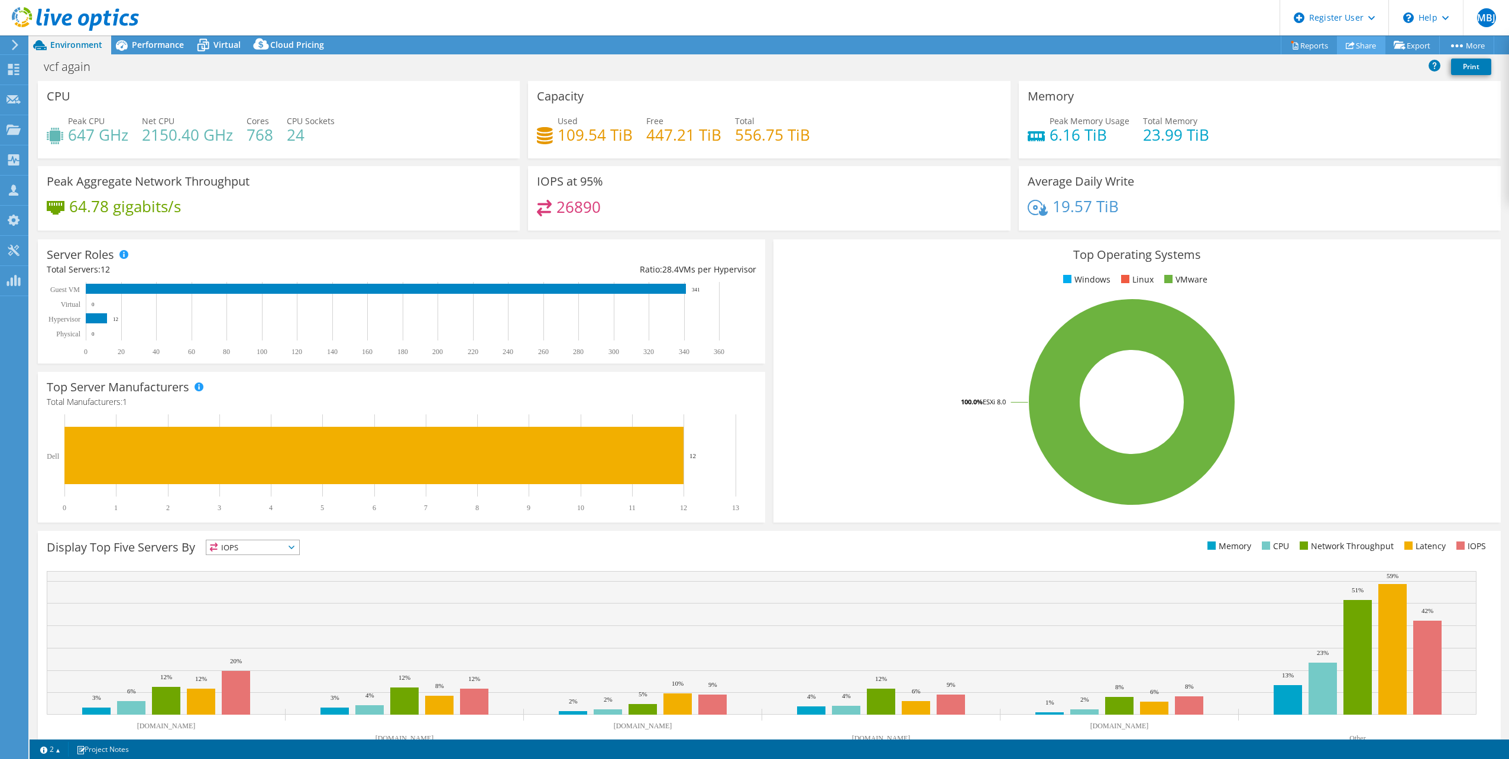
click at [1359, 47] on link "Share" at bounding box center [1361, 45] width 48 height 18
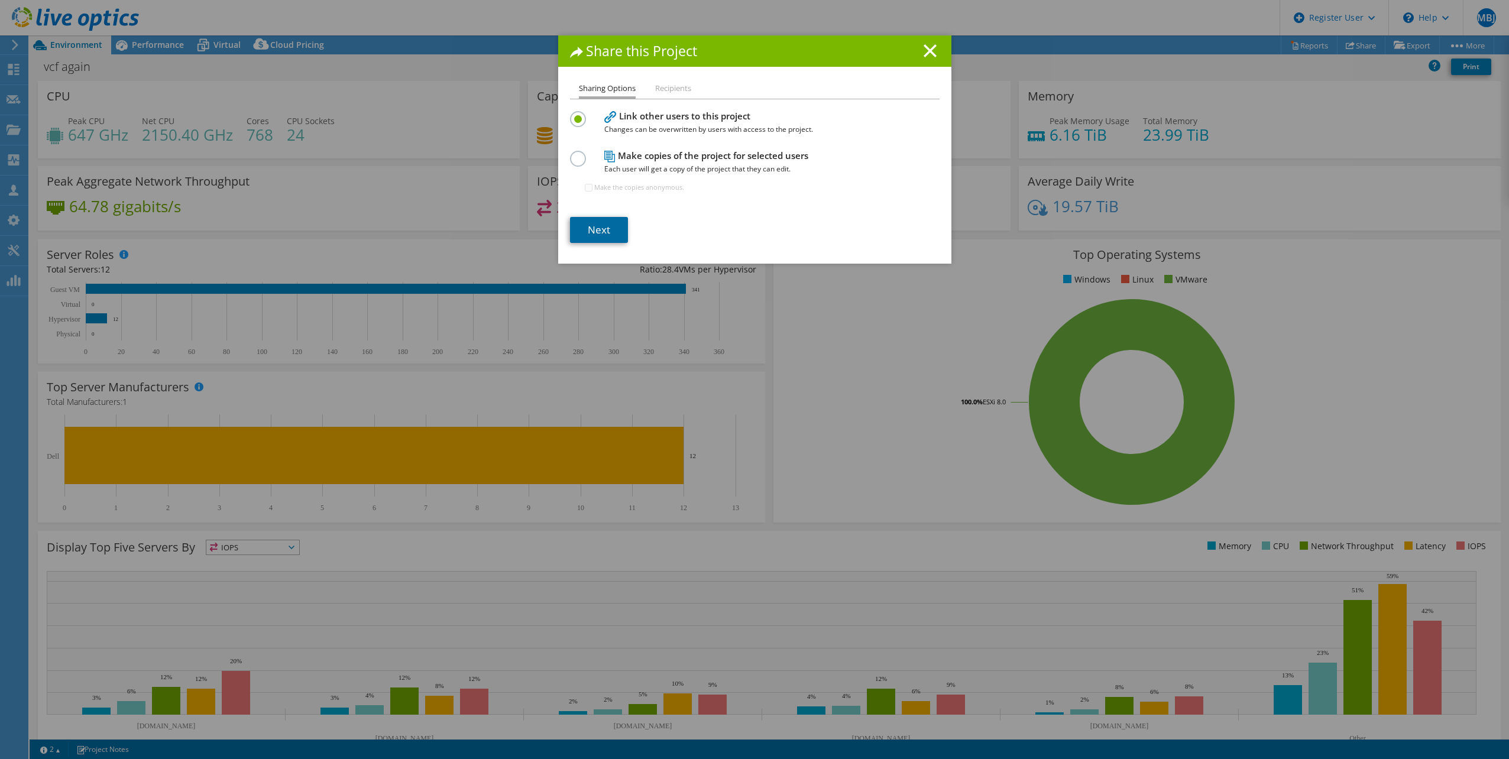
click at [587, 220] on link "Next" at bounding box center [599, 230] width 58 height 26
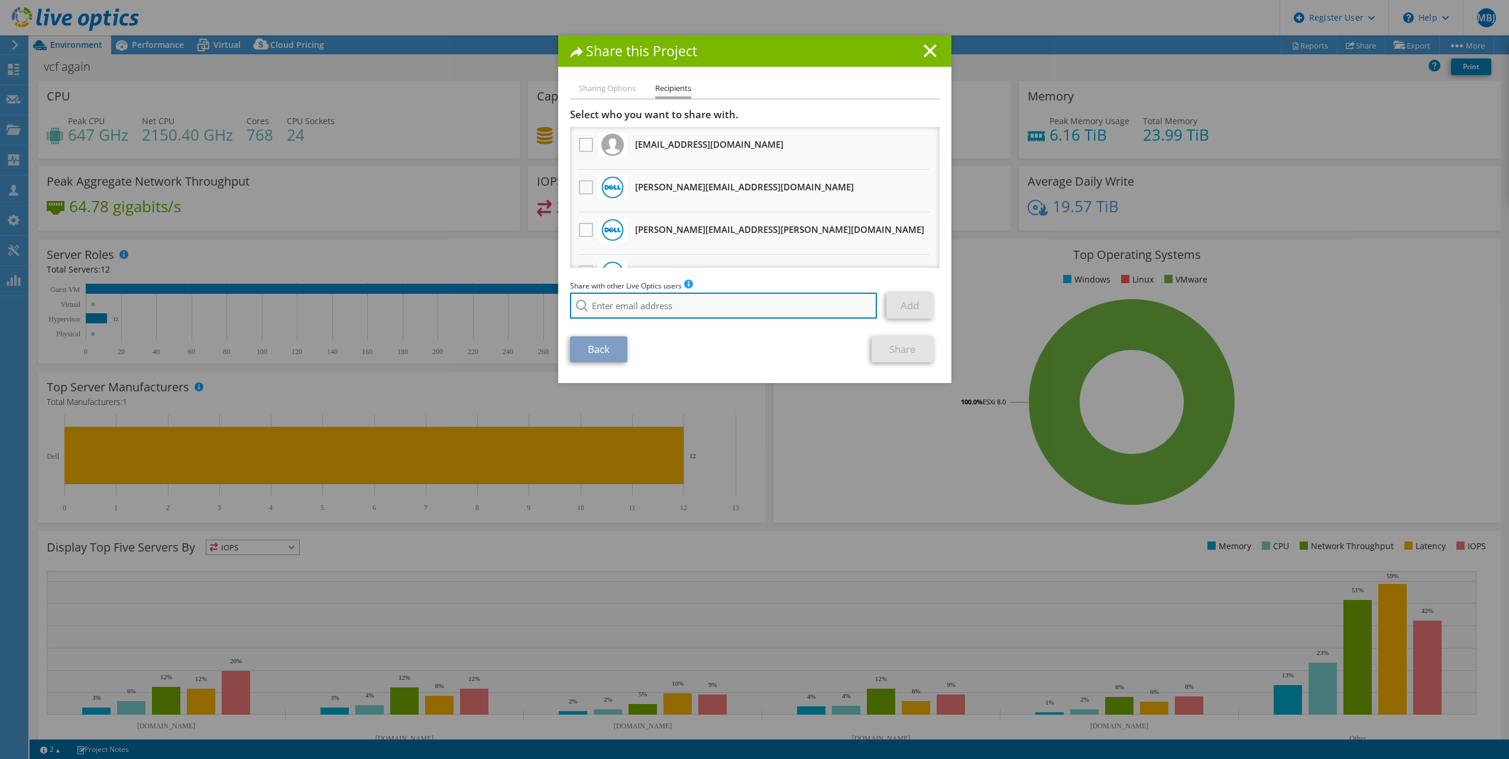
click at [643, 304] on input "search" at bounding box center [723, 306] width 307 height 26
click at [614, 301] on input "search" at bounding box center [723, 306] width 307 height 26
paste input "[EMAIL_ADDRESS][PERSON_NAME][DOMAIN_NAME]"
type input "[EMAIL_ADDRESS][PERSON_NAME][DOMAIN_NAME]"
click at [652, 322] on li "[EMAIL_ADDRESS][PERSON_NAME][DOMAIN_NAME]" at bounding box center [662, 322] width 185 height 14
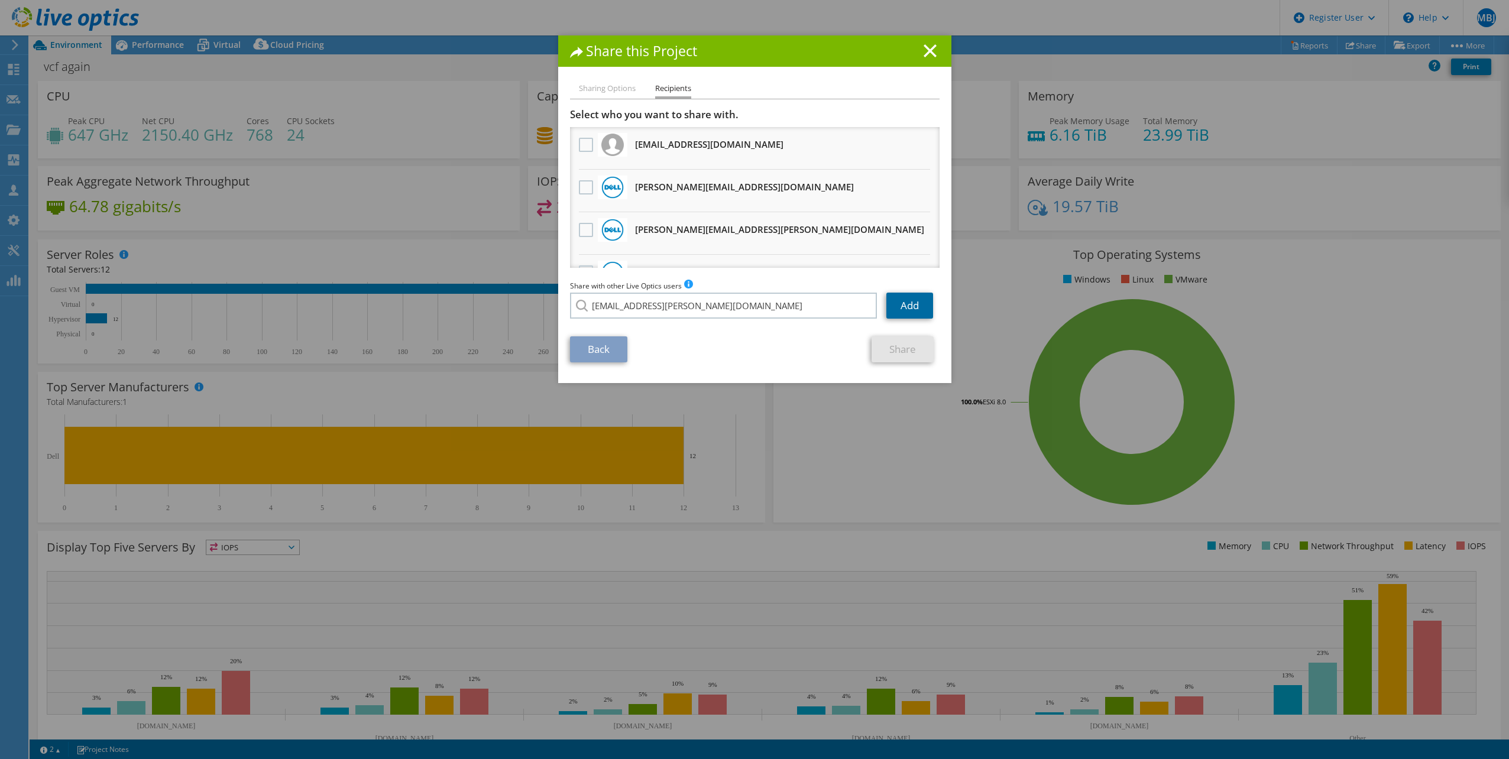
click at [900, 310] on link "Add" at bounding box center [909, 306] width 47 height 26
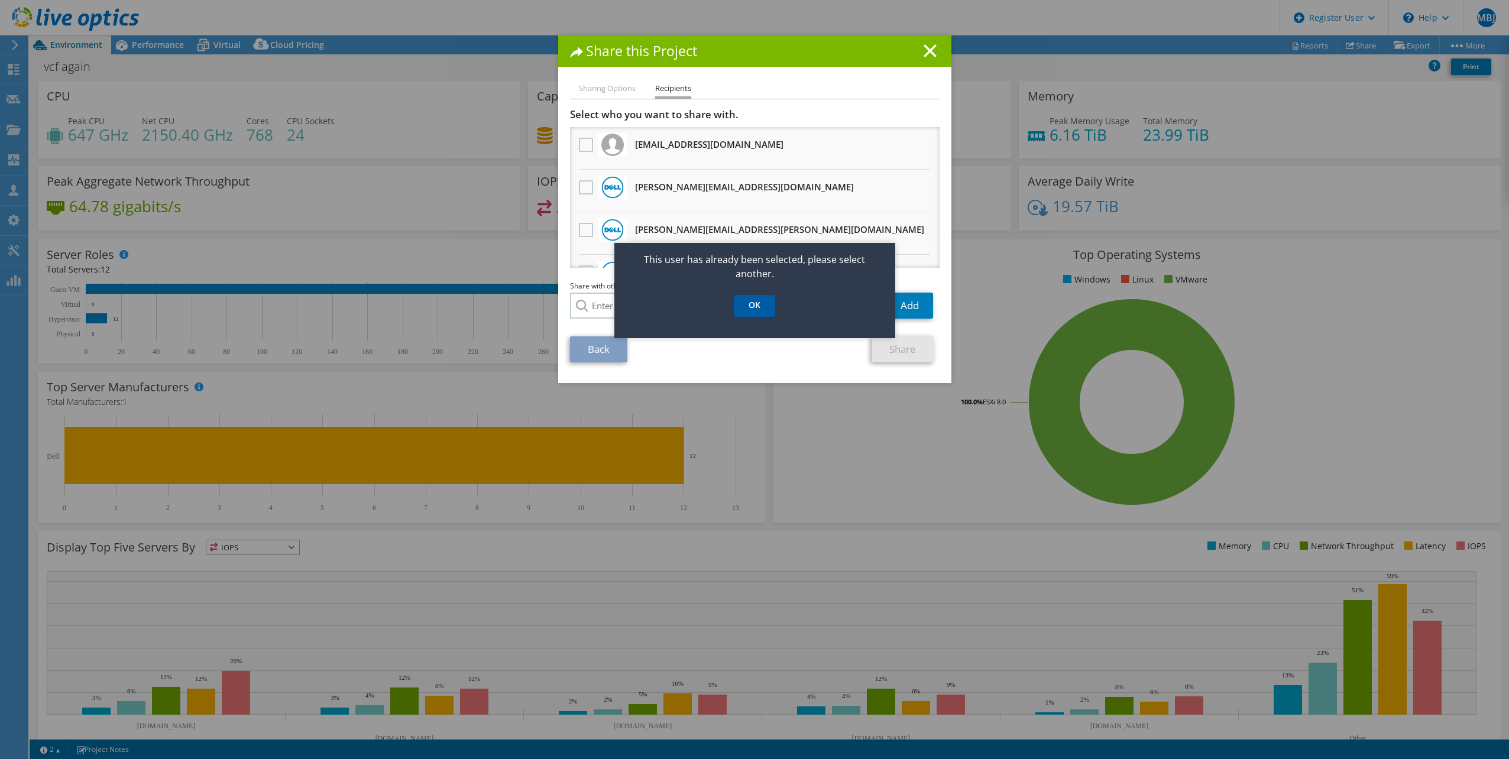
click at [759, 312] on link "OK" at bounding box center [754, 306] width 41 height 22
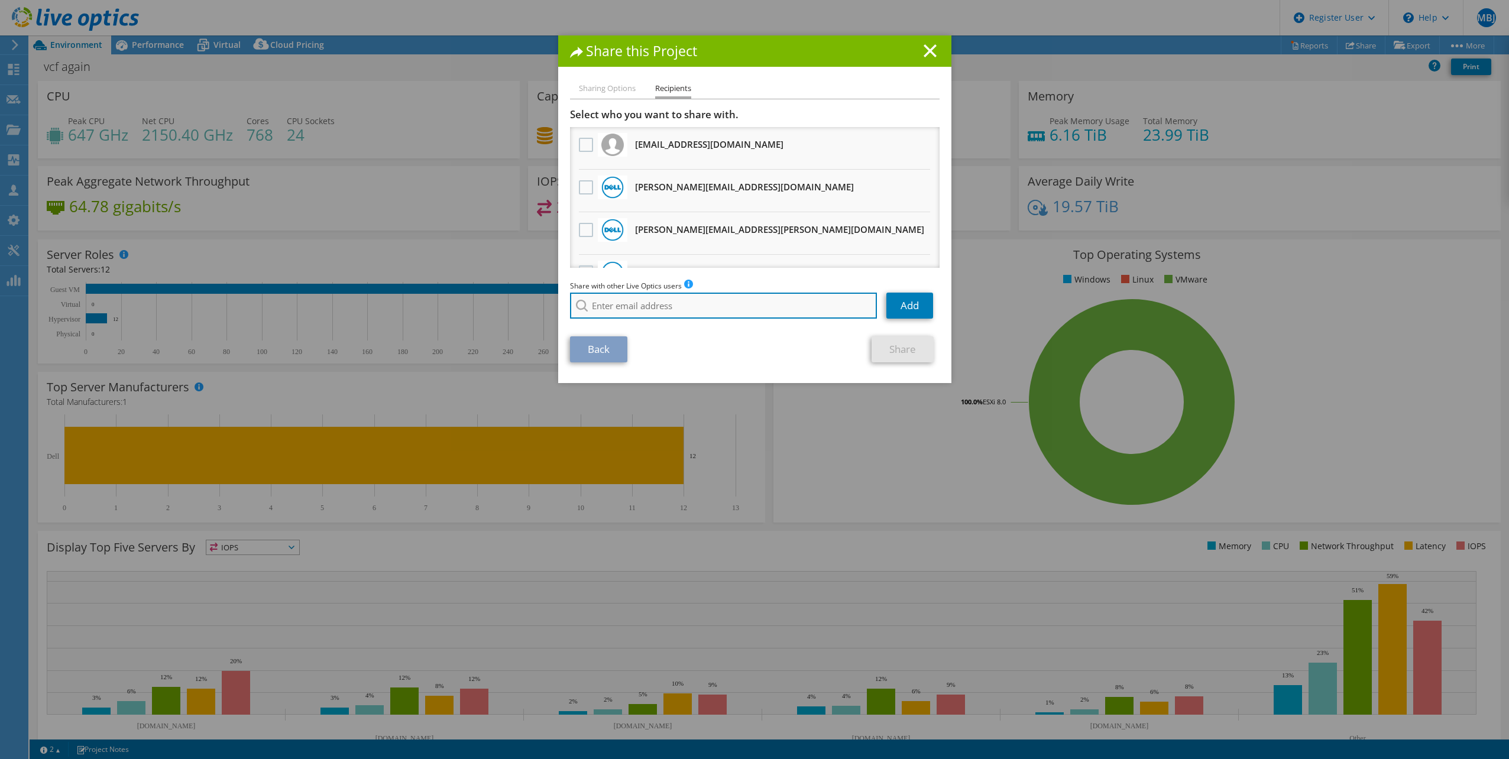
click at [669, 307] on input "search" at bounding box center [723, 306] width 307 height 26
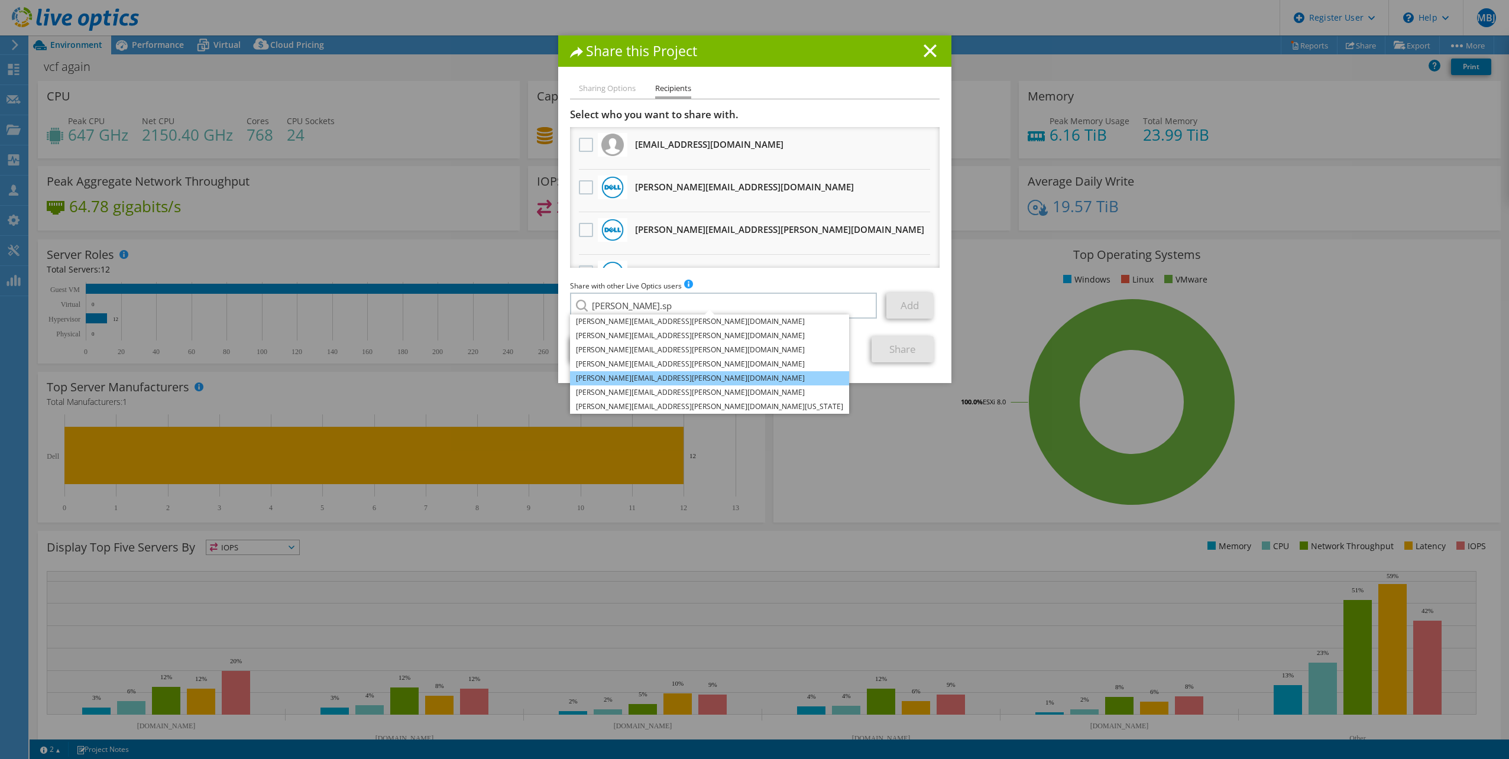
click at [660, 375] on li "[PERSON_NAME][EMAIL_ADDRESS][PERSON_NAME][DOMAIN_NAME]" at bounding box center [709, 378] width 279 height 14
type input "[PERSON_NAME][EMAIL_ADDRESS][PERSON_NAME][DOMAIN_NAME]"
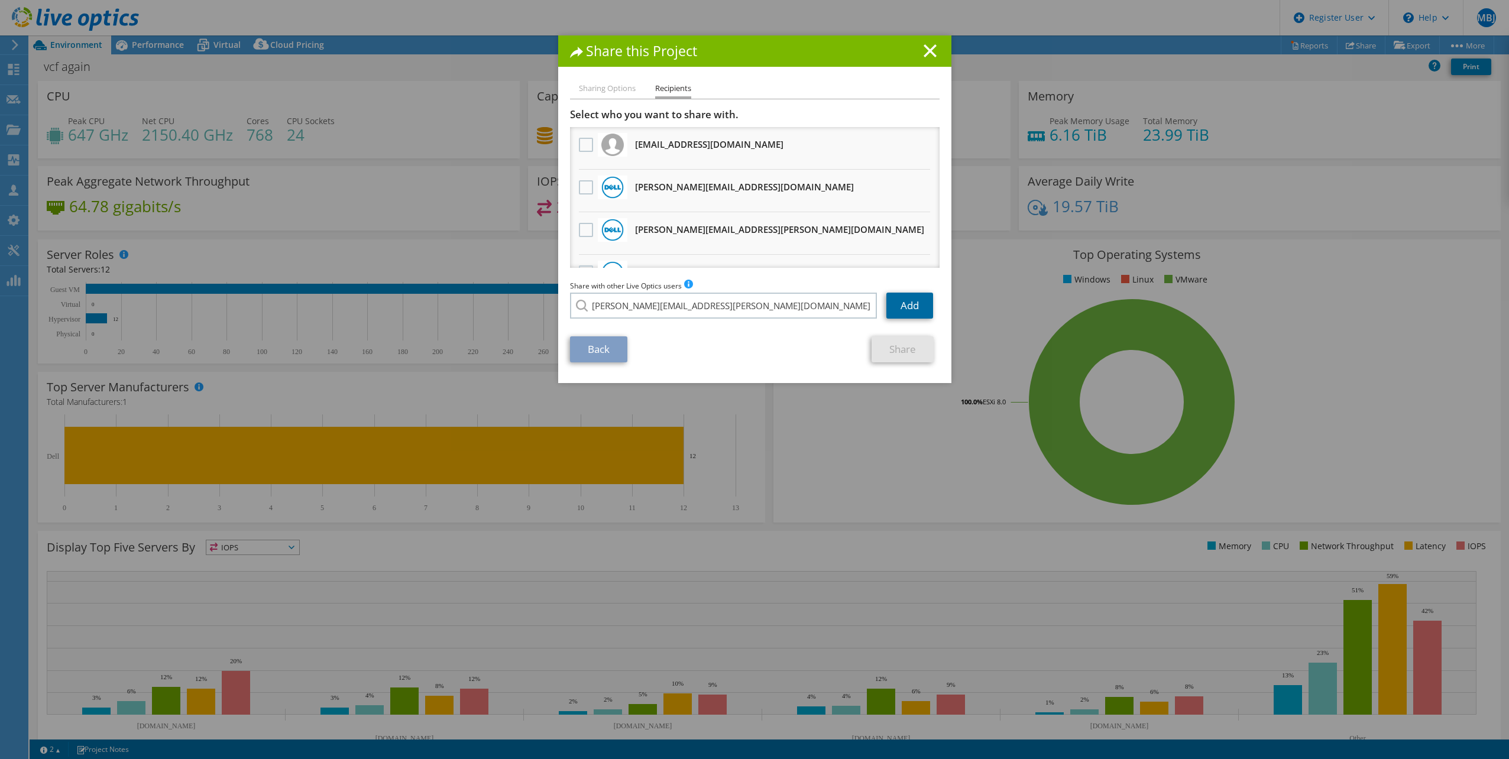
click at [901, 311] on link "Add" at bounding box center [909, 306] width 47 height 26
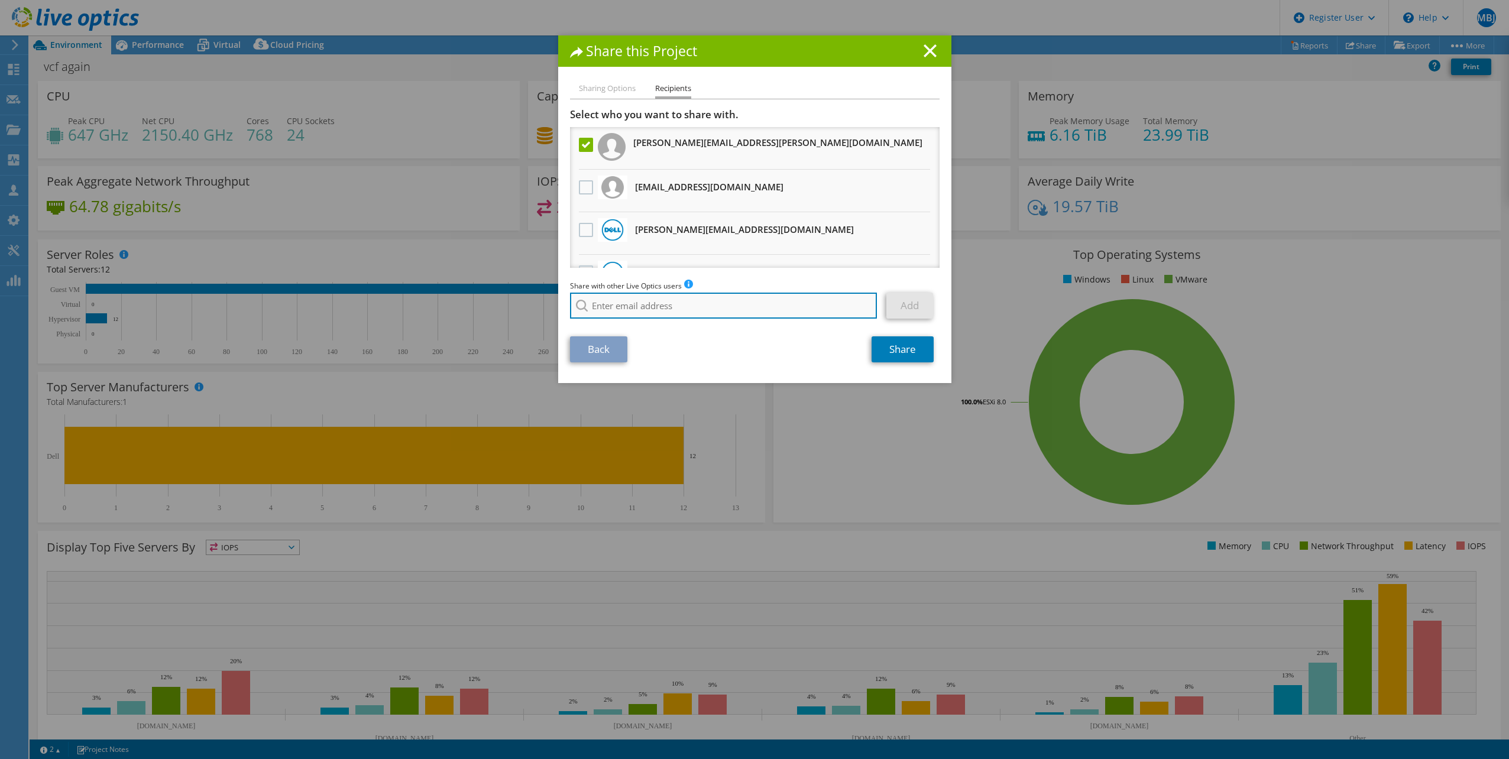
click at [743, 305] on input "search" at bounding box center [723, 306] width 307 height 26
click at [691, 306] on input "[PERSON_NAME]." at bounding box center [723, 306] width 307 height 26
click at [645, 309] on input "V" at bounding box center [723, 306] width 307 height 26
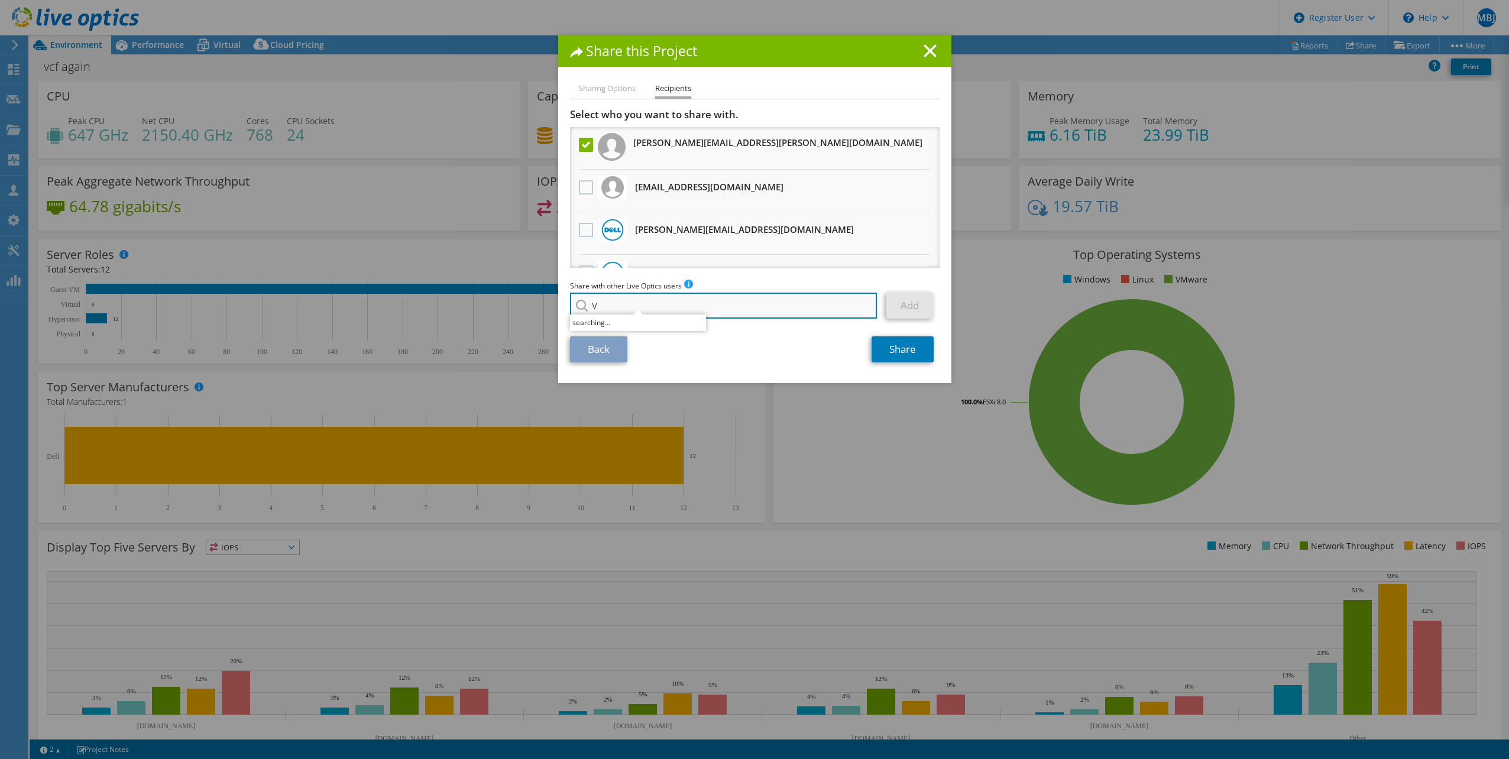
click at [645, 309] on input "V" at bounding box center [723, 306] width 307 height 26
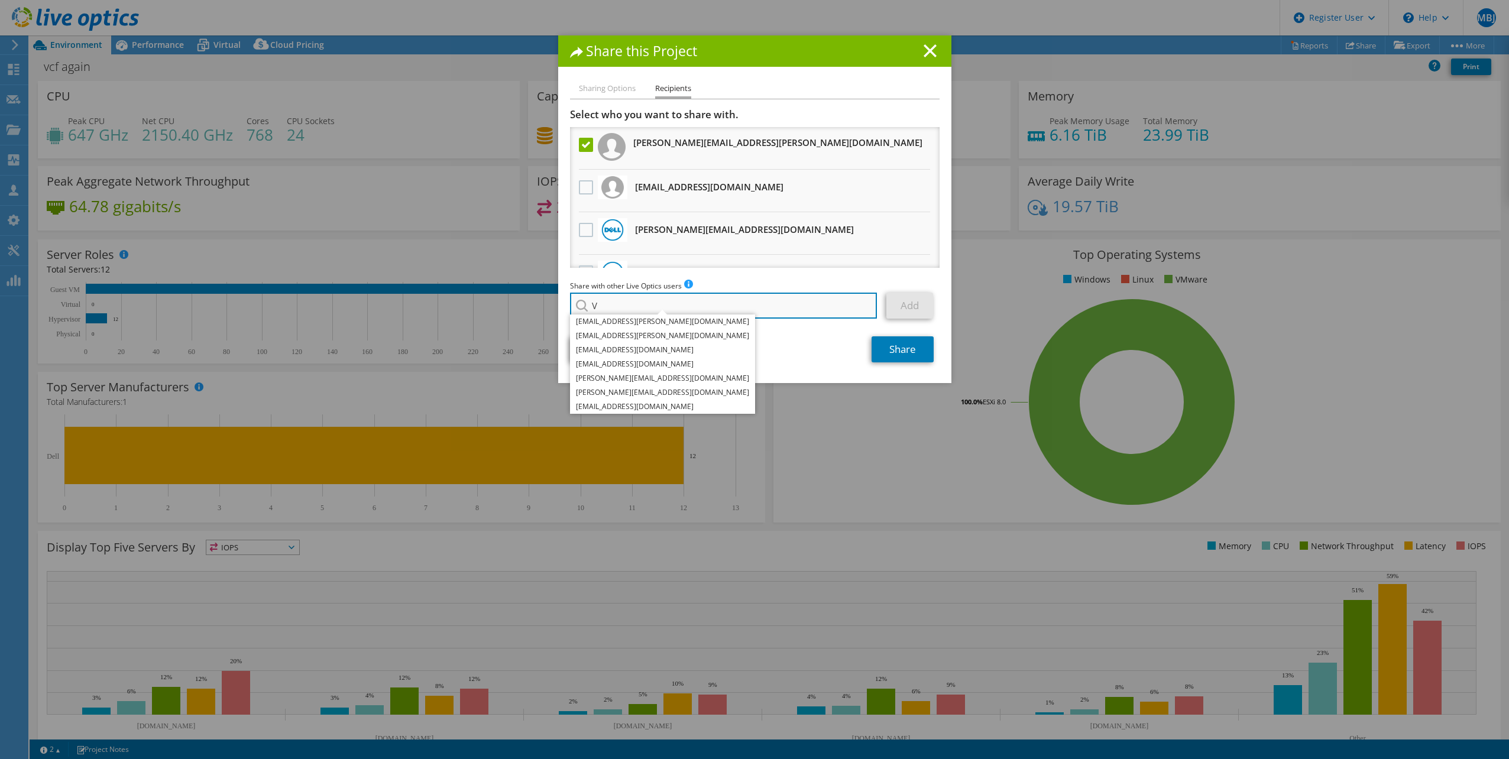
paste input "[PERSON_NAME][EMAIL_ADDRESS][PERSON_NAME][DOMAIN_NAME]"
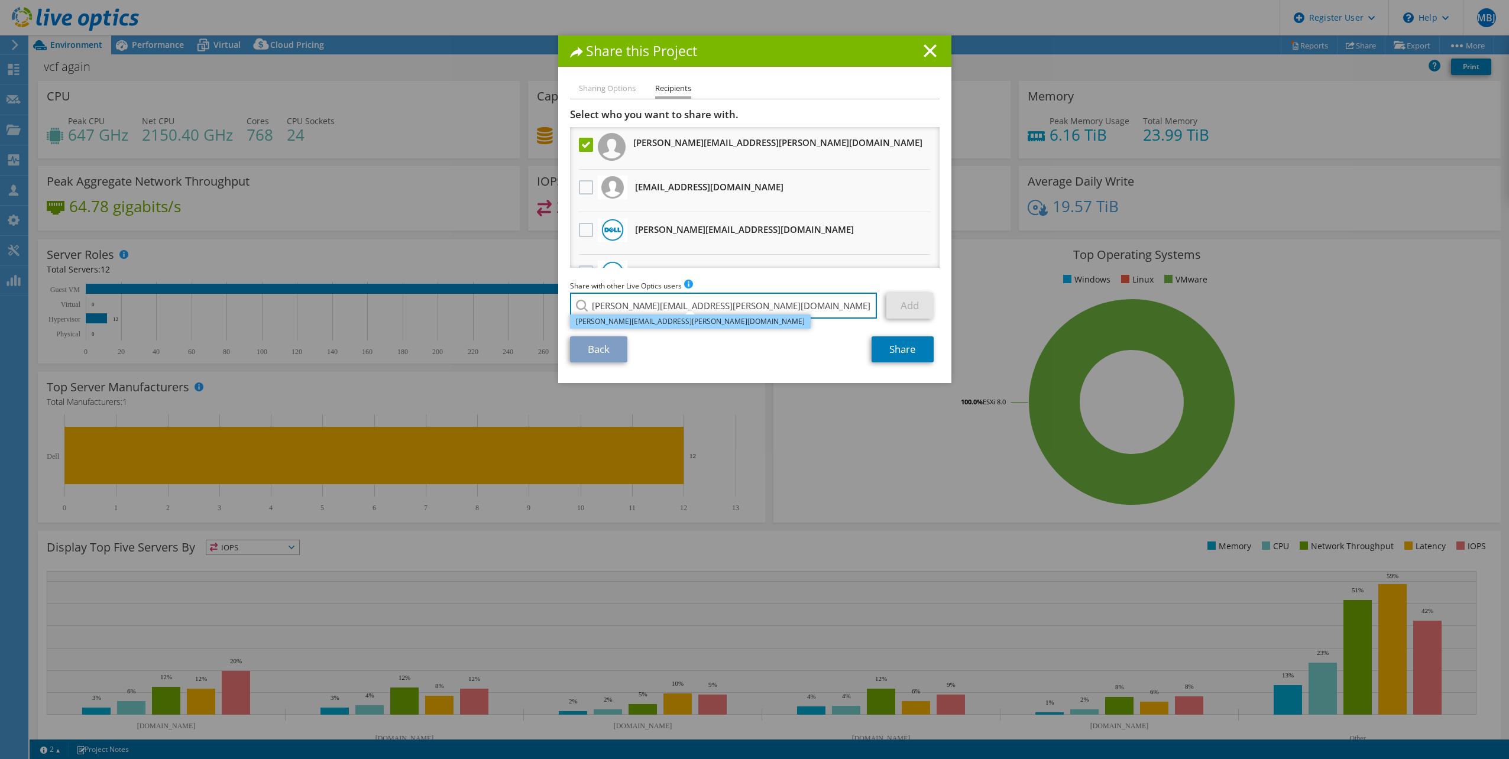
type input "[PERSON_NAME][EMAIL_ADDRESS][PERSON_NAME][DOMAIN_NAME]"
click at [617, 322] on li "[PERSON_NAME][EMAIL_ADDRESS][PERSON_NAME][DOMAIN_NAME]" at bounding box center [690, 322] width 241 height 14
click at [908, 301] on link "Add" at bounding box center [909, 306] width 47 height 26
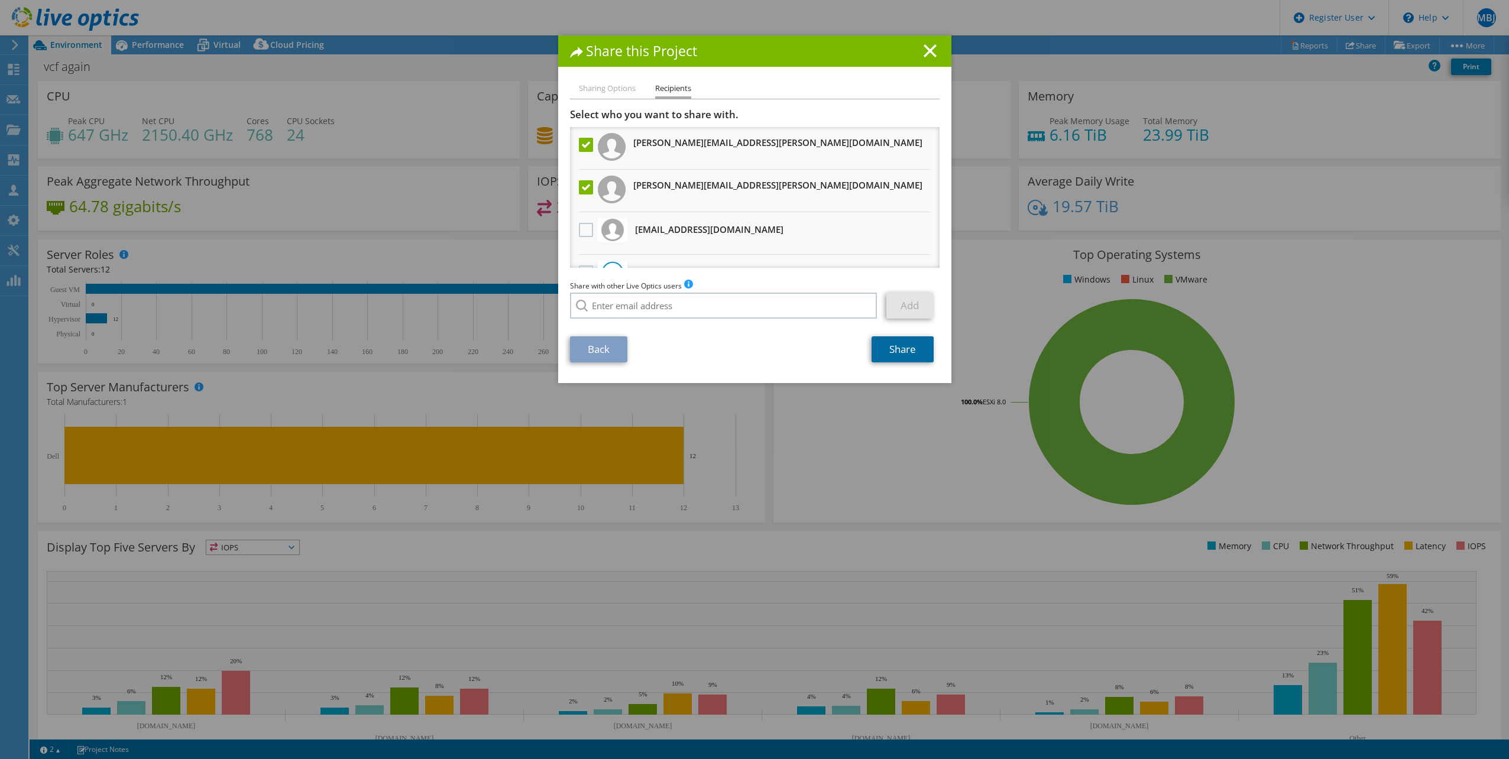
click at [894, 343] on link "Share" at bounding box center [903, 349] width 62 height 26
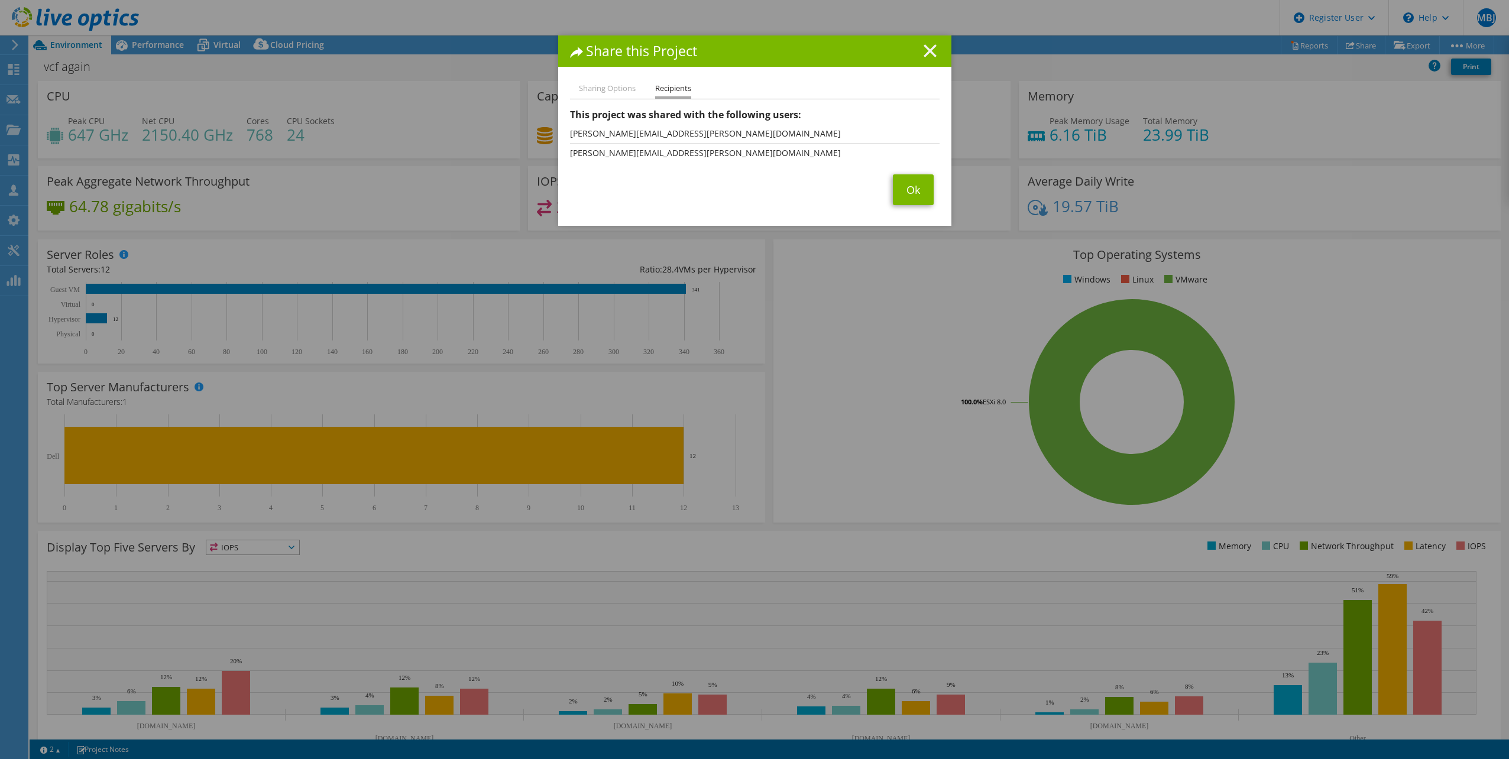
click at [927, 47] on icon at bounding box center [930, 50] width 13 height 13
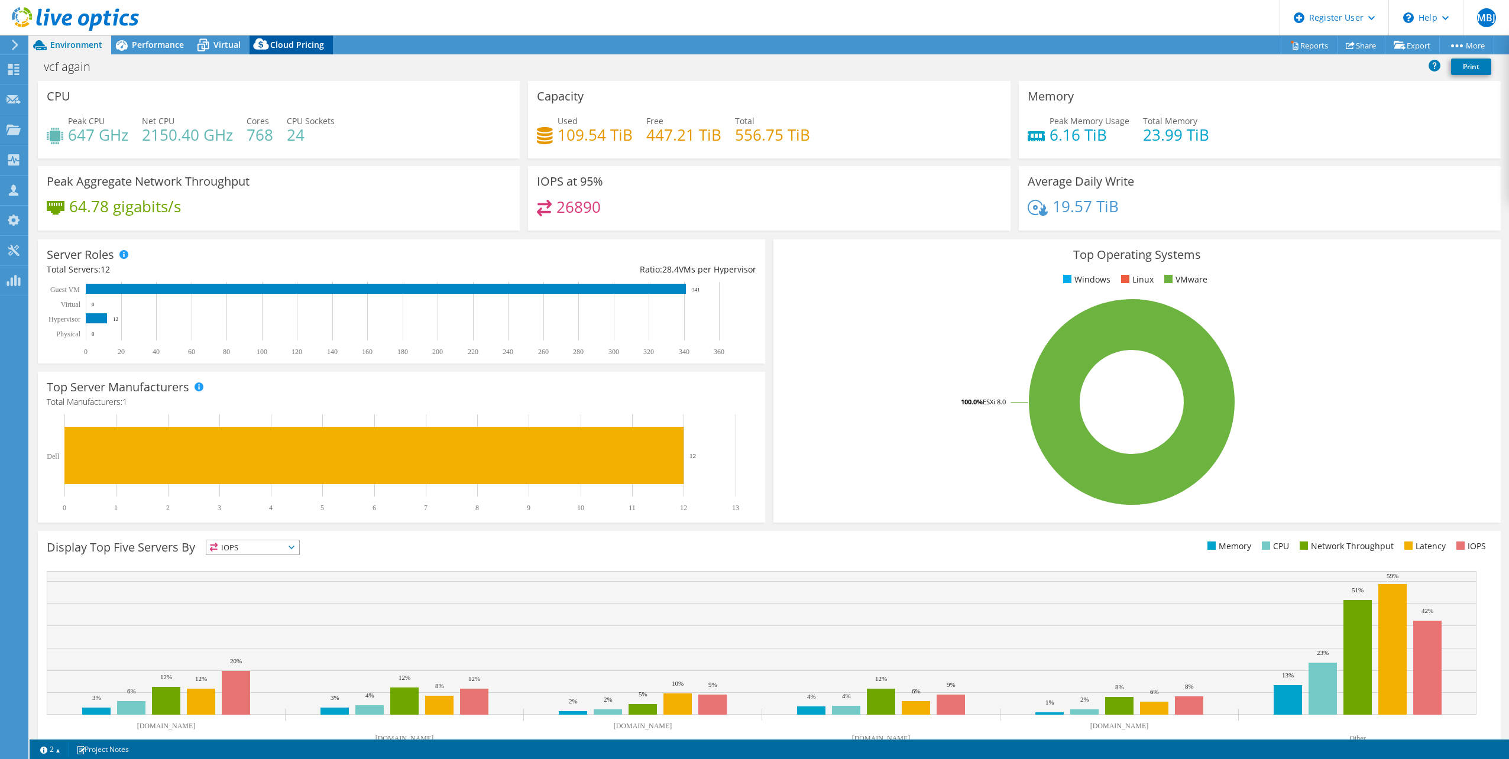
click at [273, 39] on span "Cloud Pricing" at bounding box center [297, 44] width 54 height 11
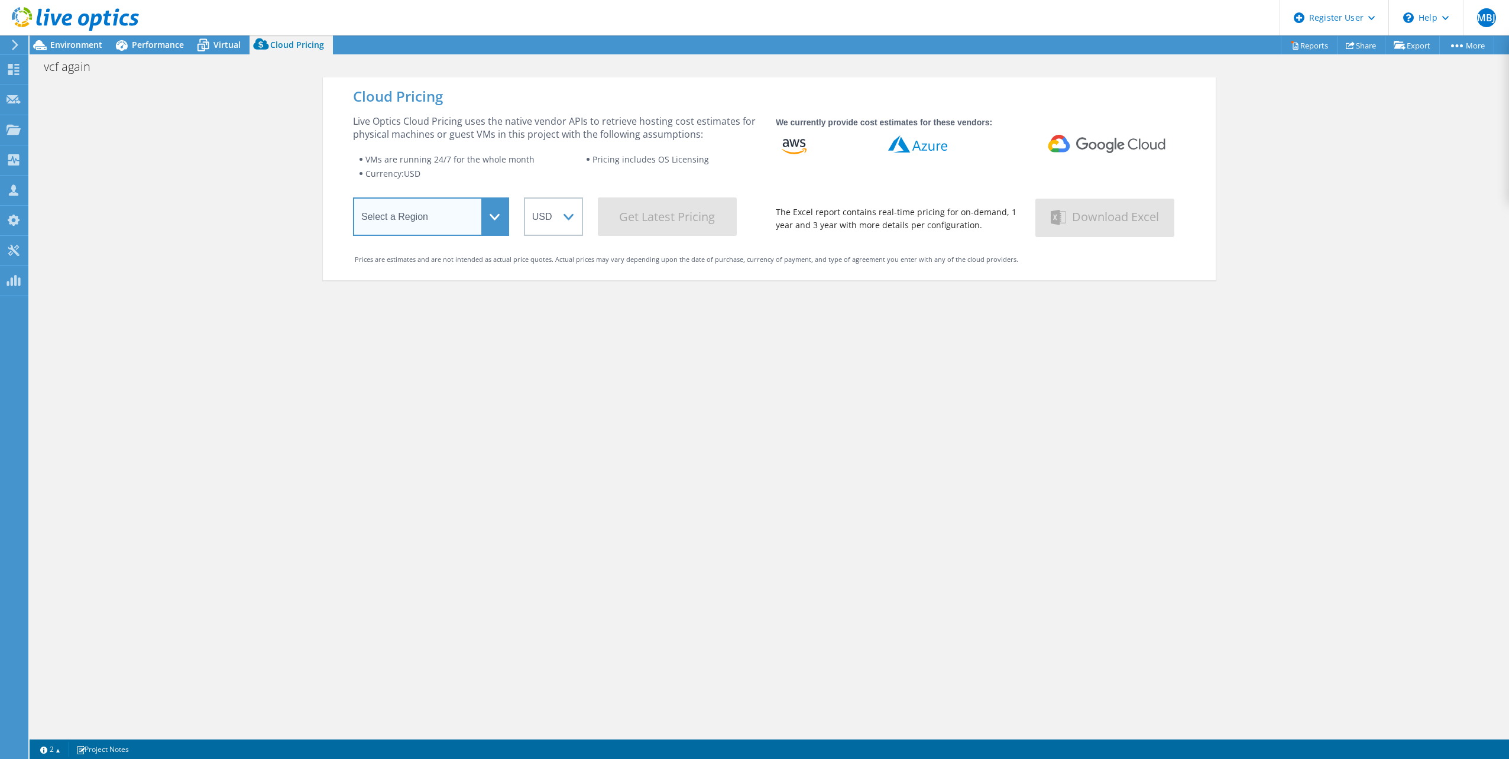
click at [495, 223] on select "Select a Region [GEOGRAPHIC_DATA] ([GEOGRAPHIC_DATA]) [GEOGRAPHIC_DATA] ([GEOGR…" at bounding box center [431, 216] width 156 height 38
click at [494, 224] on select "Select a Region [GEOGRAPHIC_DATA] ([GEOGRAPHIC_DATA]) [GEOGRAPHIC_DATA] ([GEOGR…" at bounding box center [431, 216] width 156 height 38
click at [210, 45] on icon at bounding box center [203, 45] width 21 height 21
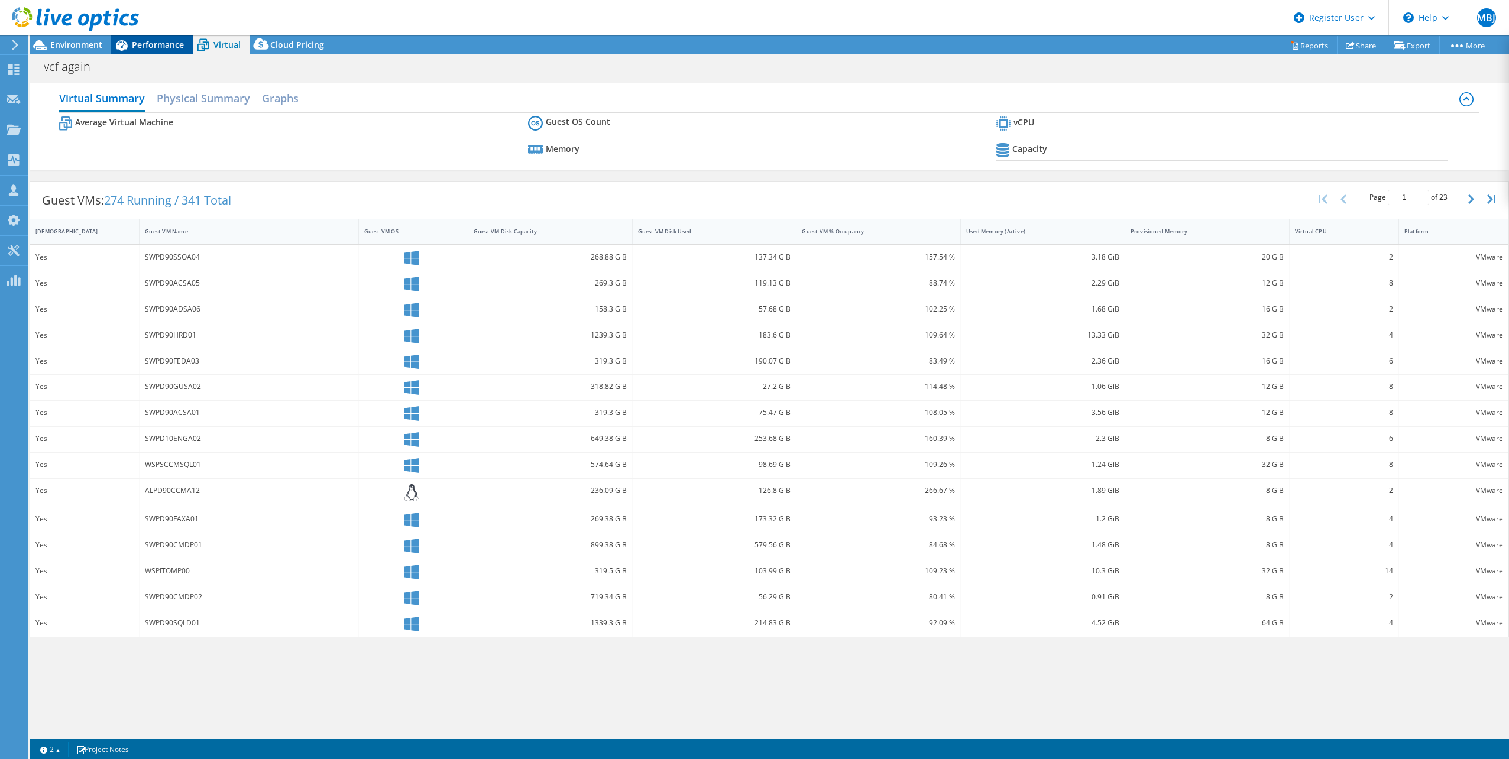
click at [148, 42] on span "Performance" at bounding box center [158, 44] width 52 height 11
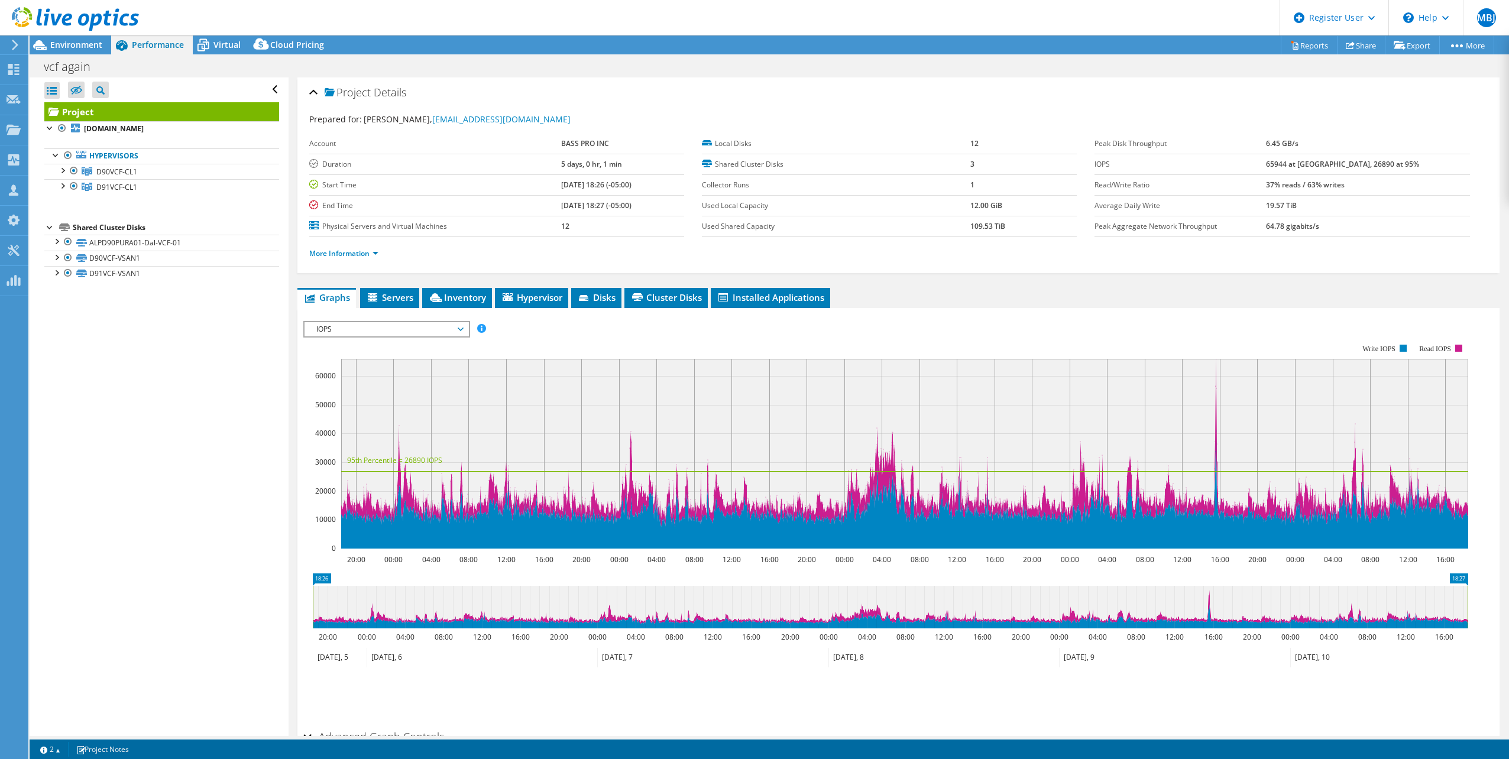
click at [73, 38] on div at bounding box center [69, 20] width 139 height 40
click at [73, 48] on span "Environment" at bounding box center [76, 44] width 52 height 11
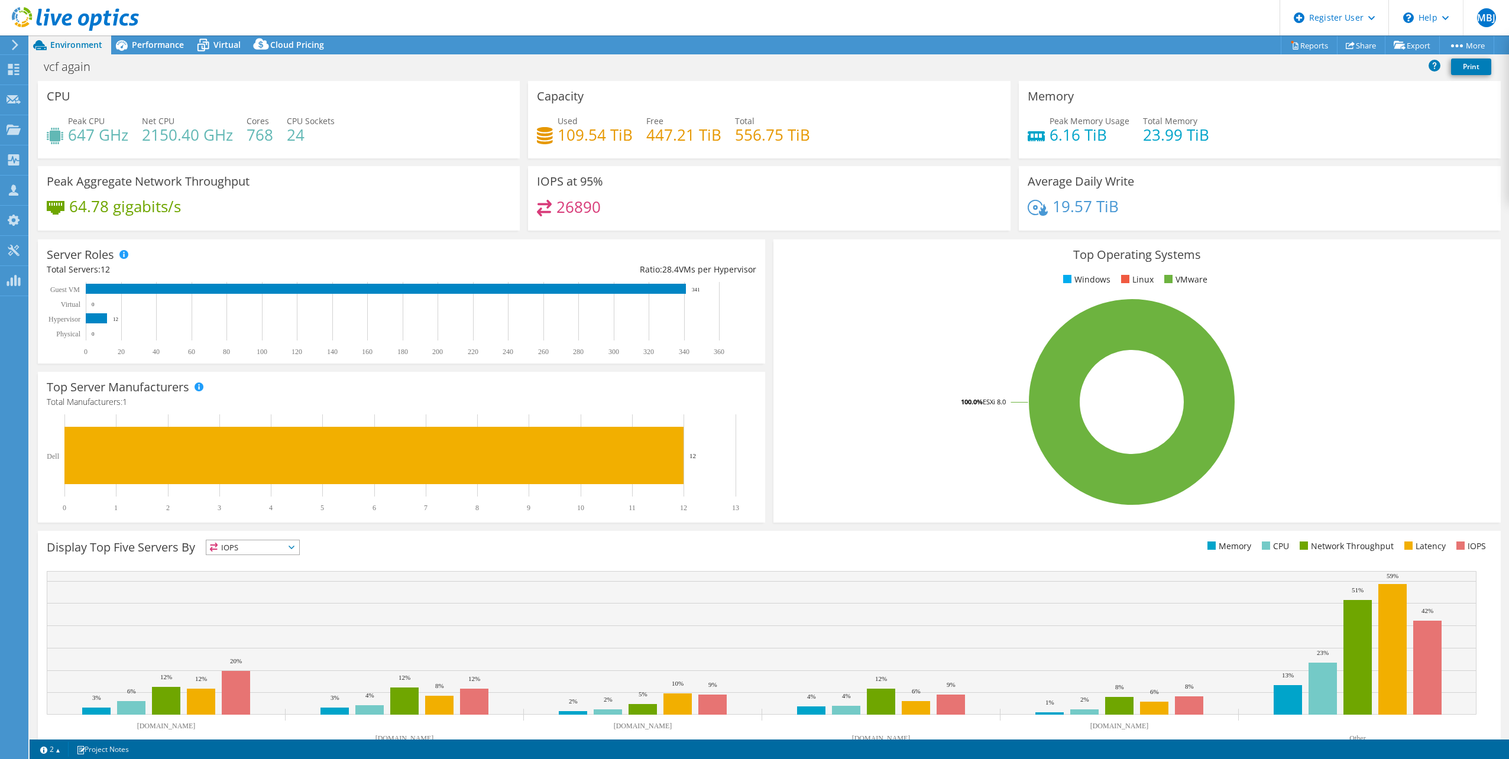
scroll to position [30, 0]
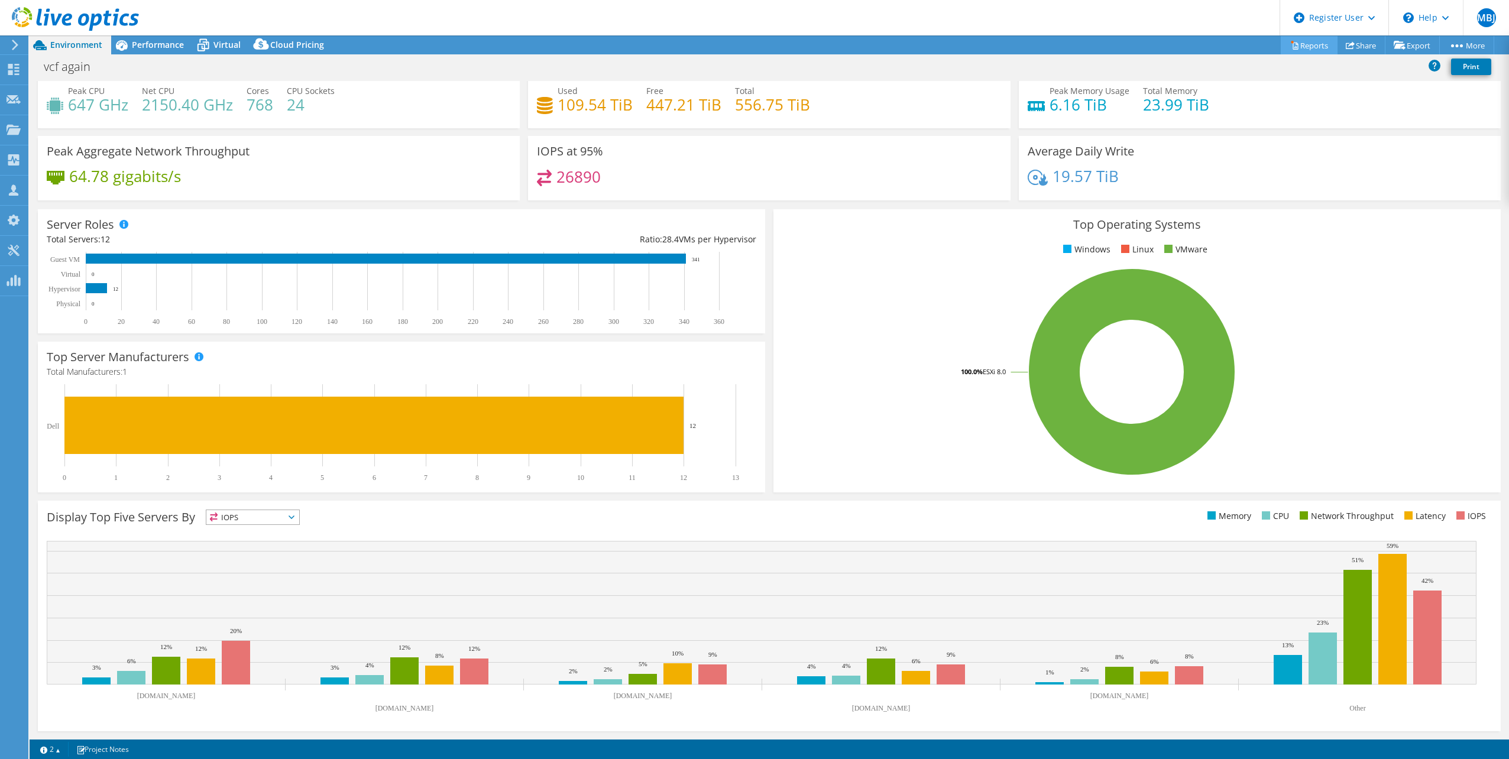
click at [1308, 48] on link "Reports" at bounding box center [1309, 45] width 57 height 18
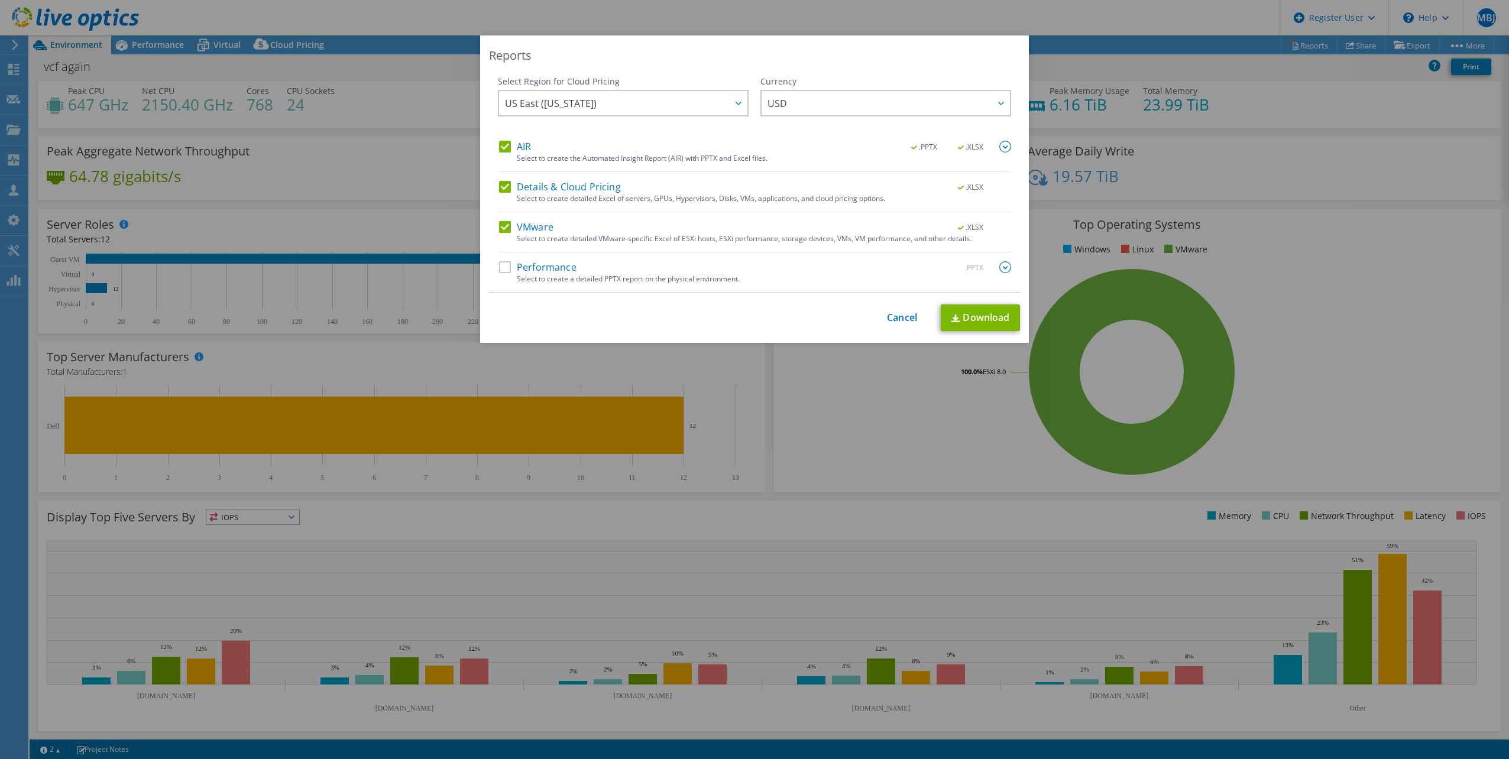
click at [506, 262] on label "Performance" at bounding box center [537, 267] width 77 height 12
click at [0, 0] on input "Performance" at bounding box center [0, 0] width 0 height 0
click at [969, 321] on link "Download" at bounding box center [980, 317] width 79 height 27
click at [1047, 24] on div "Reports Select Region for Cloud Pricing Asia Pacific ([GEOGRAPHIC_DATA]) [GEOGR…" at bounding box center [754, 379] width 1509 height 759
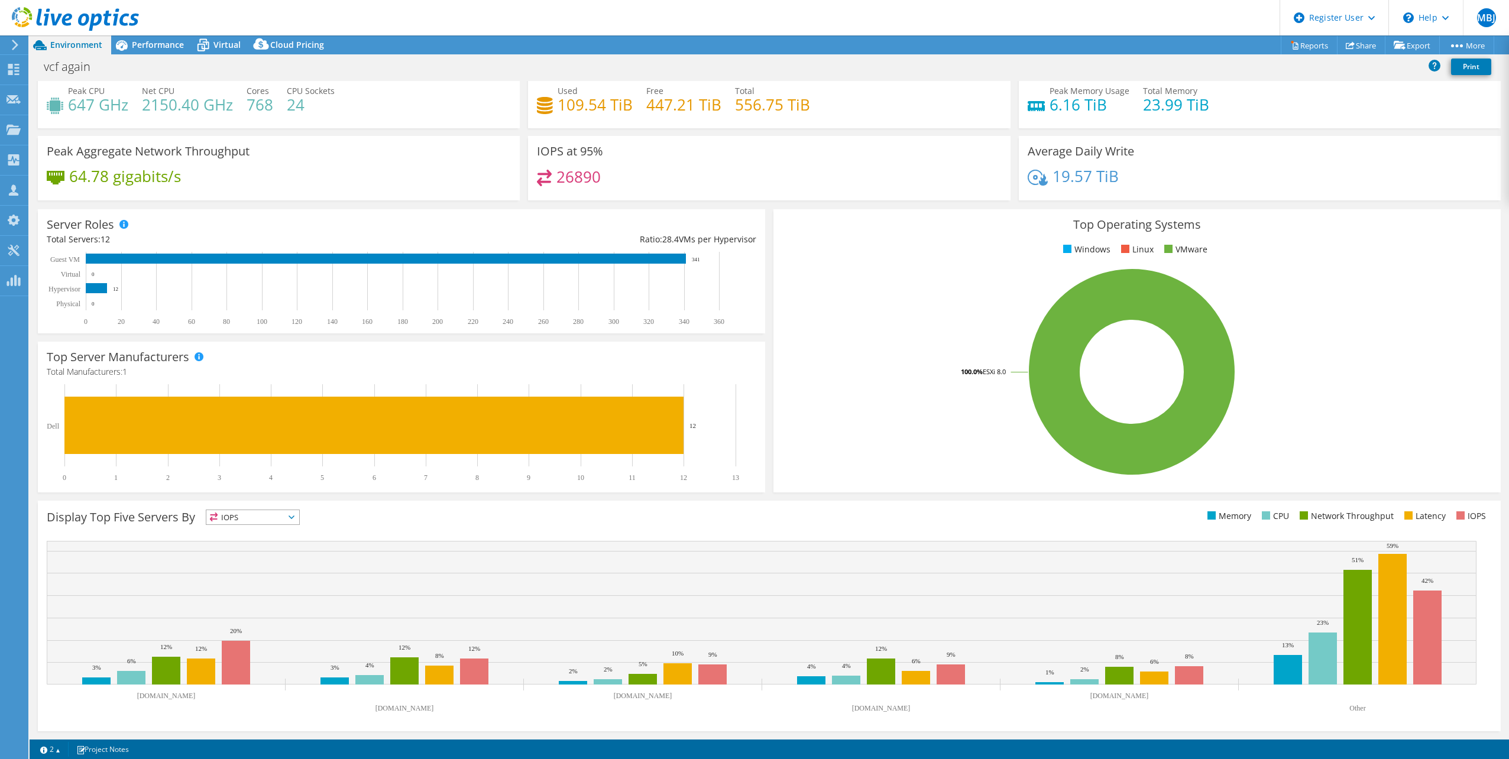
click at [1264, 81] on div "Memory Peak Memory Usage 6.16 TiB Total Memory 23.99 TiB" at bounding box center [1260, 89] width 482 height 77
click at [1368, 41] on link "Share" at bounding box center [1361, 45] width 48 height 18
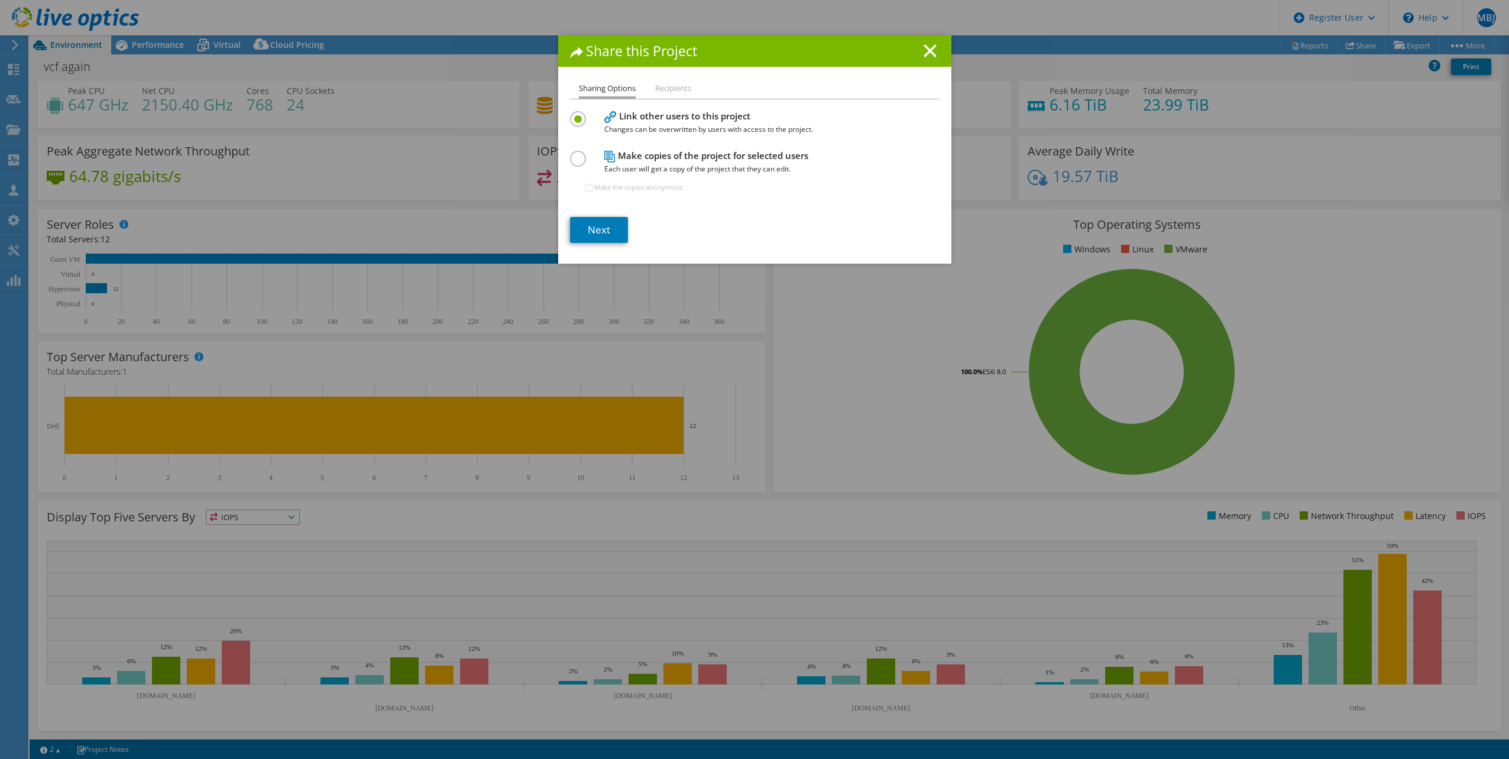
click at [657, 91] on li "Recipients" at bounding box center [673, 89] width 36 height 15
click at [574, 154] on label at bounding box center [580, 152] width 21 height 3
click at [0, 0] on input "radio" at bounding box center [0, 0] width 0 height 0
click at [585, 186] on input "Make the copies anonymous." at bounding box center [589, 188] width 8 height 8
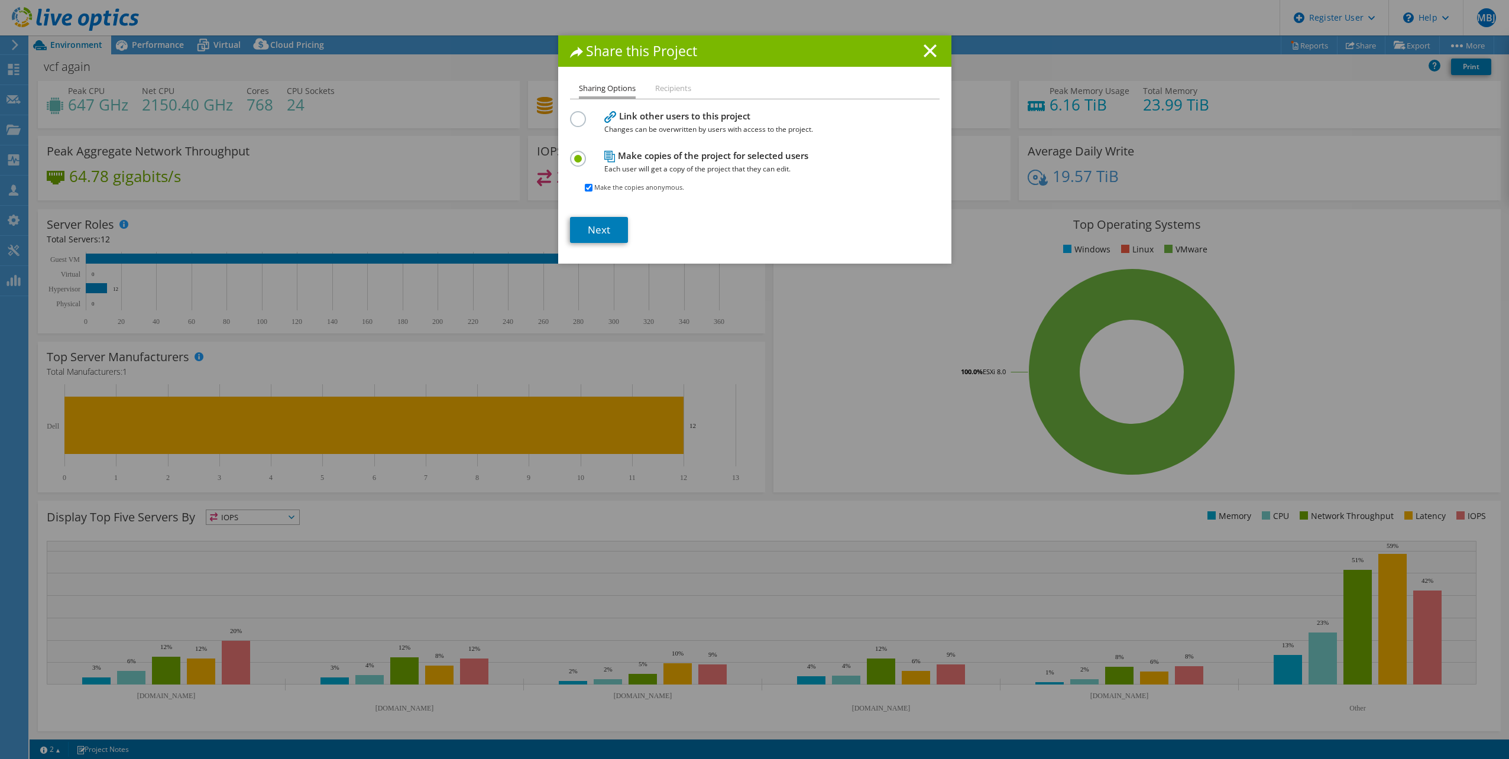
checkbox input "false"
click at [924, 50] on icon at bounding box center [930, 50] width 13 height 13
